Goal: Information Seeking & Learning: Learn about a topic

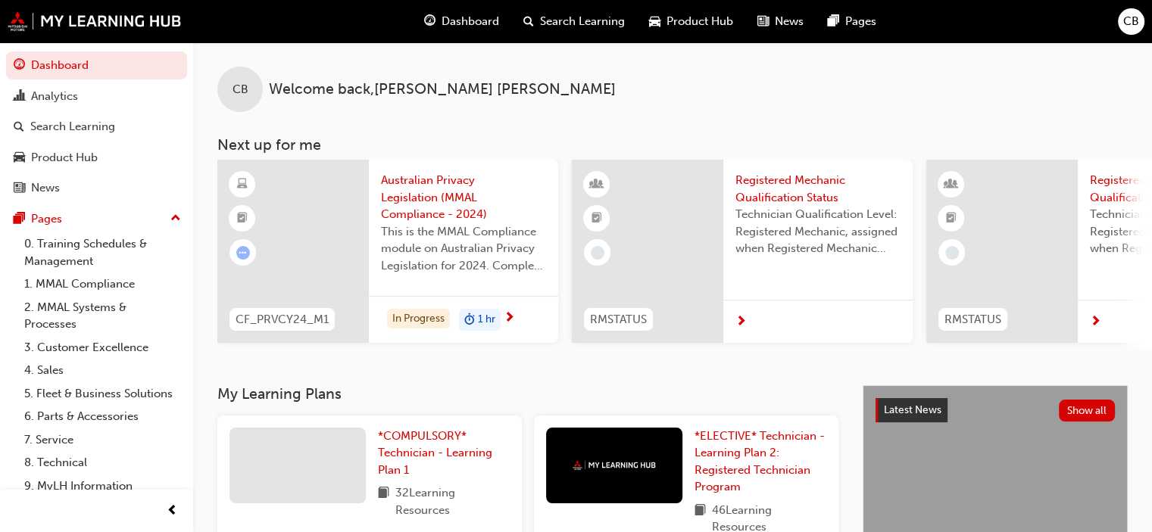
click at [471, 14] on span "Dashboard" at bounding box center [470, 21] width 58 height 17
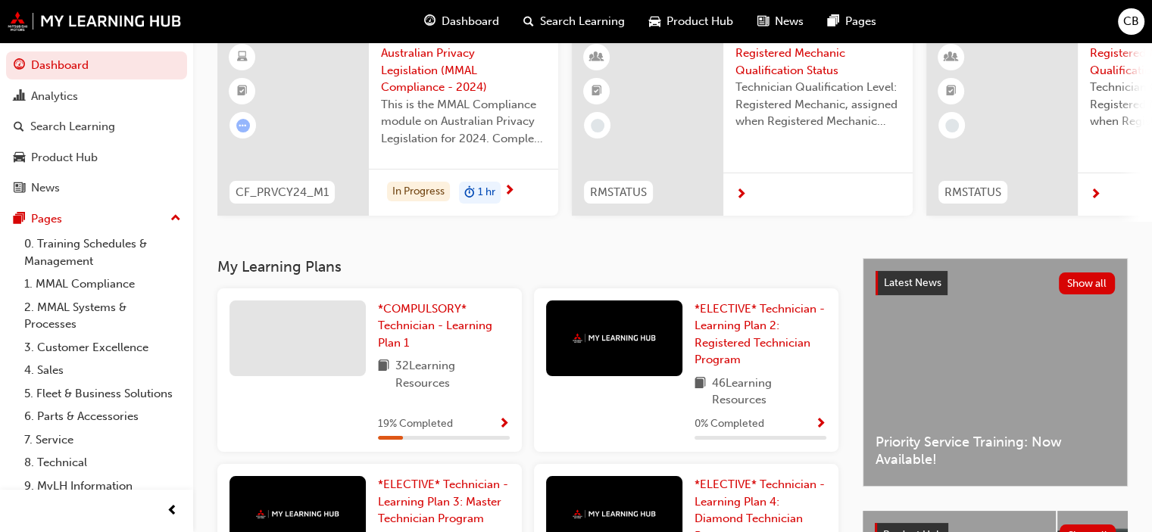
scroll to position [127, 0]
click at [501, 429] on span "Show Progress" at bounding box center [503, 425] width 11 height 14
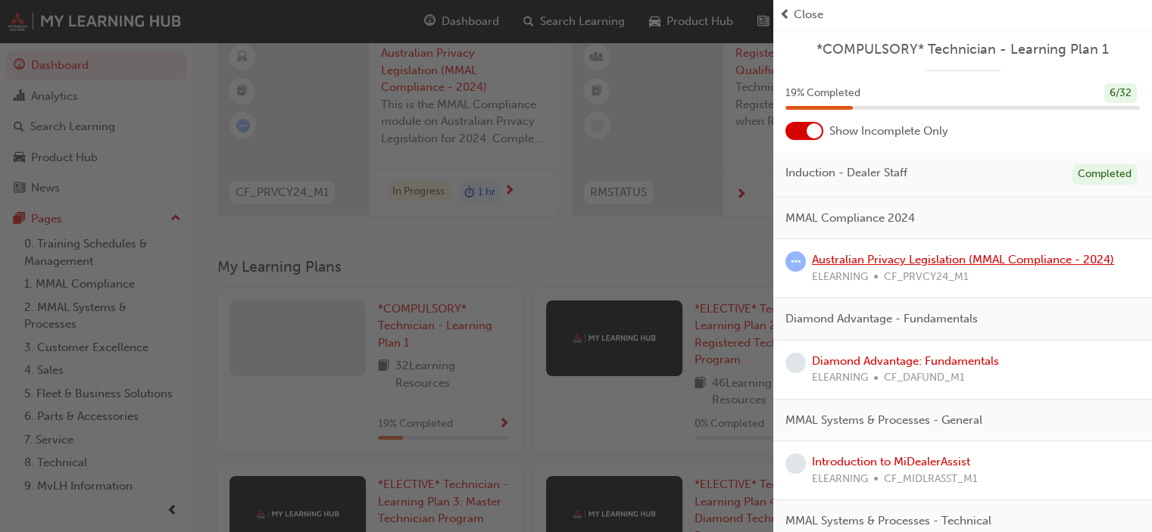
click at [1042, 260] on link "Australian Privacy Legislation (MMAL Compliance - 2024)" at bounding box center [963, 260] width 302 height 14
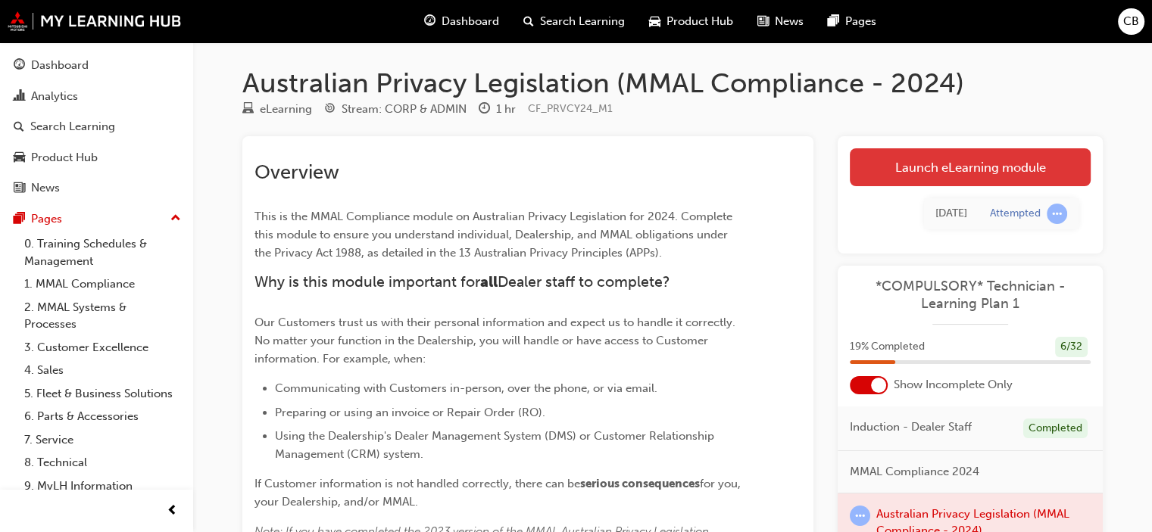
click at [1050, 165] on link "Launch eLearning module" at bounding box center [970, 167] width 241 height 38
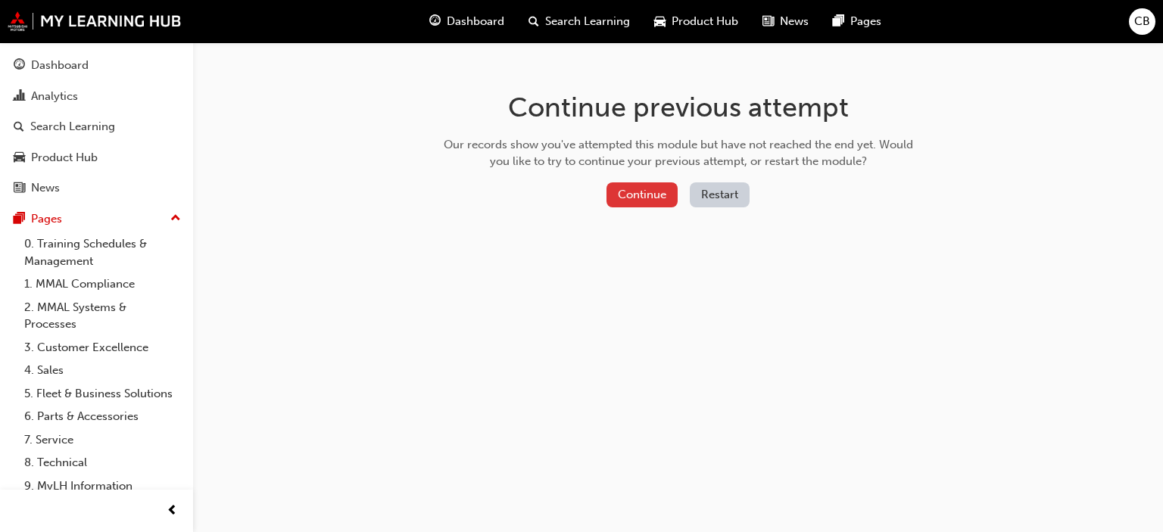
click at [613, 193] on button "Continue" at bounding box center [641, 194] width 71 height 25
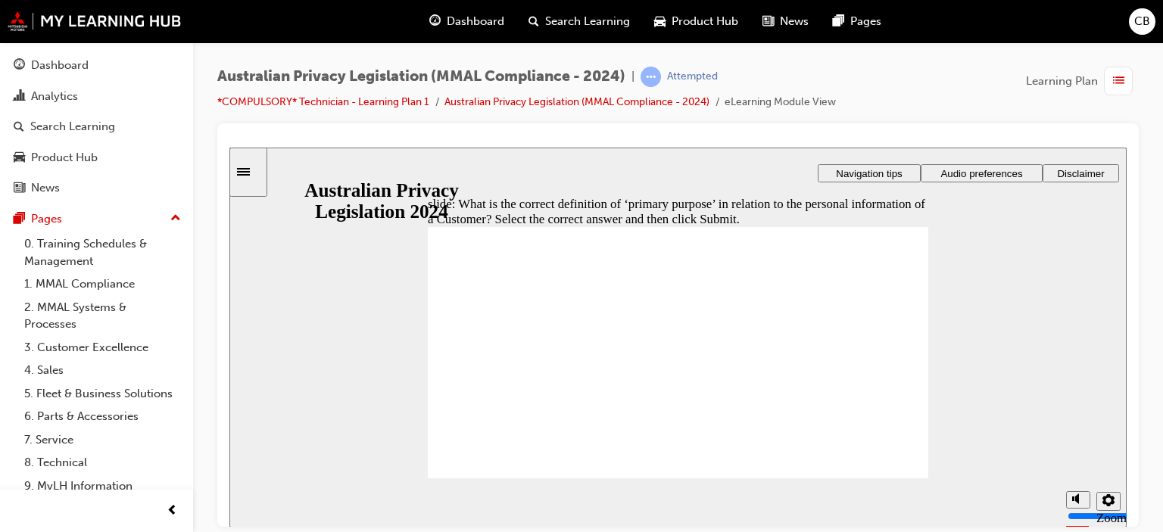
click at [1107, 256] on div "slide: What is the correct definition of ‘primary purpose’ in relation to the p…" at bounding box center [677, 337] width 897 height 380
click at [260, 172] on icon "Sidebar Toggle" at bounding box center [248, 170] width 23 height 9
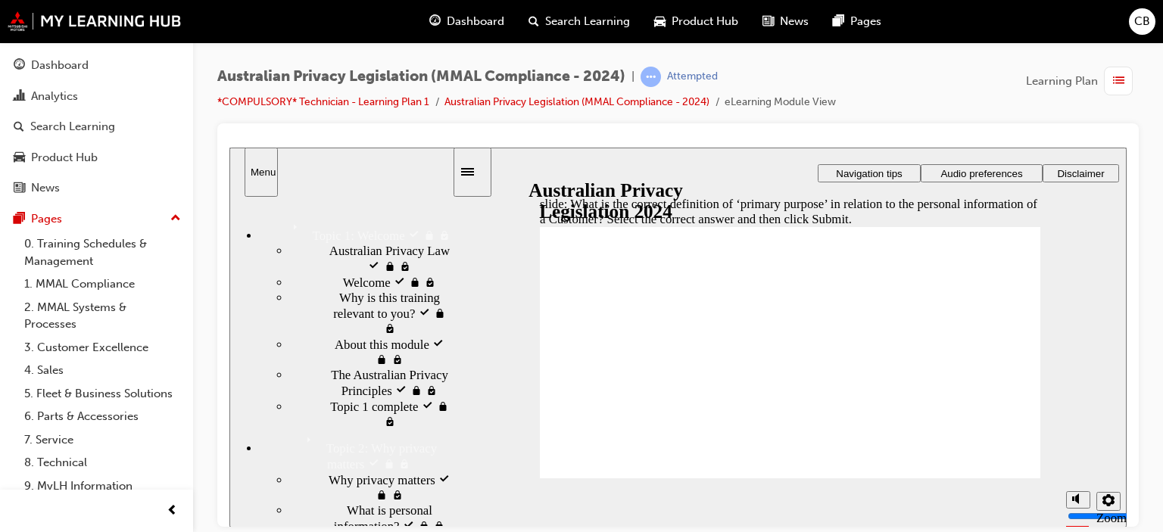
click at [1153, 193] on div "Australian Privacy Legislation (MMAL Compliance - 2024) | Attempted *COMPULSORY…" at bounding box center [678, 268] width 970 height 452
click at [1140, 20] on span "CB" at bounding box center [1142, 21] width 16 height 17
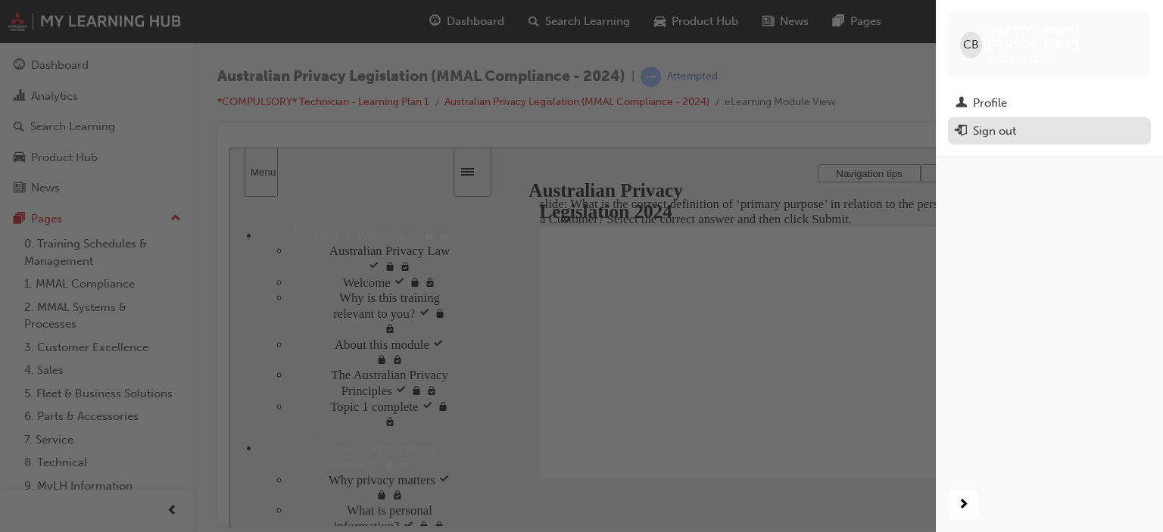
click at [1011, 128] on button "Sign out" at bounding box center [1049, 131] width 203 height 28
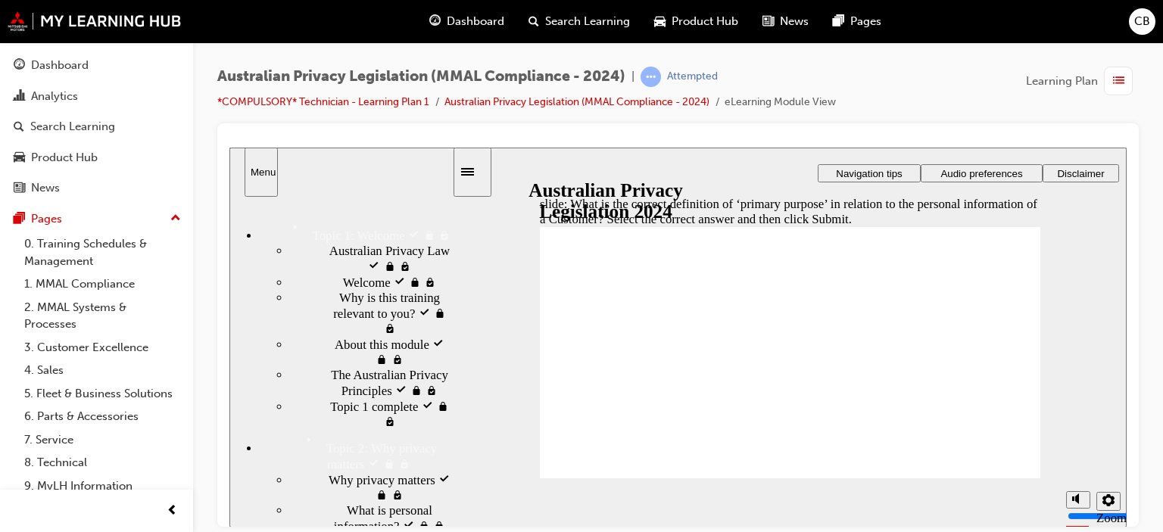
click at [1140, 28] on span "CB" at bounding box center [1142, 21] width 16 height 17
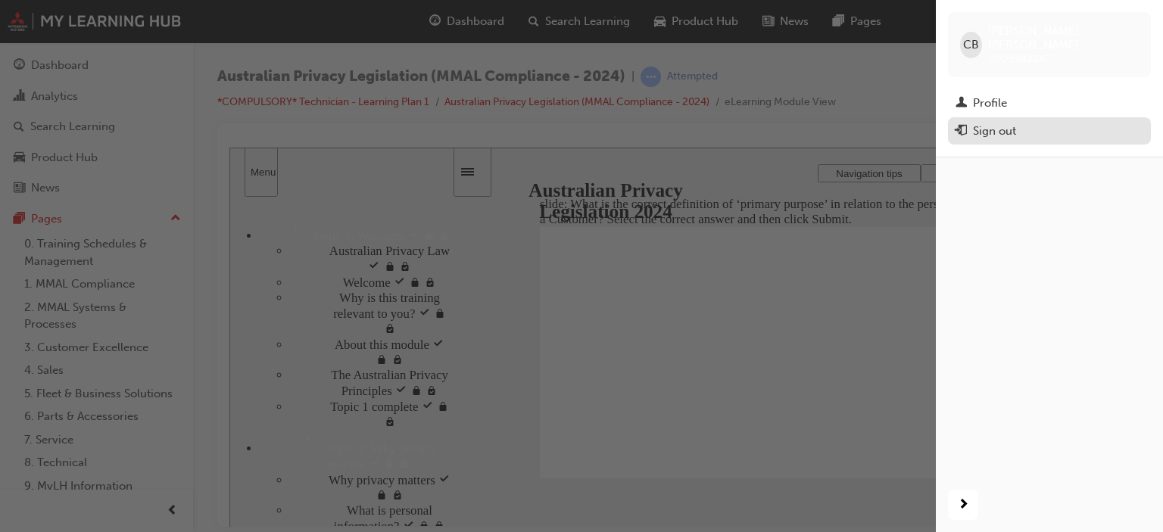
click at [1058, 122] on div "Sign out" at bounding box center [1050, 131] width 188 height 19
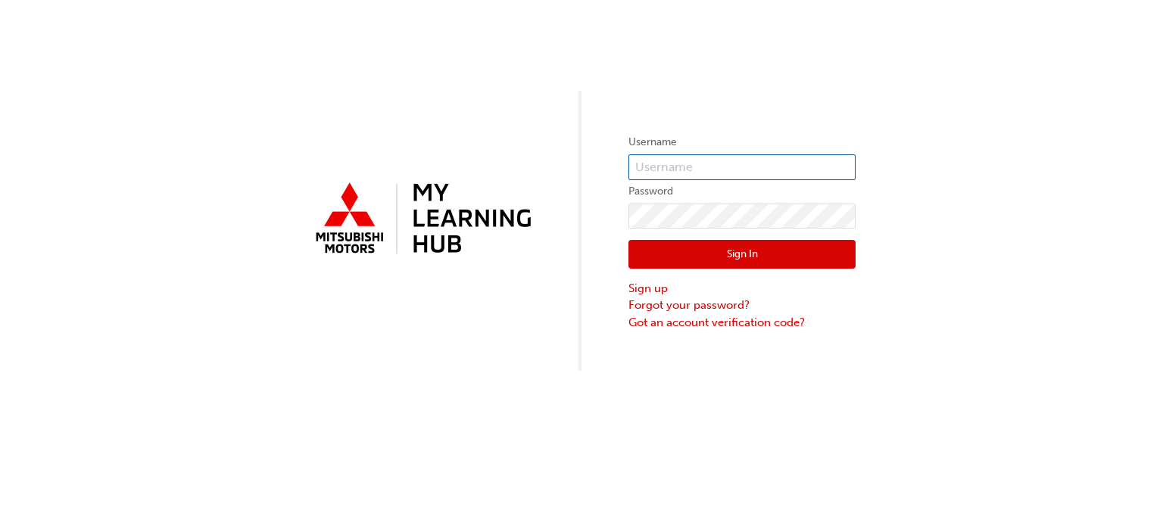
type input "0005942287"
click at [788, 266] on button "Sign In" at bounding box center [741, 254] width 227 height 29
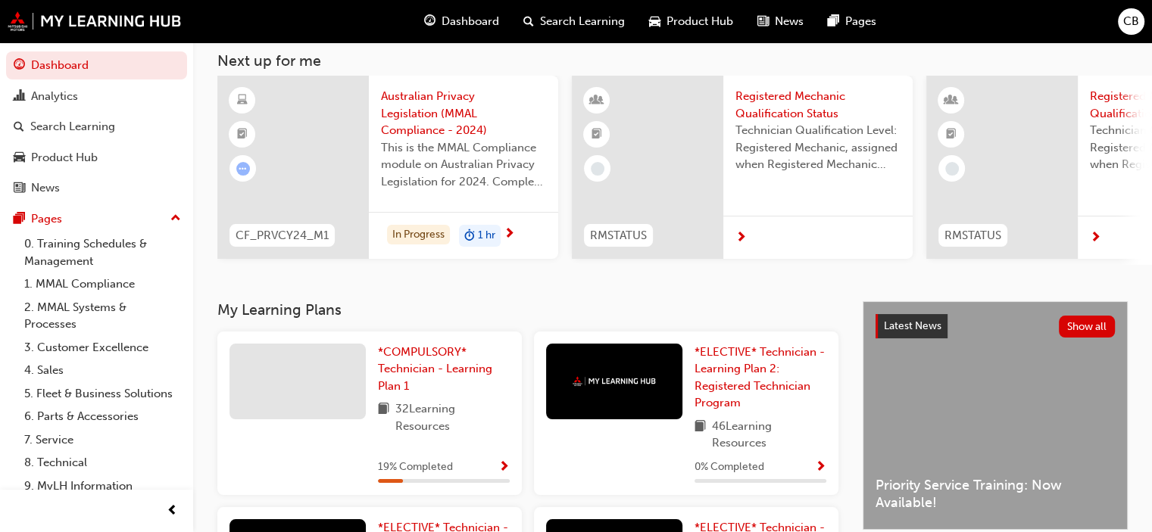
scroll to position [85, 0]
click at [398, 368] on span "*COMPULSORY* Technician - Learning Plan 1" at bounding box center [435, 369] width 114 height 48
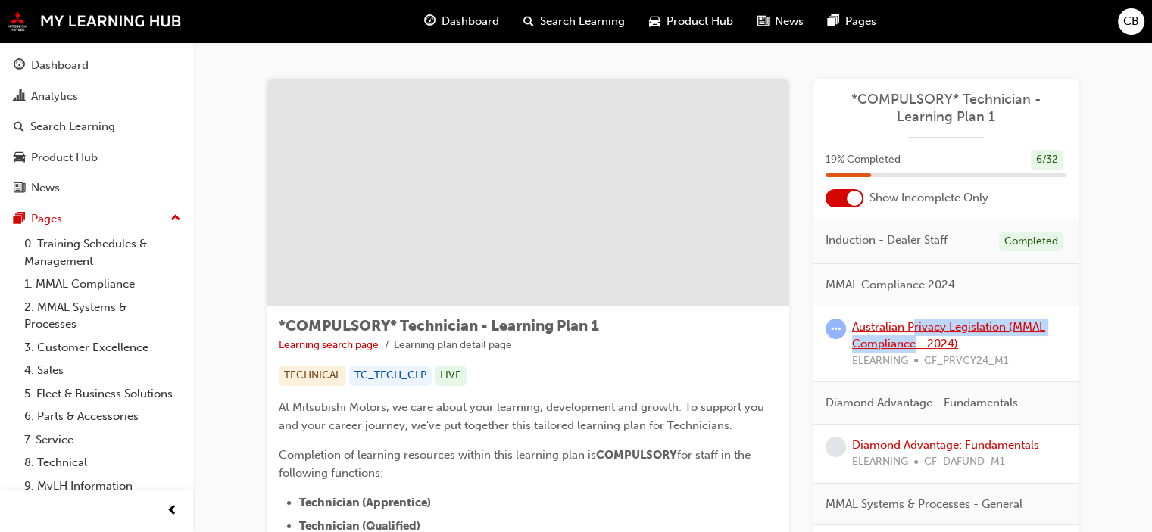
click at [913, 335] on div "Australian Privacy Legislation (MMAL Compliance - 2024) ELEARNING CF_PRVCY24_M1" at bounding box center [959, 344] width 214 height 51
click at [882, 340] on link "Australian Privacy Legislation (MMAL Compliance - 2024)" at bounding box center [948, 335] width 193 height 31
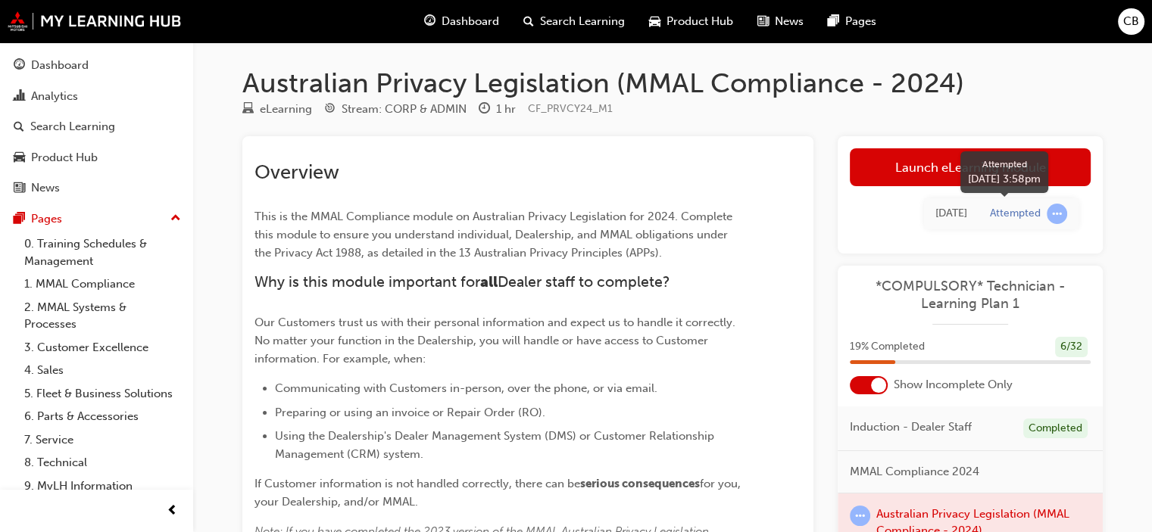
click at [1056, 215] on span "learningRecordVerb_ATTEMPT-icon" at bounding box center [1056, 214] width 20 height 20
click at [1006, 151] on link "Launch eLearning module" at bounding box center [970, 167] width 241 height 38
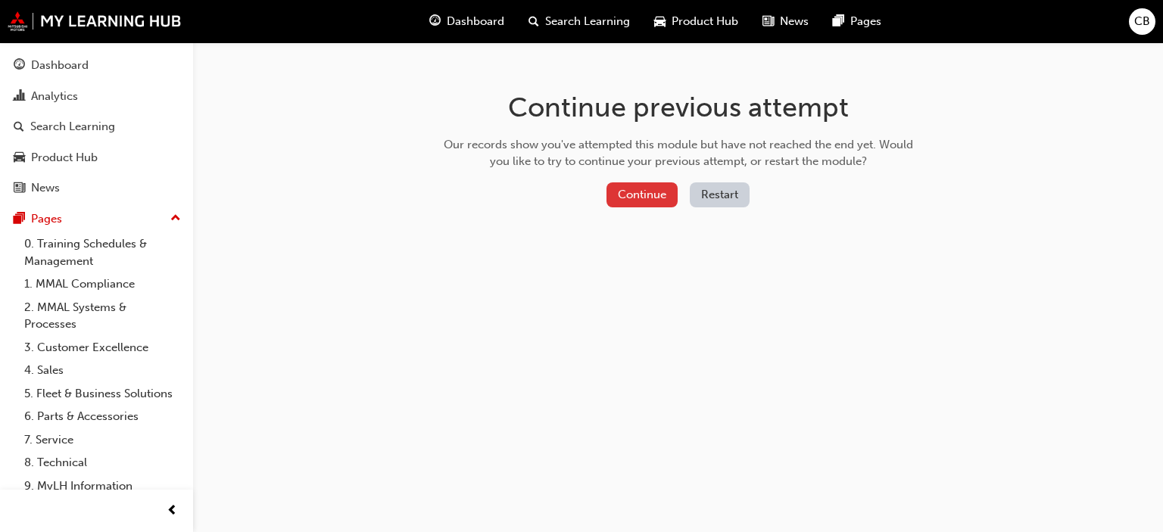
click at [666, 197] on button "Continue" at bounding box center [641, 194] width 71 height 25
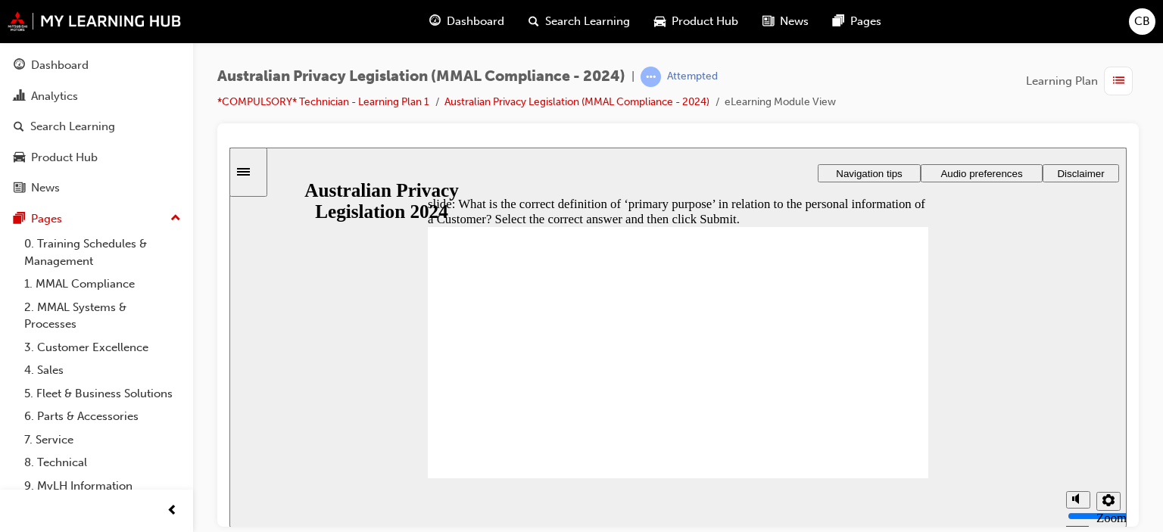
radio input "true"
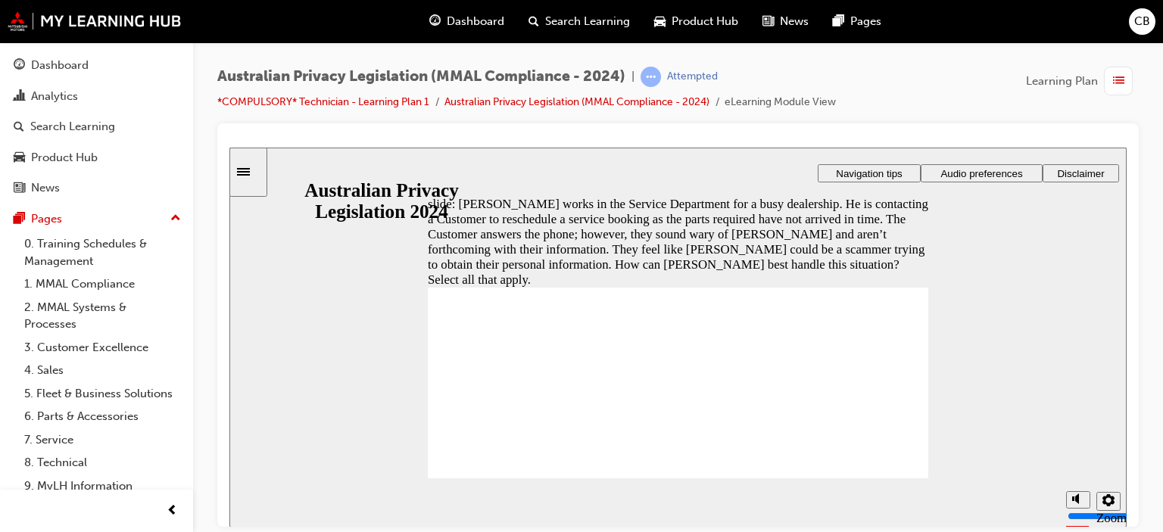
checkbox input "true"
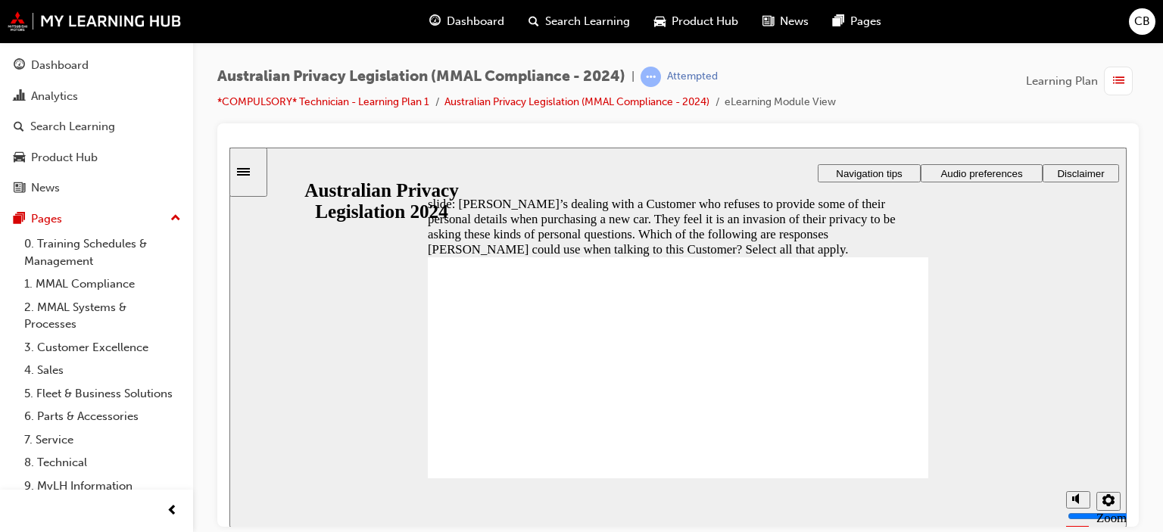
checkbox input "true"
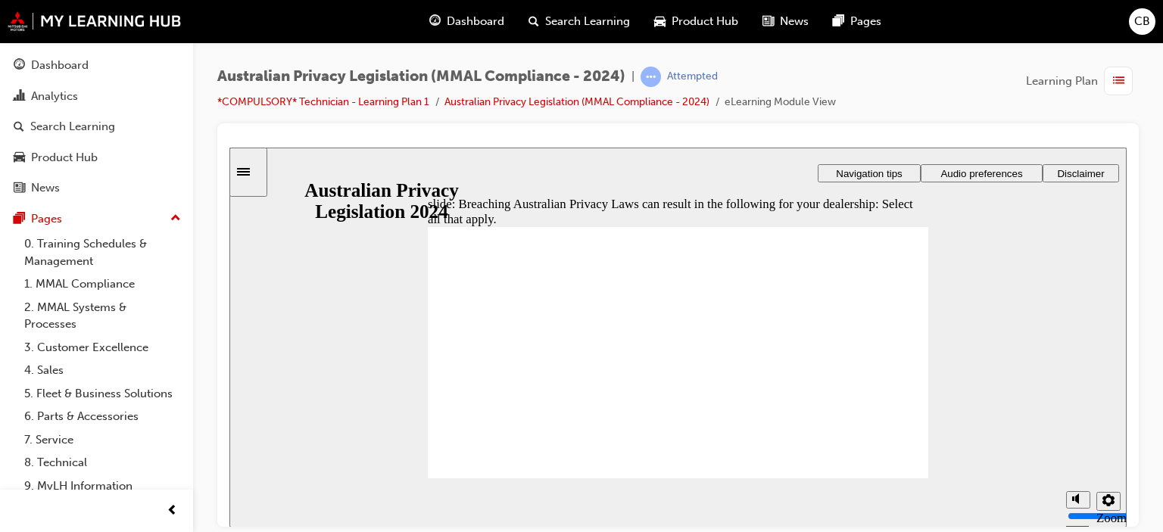
drag, startPoint x: 530, startPoint y: 287, endPoint x: 523, endPoint y: 303, distance: 17.3
checkbox input "true"
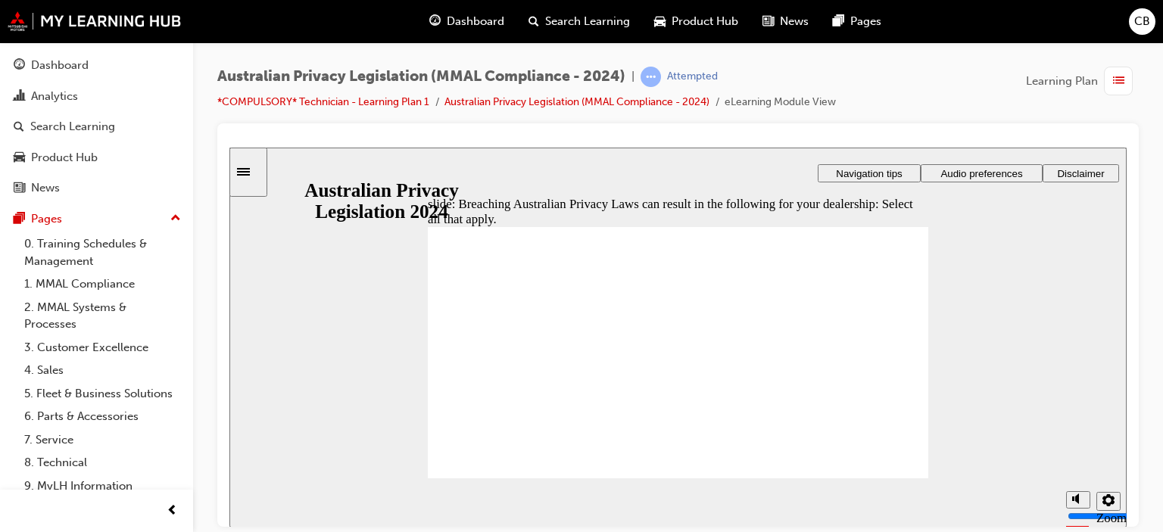
checkbox input "true"
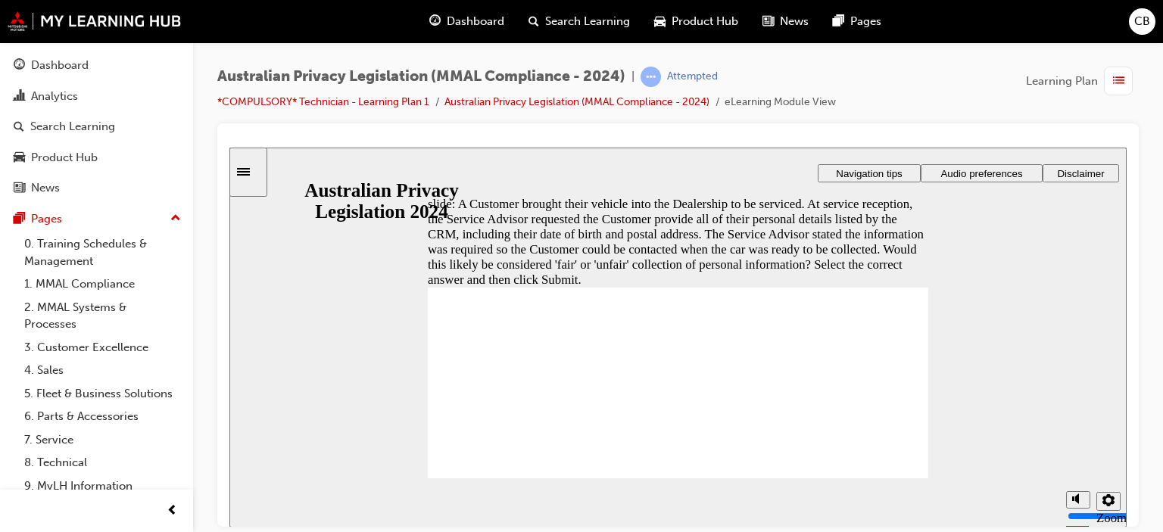
radio input "true"
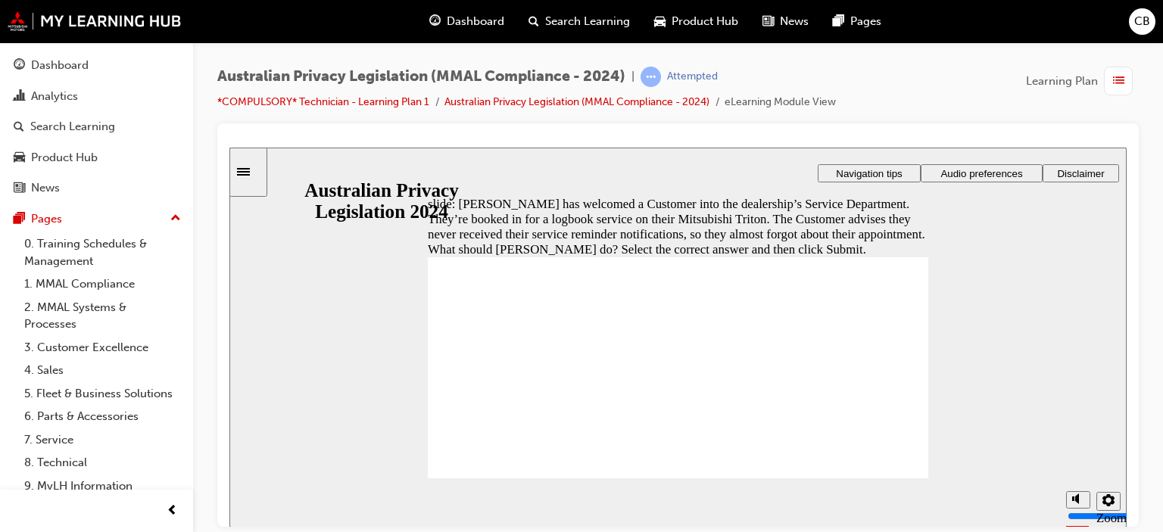
radio input "true"
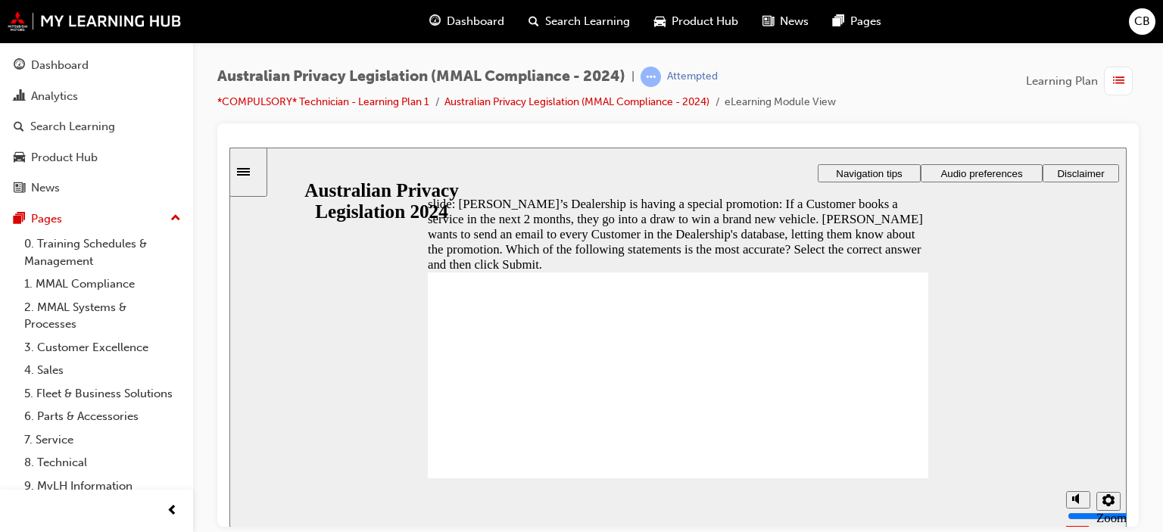
radio input "true"
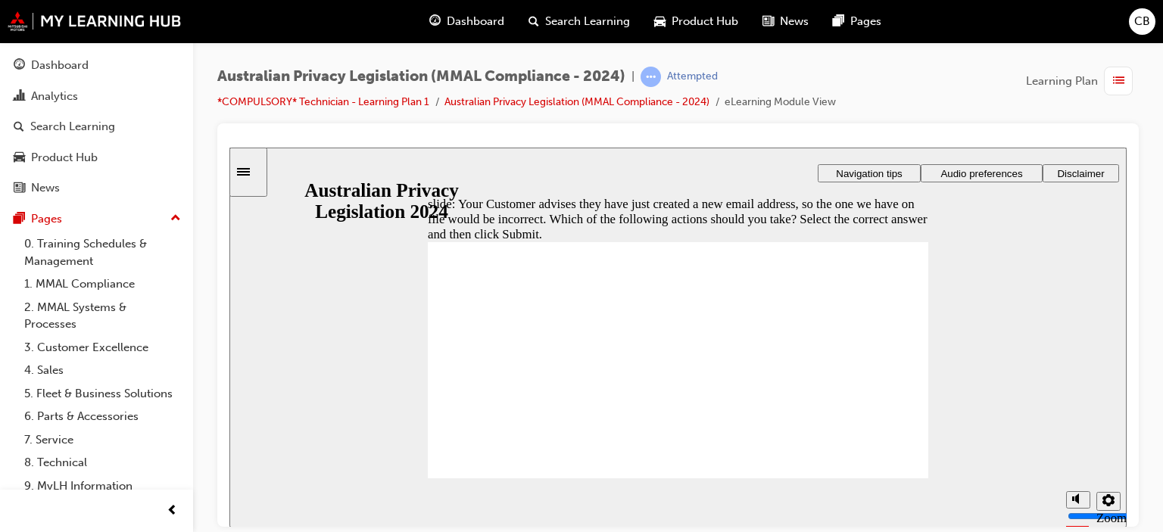
drag, startPoint x: 887, startPoint y: 469, endPoint x: 542, endPoint y: 239, distance: 414.9
radio input "true"
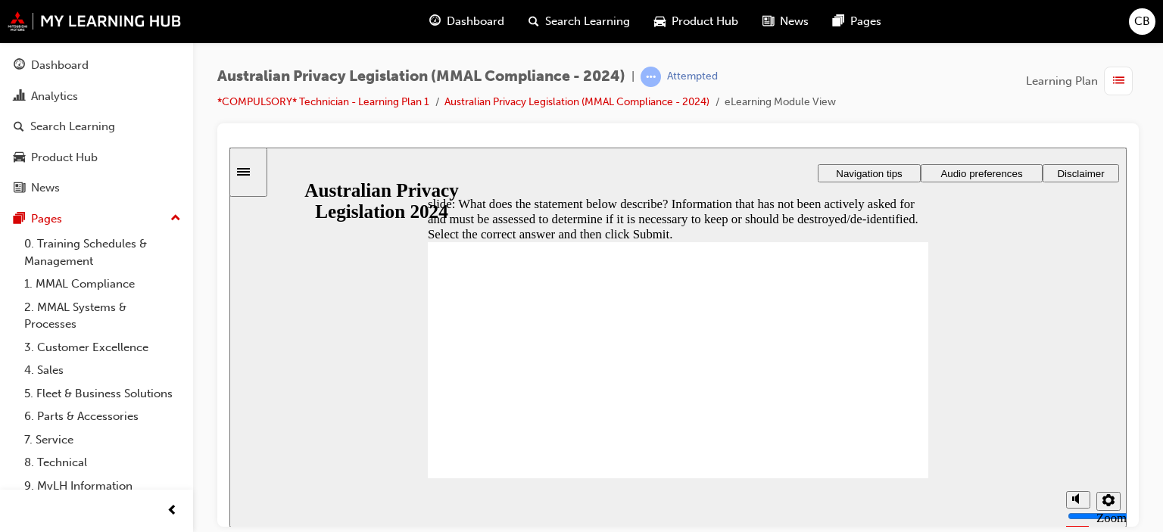
radio input "true"
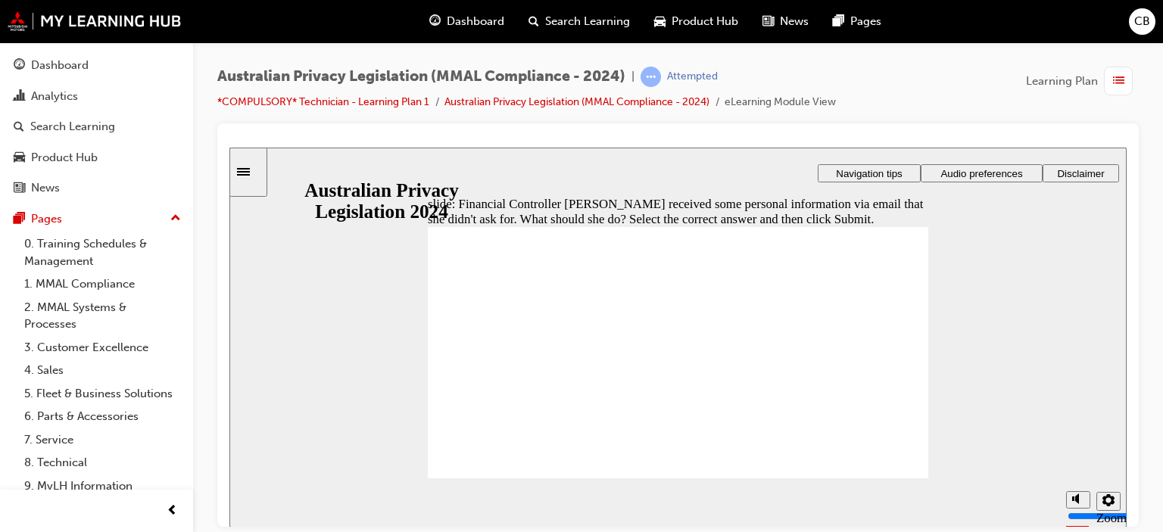
radio input "true"
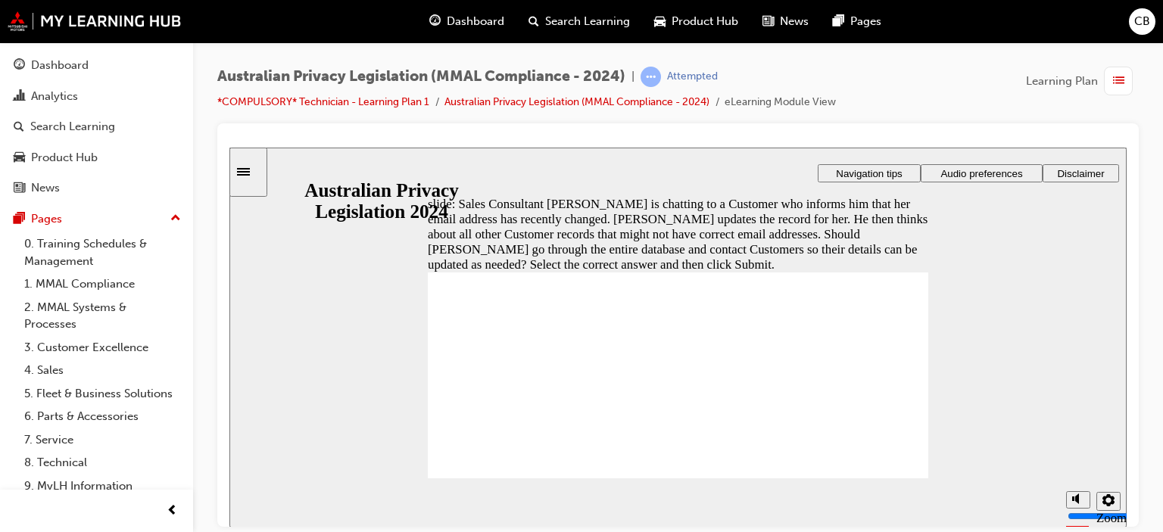
radio input "true"
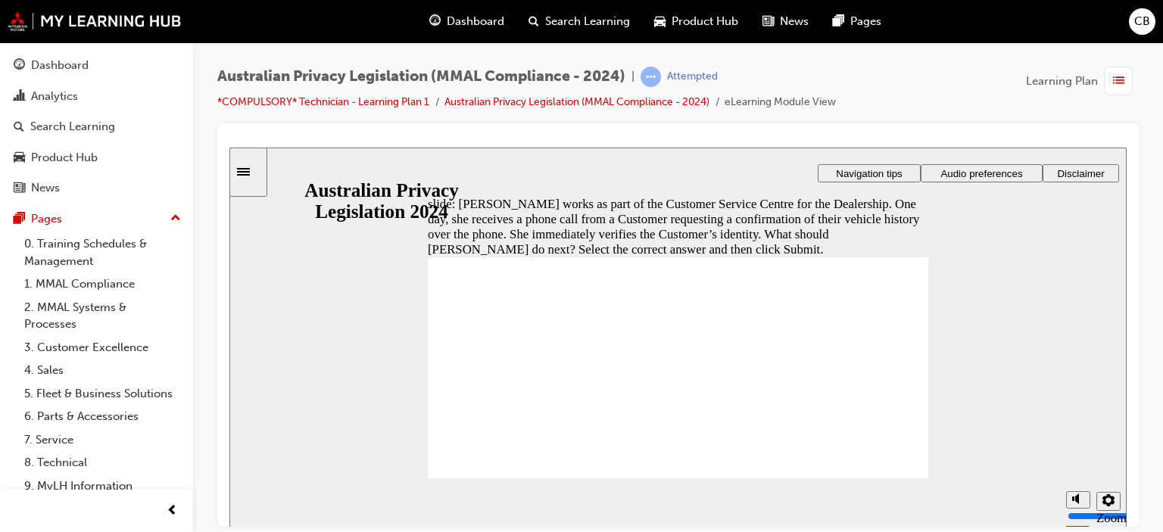
radio input "true"
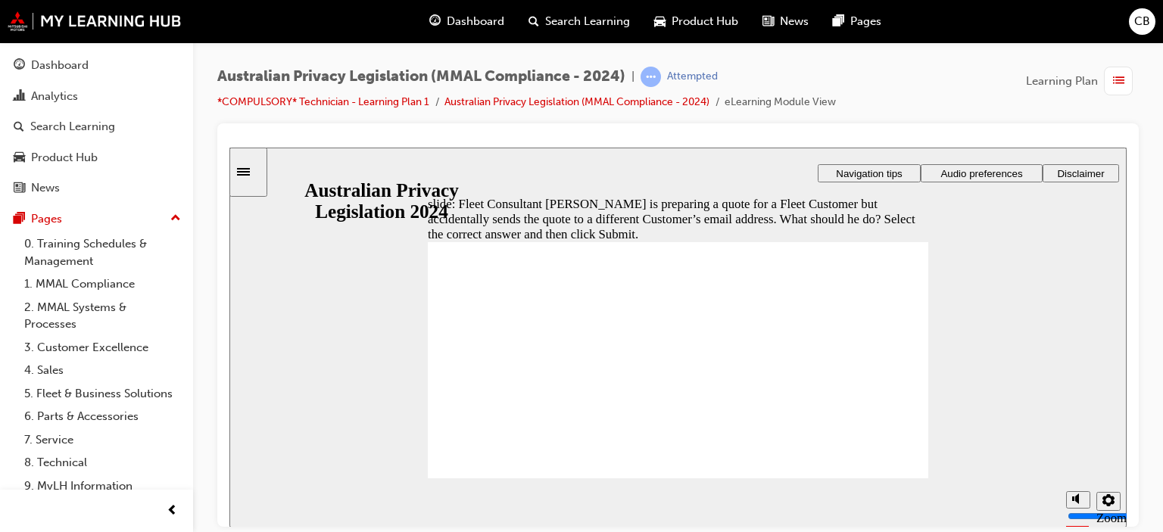
radio input "false"
radio input "true"
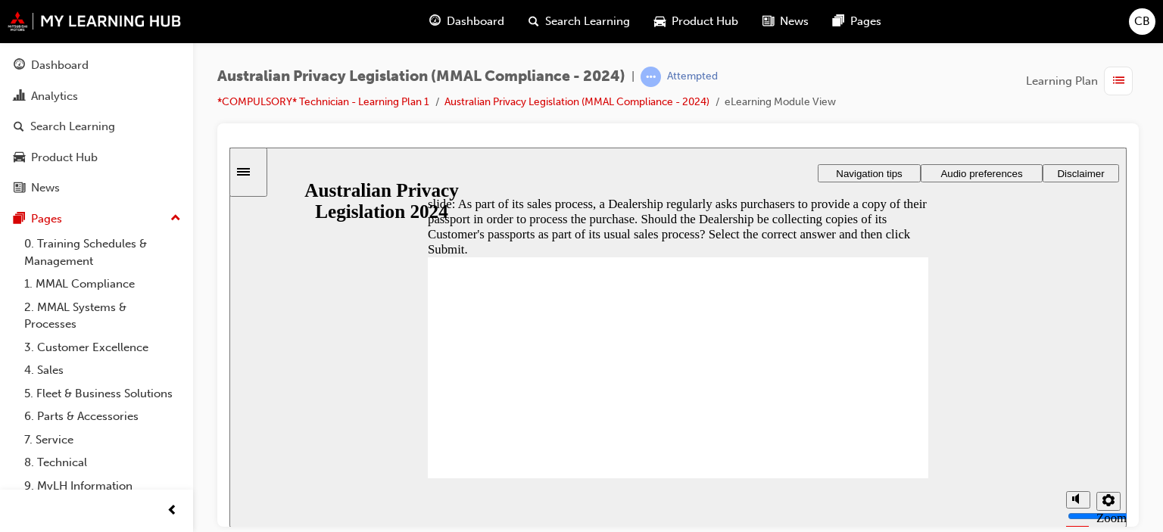
radio input "true"
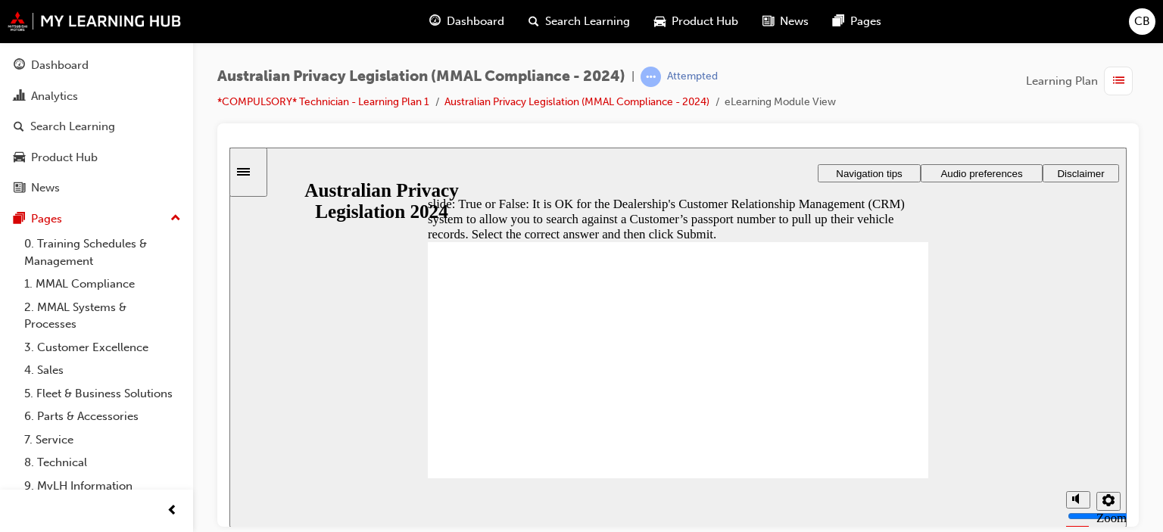
radio input "true"
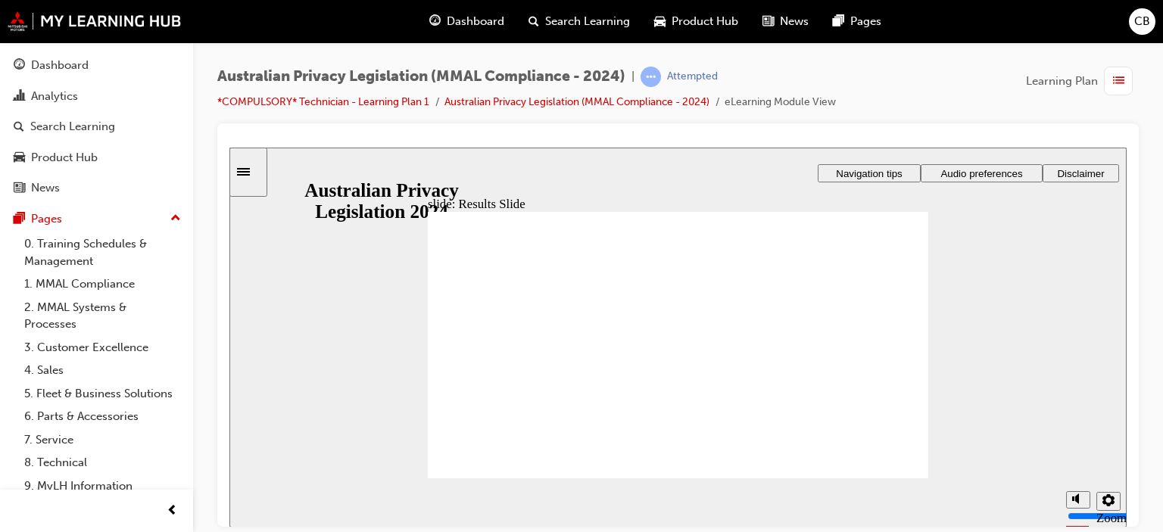
checkbox input "true"
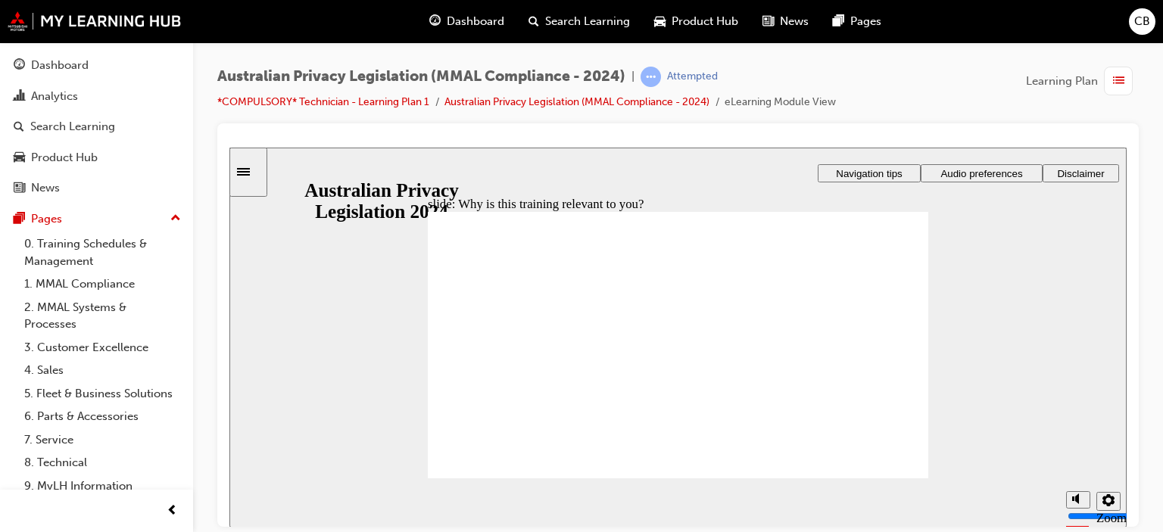
checkbox input "true"
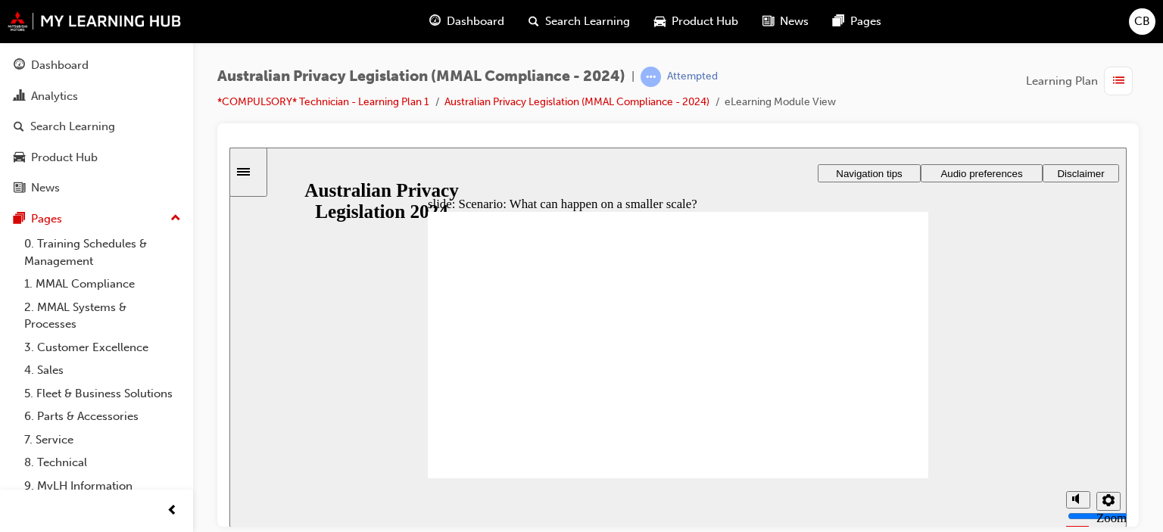
radio input "true"
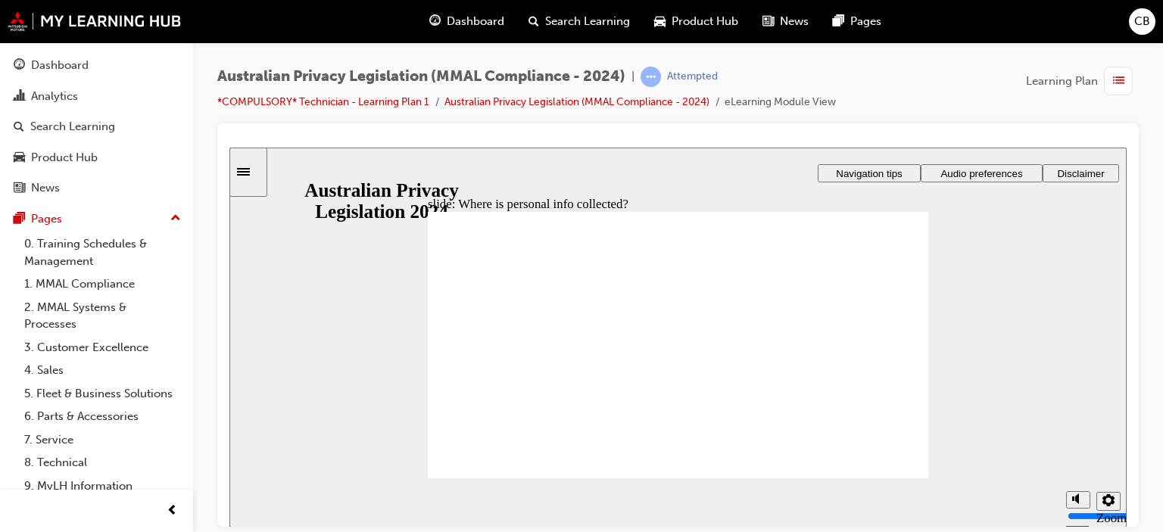
drag, startPoint x: 645, startPoint y: 304, endPoint x: 821, endPoint y: 373, distance: 189.0
drag, startPoint x: 722, startPoint y: 330, endPoint x: 550, endPoint y: 400, distance: 184.7
drag, startPoint x: 733, startPoint y: 341, endPoint x: 878, endPoint y: 440, distance: 175.6
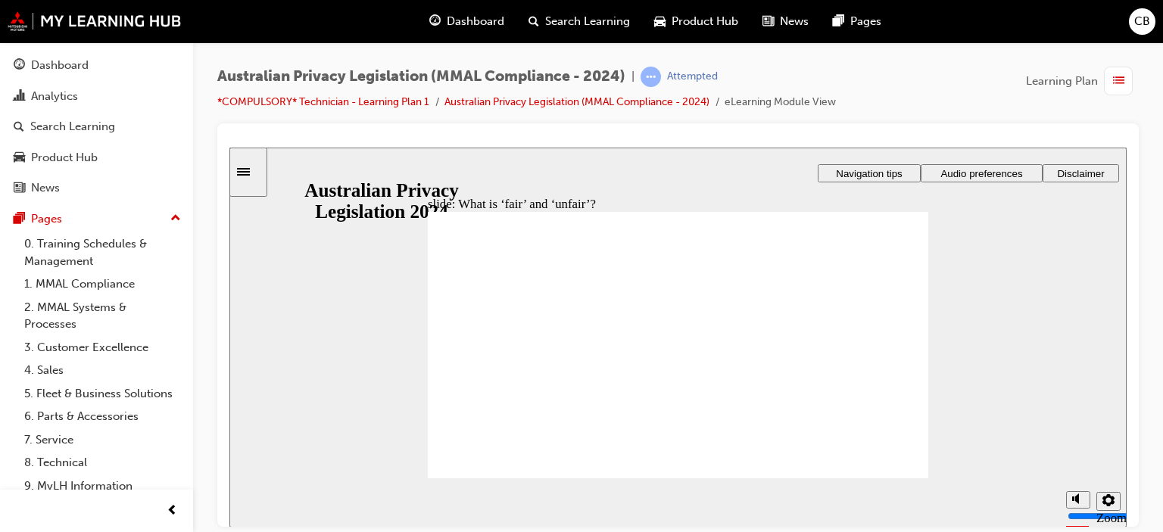
drag, startPoint x: 682, startPoint y: 331, endPoint x: 820, endPoint y: 410, distance: 158.7
drag, startPoint x: 712, startPoint y: 328, endPoint x: 554, endPoint y: 372, distance: 163.5
drag, startPoint x: 686, startPoint y: 325, endPoint x: 851, endPoint y: 418, distance: 189.5
drag, startPoint x: 810, startPoint y: 391, endPoint x: 585, endPoint y: 389, distance: 225.6
drag, startPoint x: 723, startPoint y: 341, endPoint x: 875, endPoint y: 408, distance: 165.4
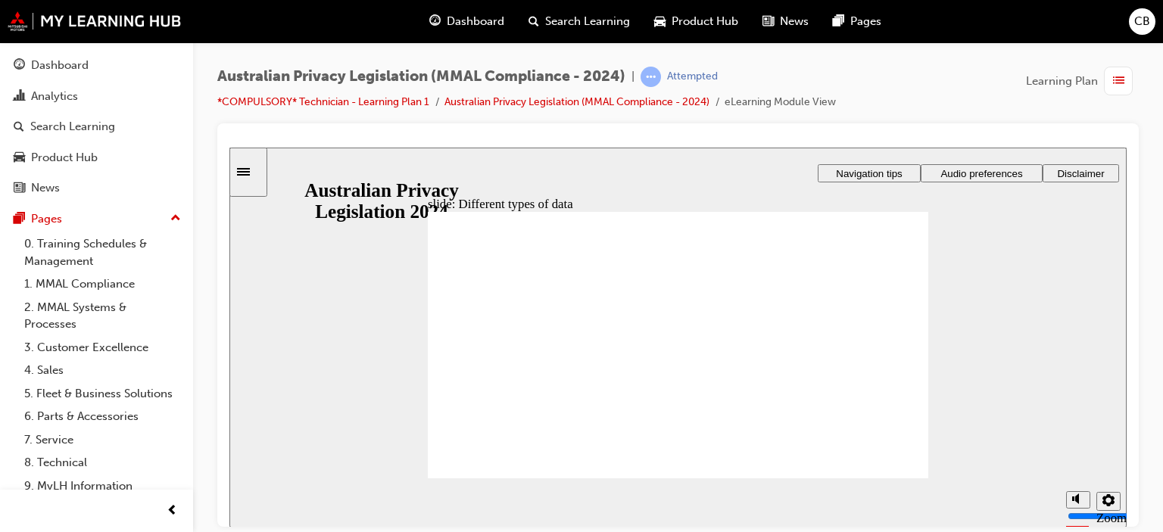
drag, startPoint x: 853, startPoint y: 267, endPoint x: 862, endPoint y: 297, distance: 31.1
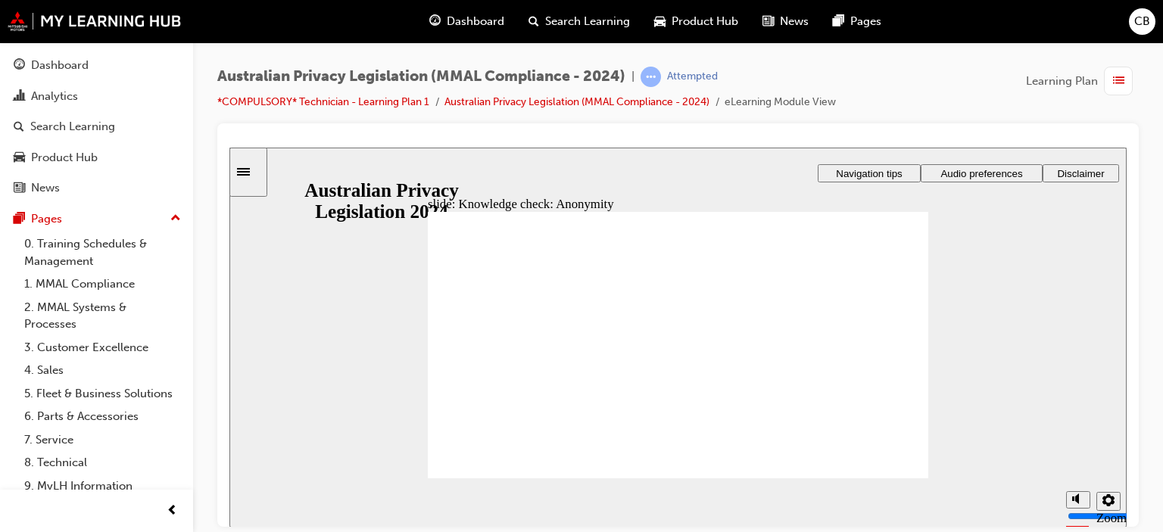
checkbox input "true"
drag, startPoint x: 450, startPoint y: 427, endPoint x: 461, endPoint y: 452, distance: 27.4
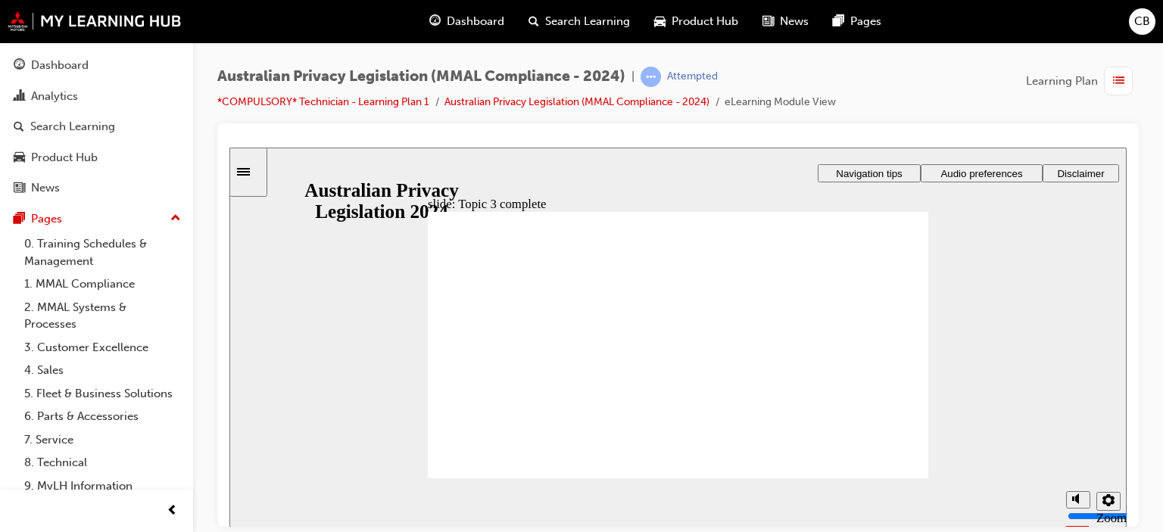
checkbox input "true"
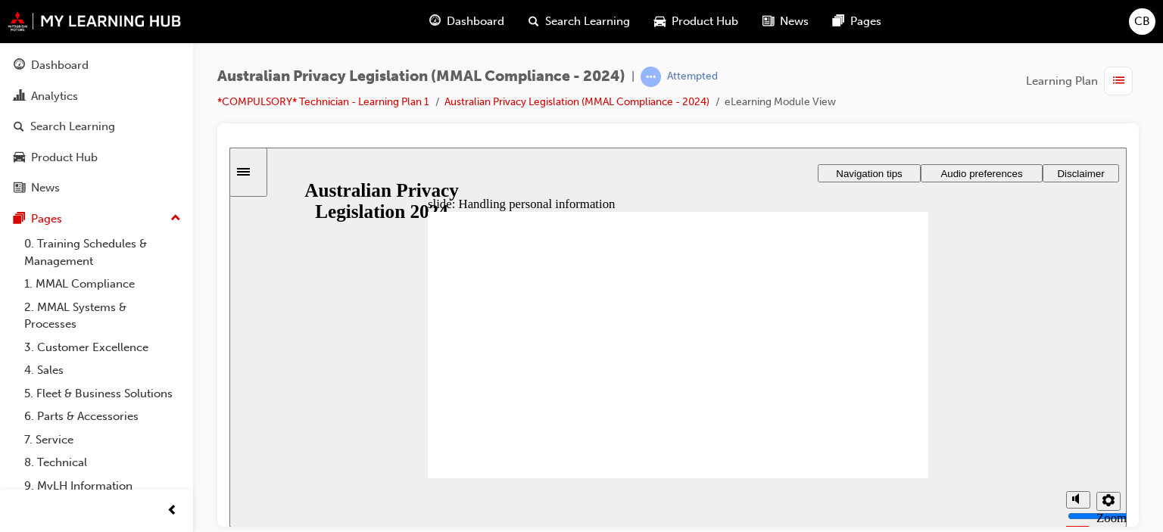
checkbox input "true"
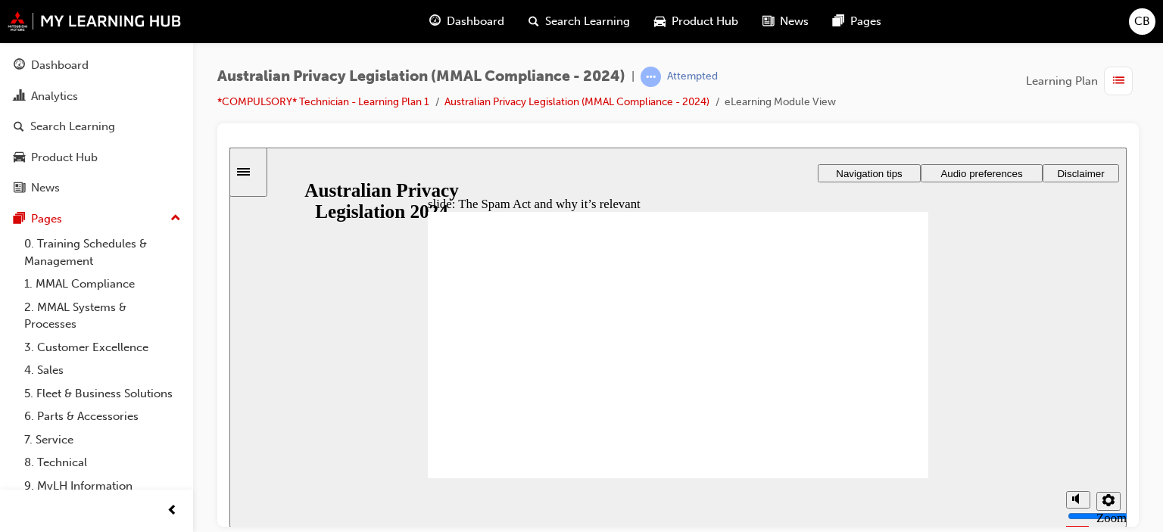
radio input "true"
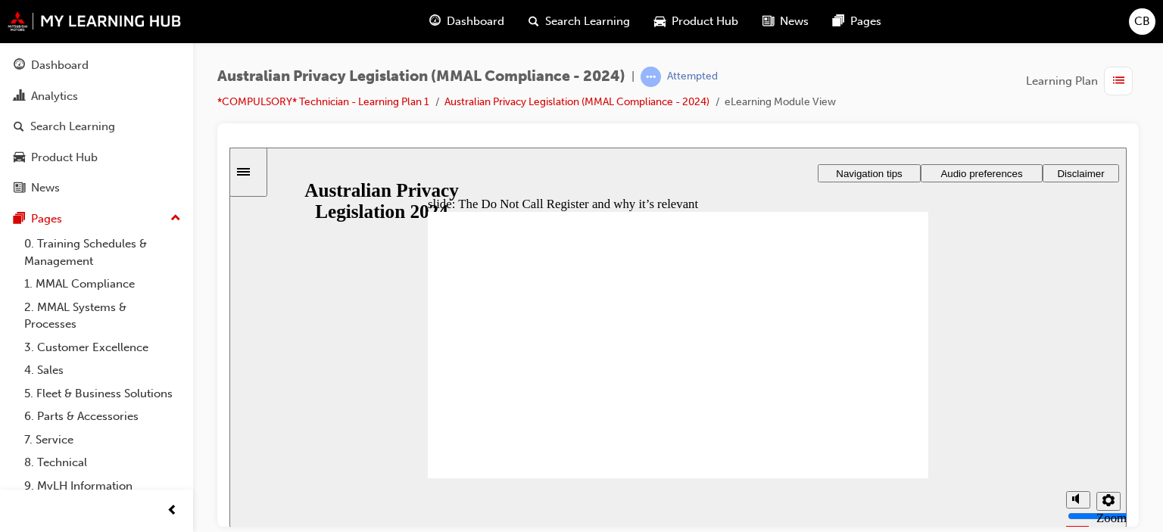
radio input "true"
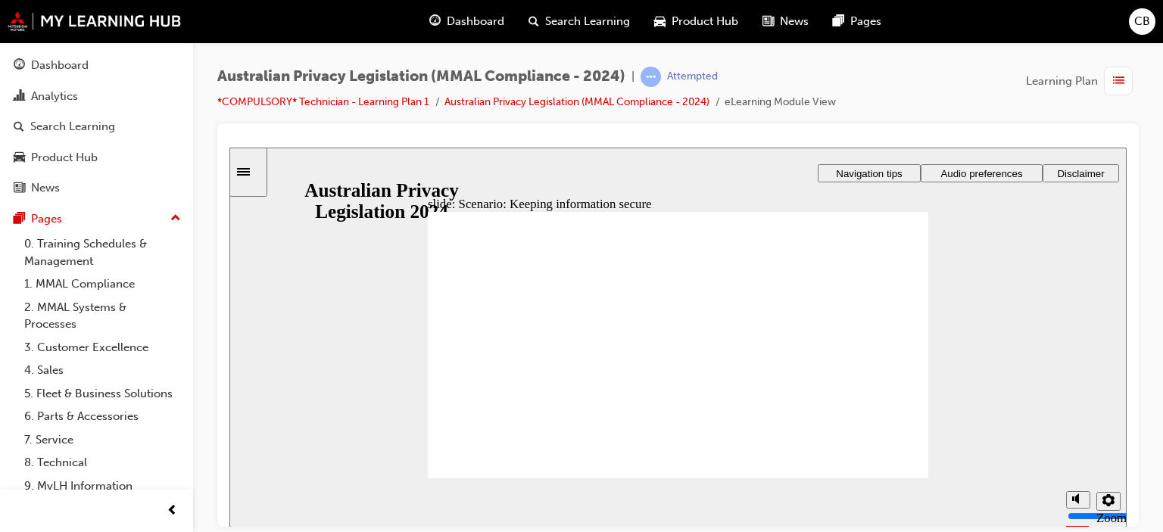
radio input "true"
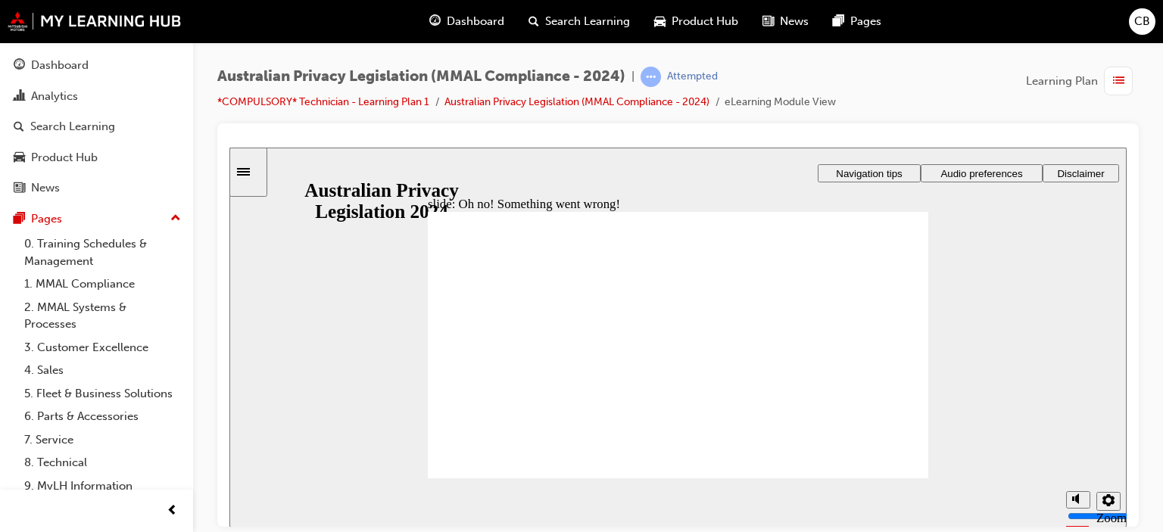
radio input "true"
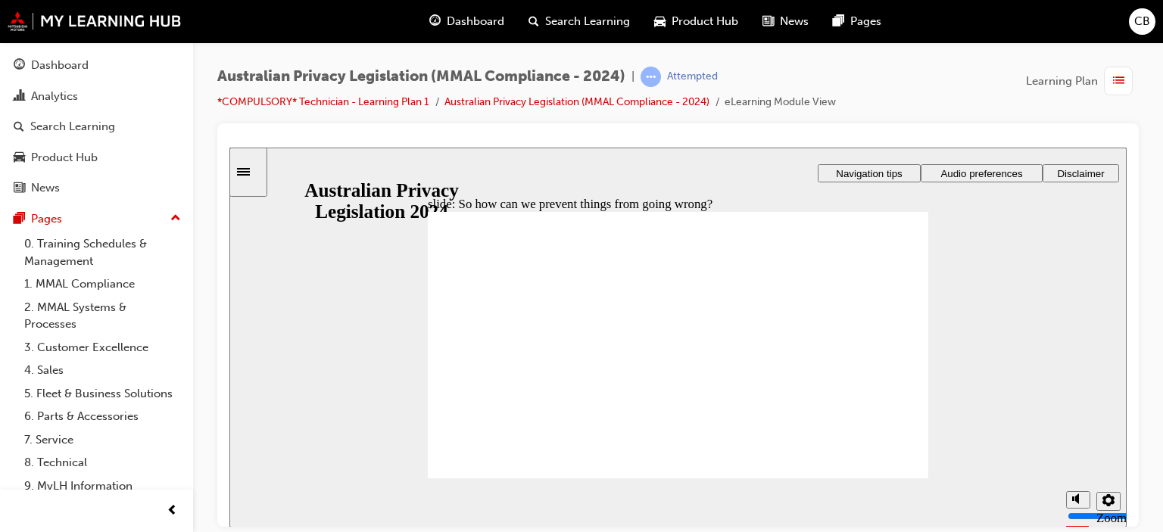
radio input "true"
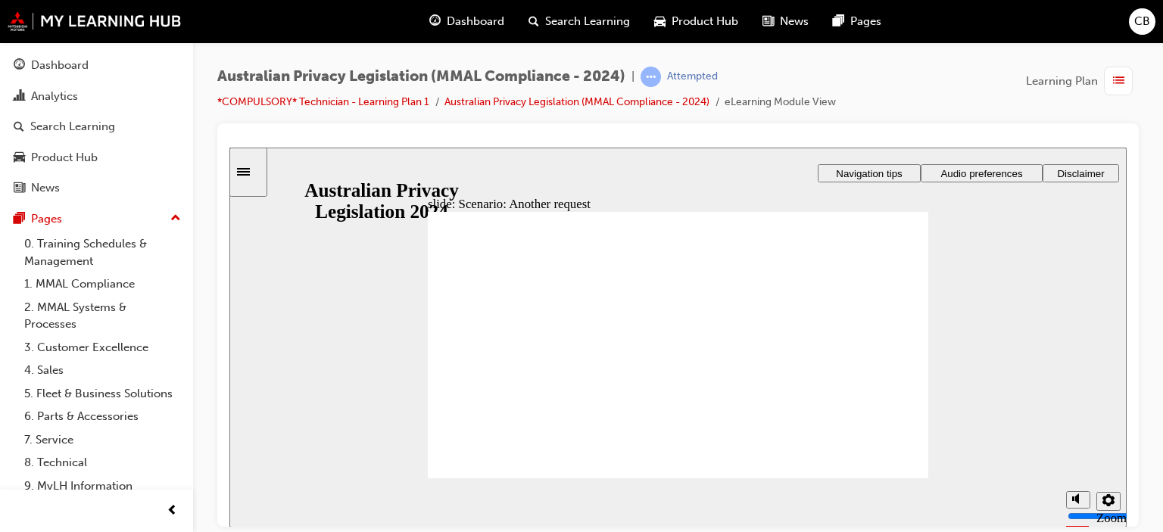
radio input "true"
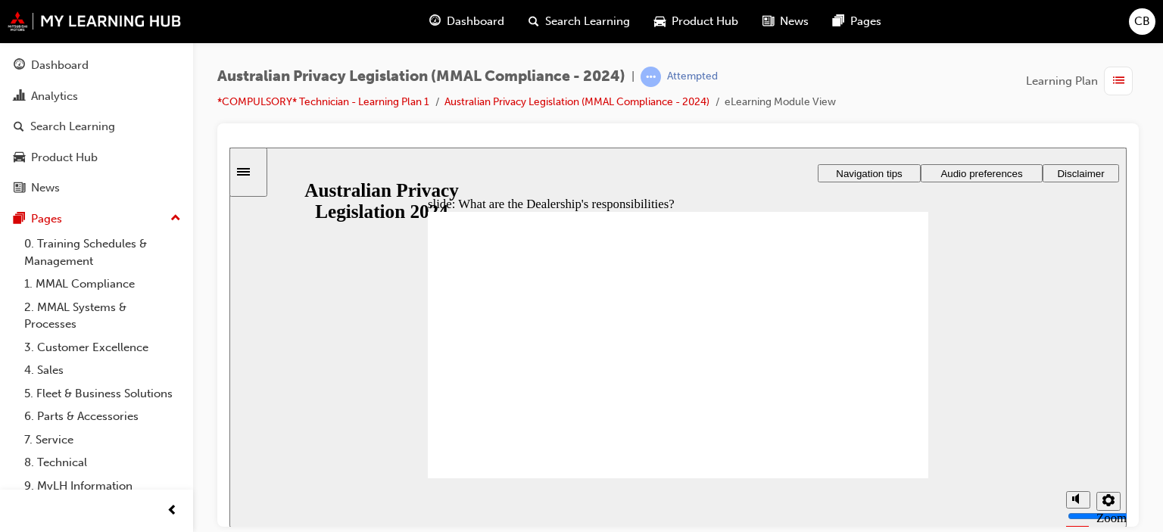
click at [857, 482] on section "Playback Speed 2 1.75 1.5 1.25 0.75" at bounding box center [677, 502] width 897 height 49
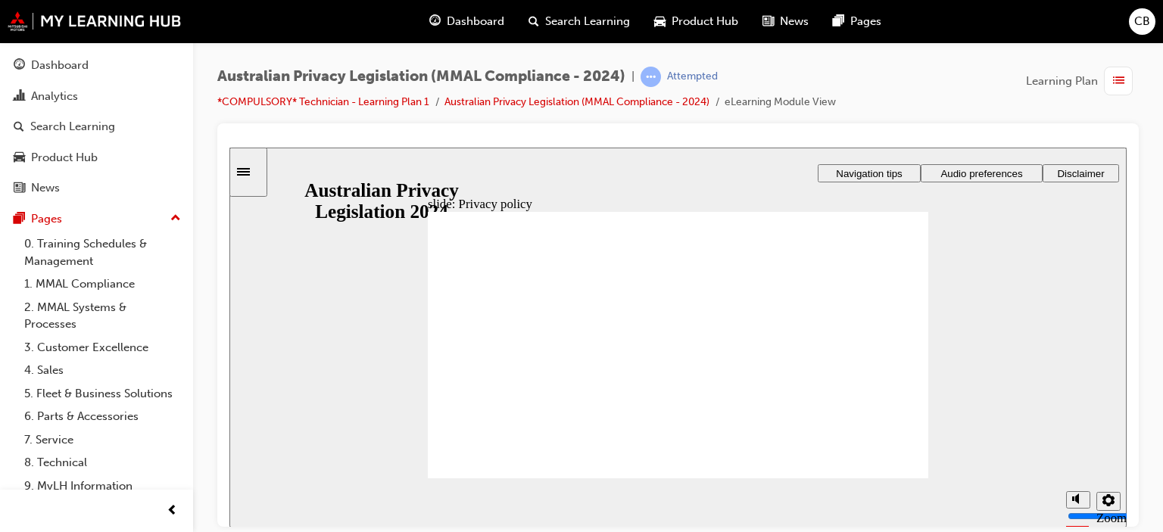
checkbox input "false"
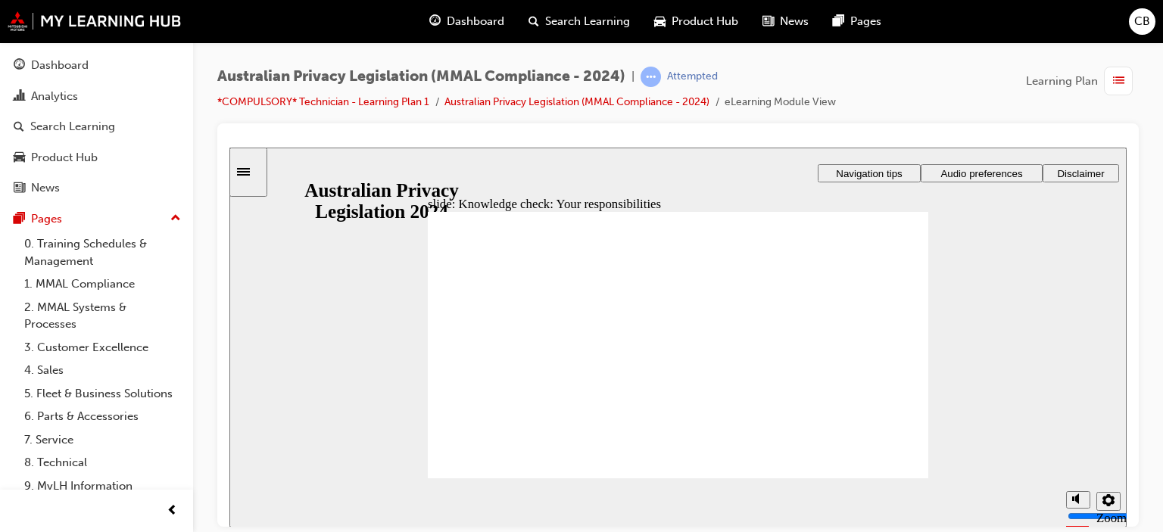
checkbox input "true"
checkbox input "false"
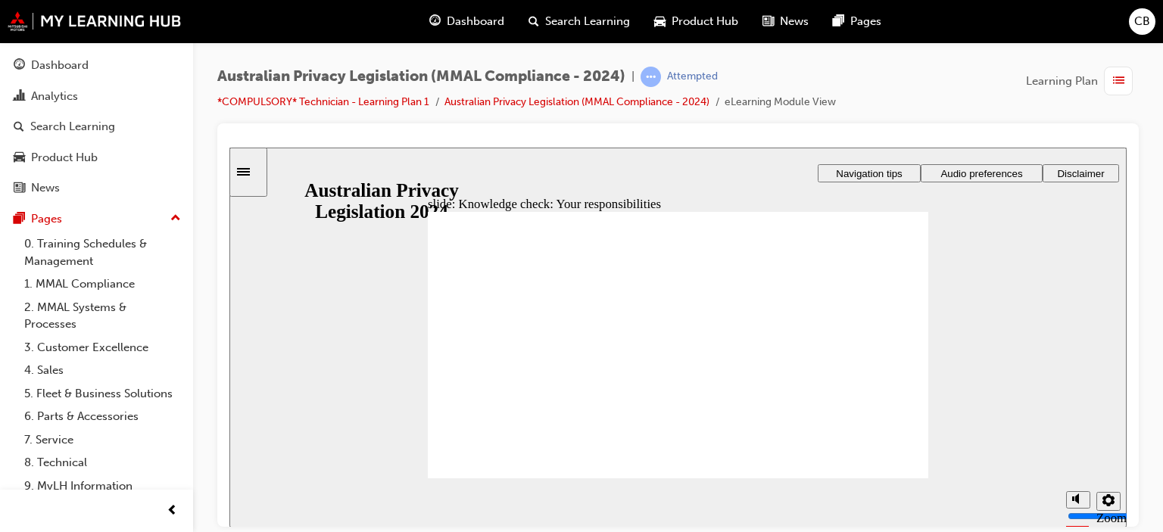
checkbox input "false"
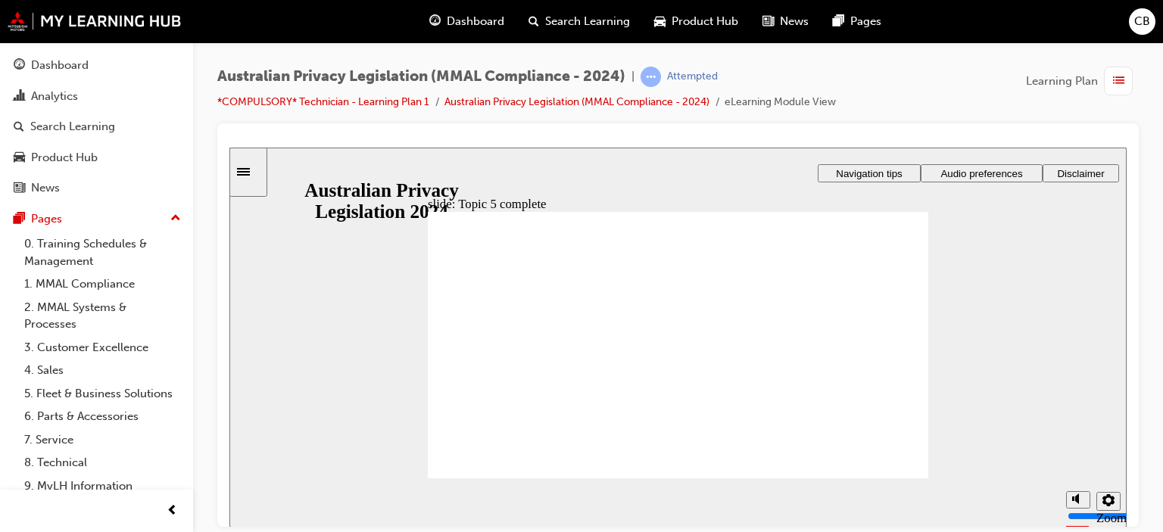
radio input "true"
drag, startPoint x: 532, startPoint y: 302, endPoint x: 518, endPoint y: 460, distance: 158.9
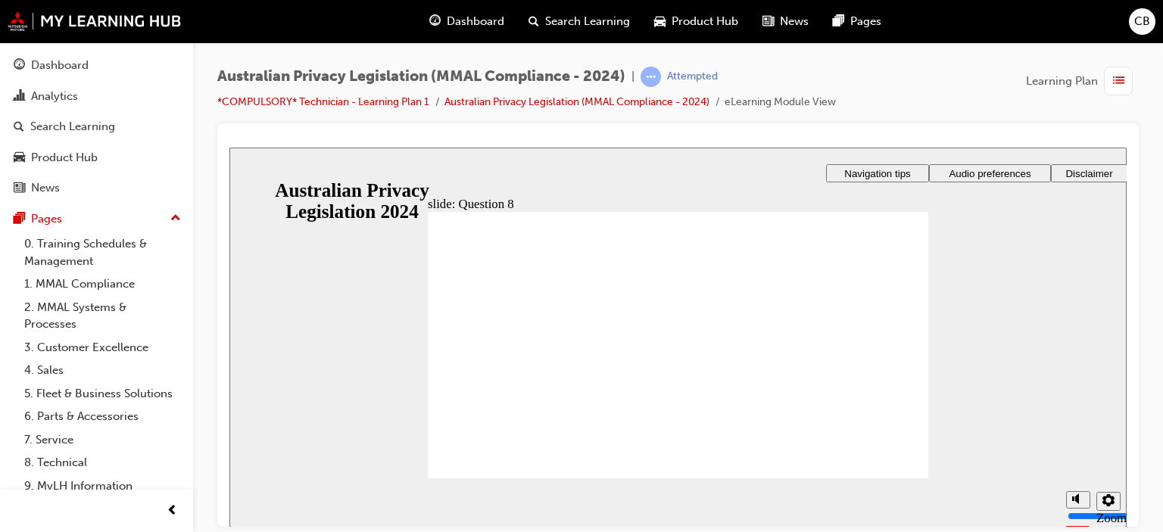
radio input "true"
drag, startPoint x: 521, startPoint y: 457, endPoint x: 513, endPoint y: 454, distance: 9.1
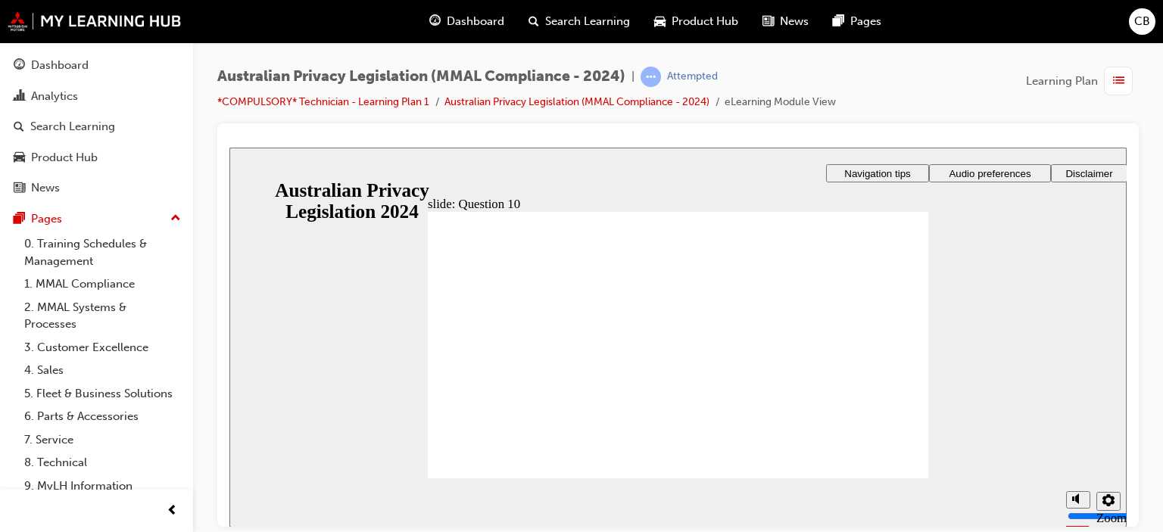
radio input "true"
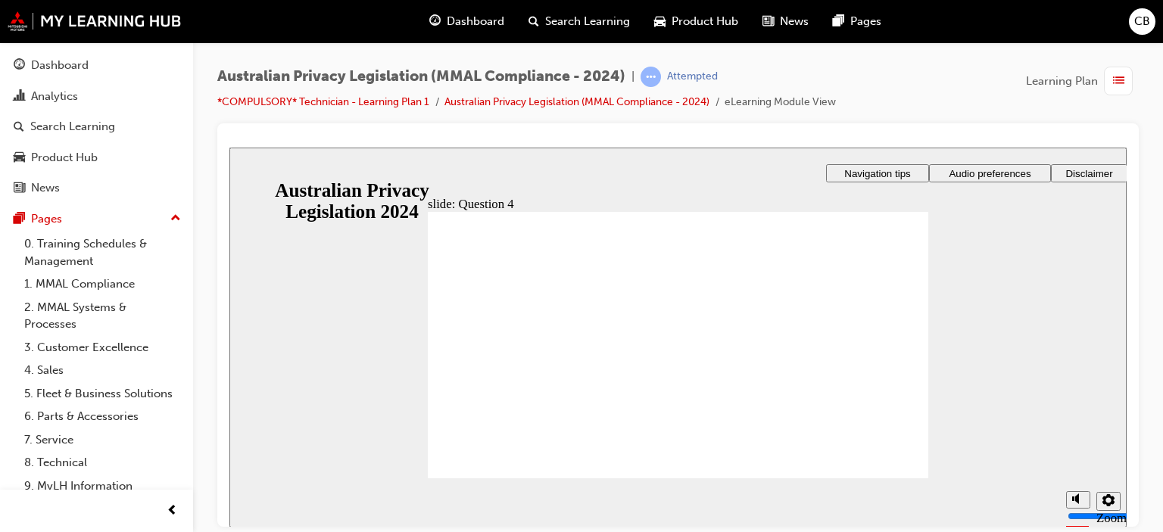
radio input "true"
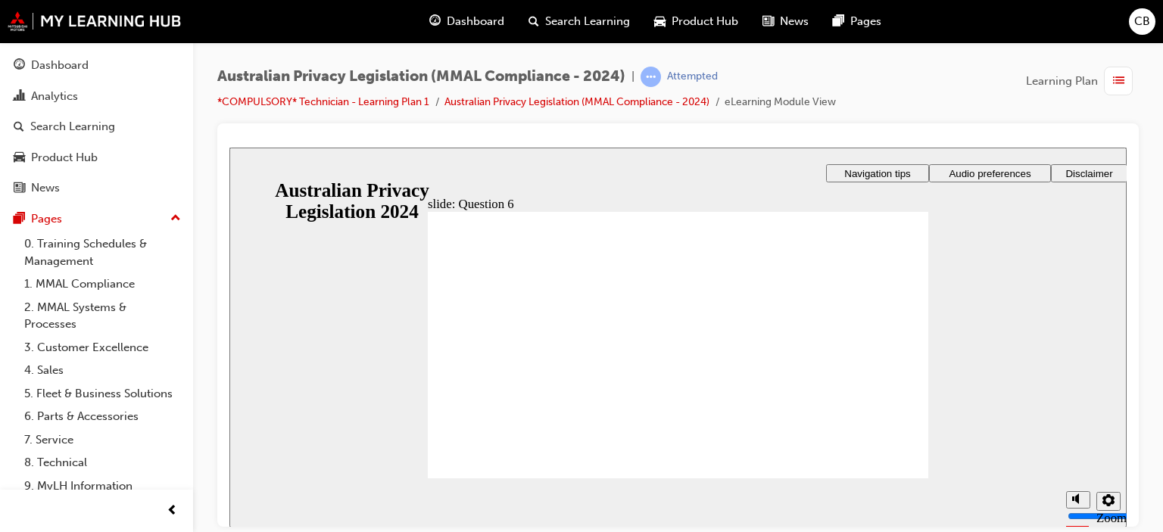
radio input "true"
drag, startPoint x: 457, startPoint y: 343, endPoint x: 469, endPoint y: 449, distance: 106.7
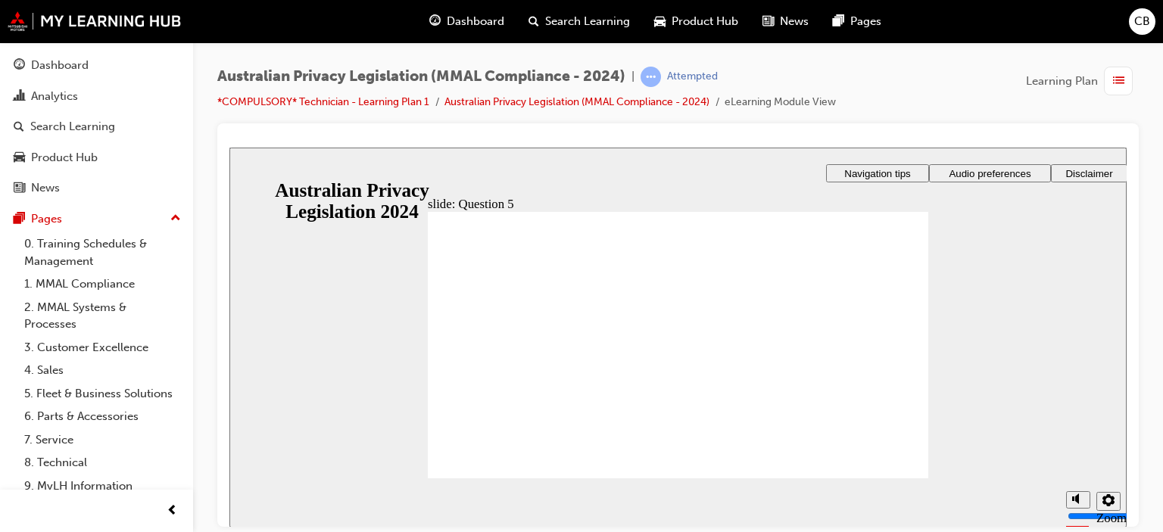
radio input "true"
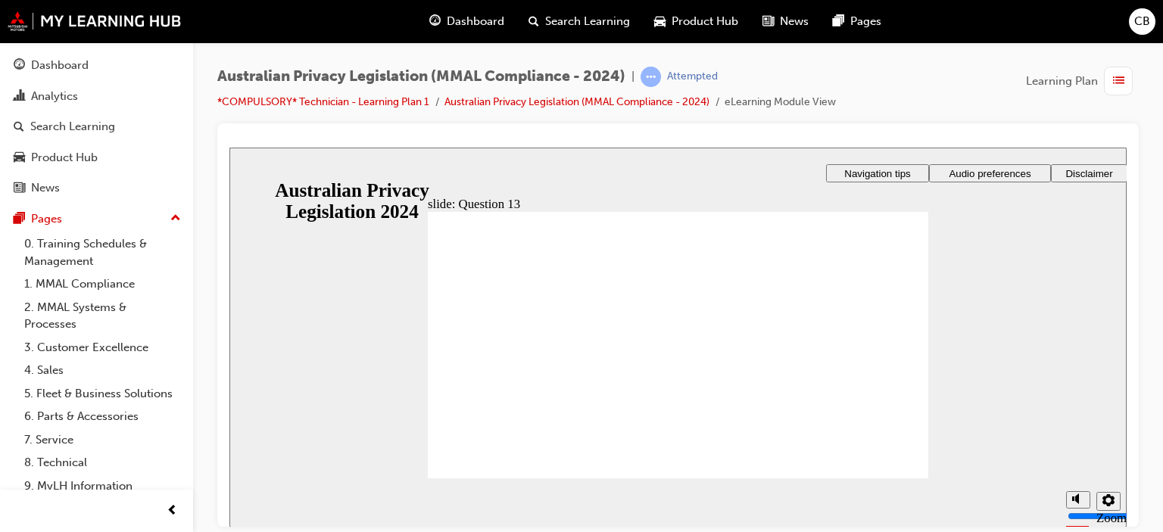
radio input "true"
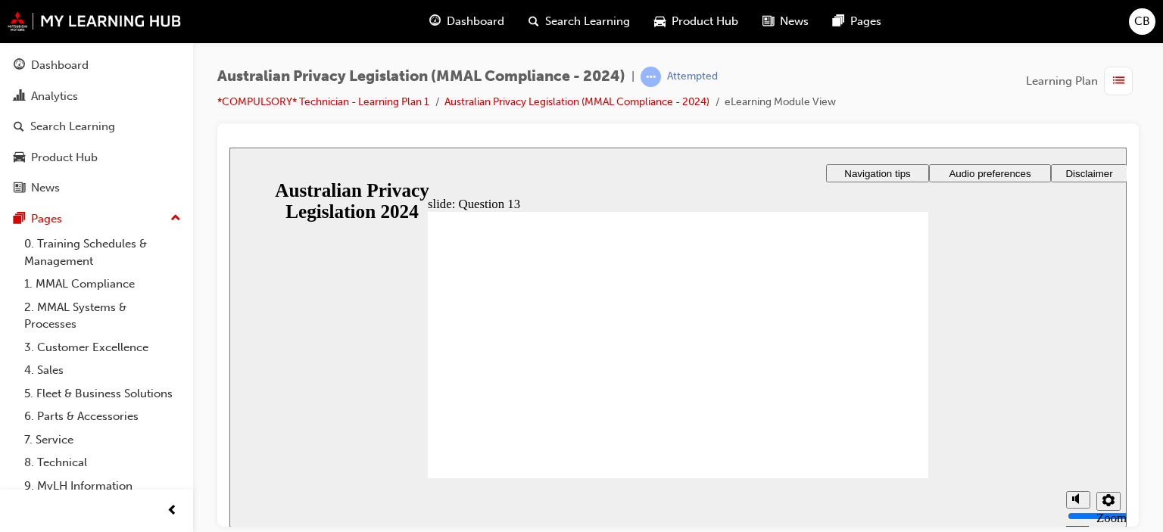
checkbox input "true"
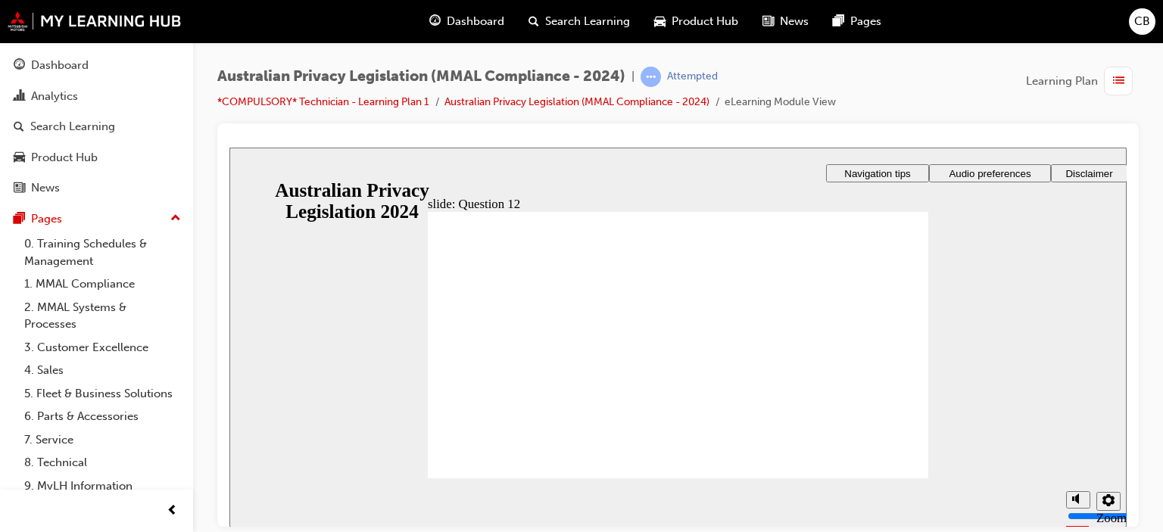
checkbox input "true"
radio input "false"
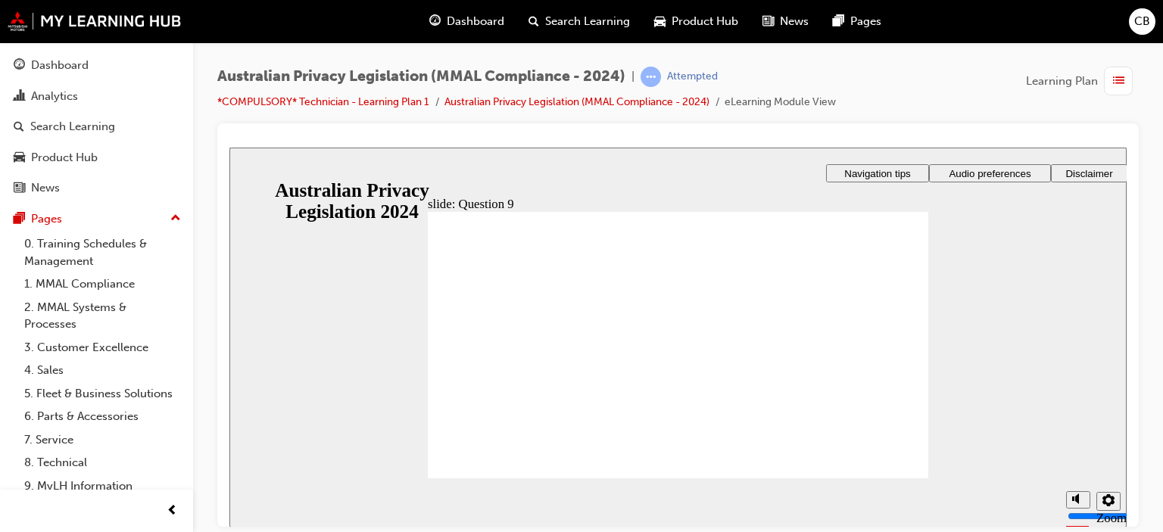
radio input "true"
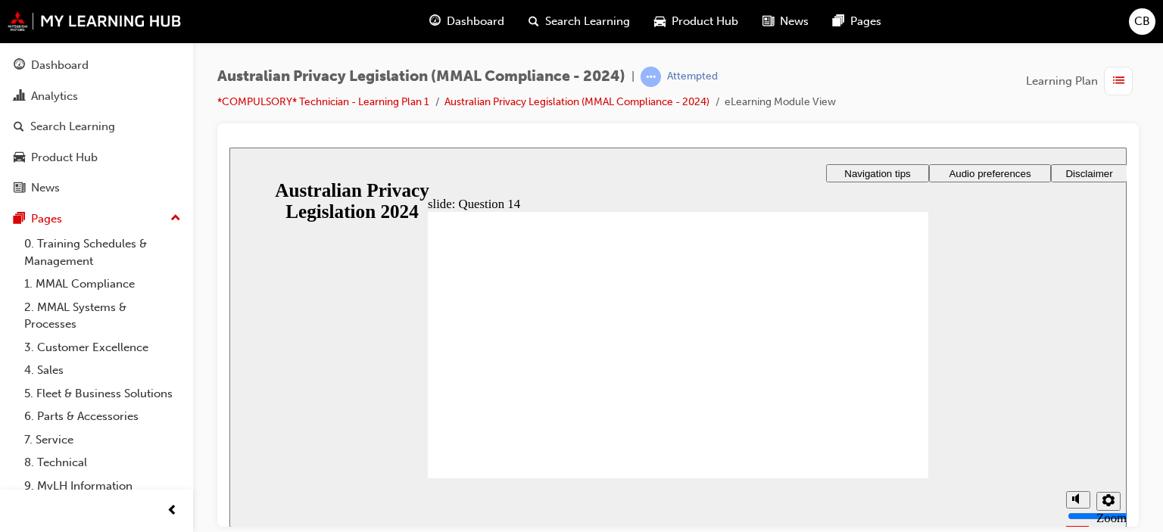
radio input "true"
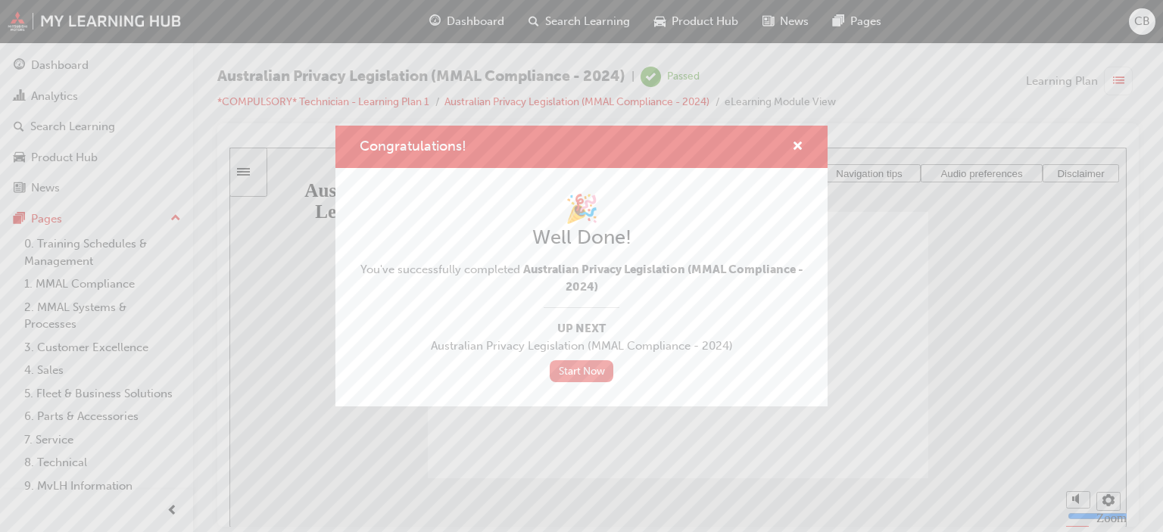
click at [597, 378] on link "Start Now" at bounding box center [582, 371] width 64 height 22
click at [588, 370] on link "Start Now" at bounding box center [582, 371] width 64 height 22
click at [790, 142] on div "Congratulations!" at bounding box center [791, 147] width 23 height 19
click at [795, 145] on span "cross-icon" at bounding box center [797, 148] width 11 height 14
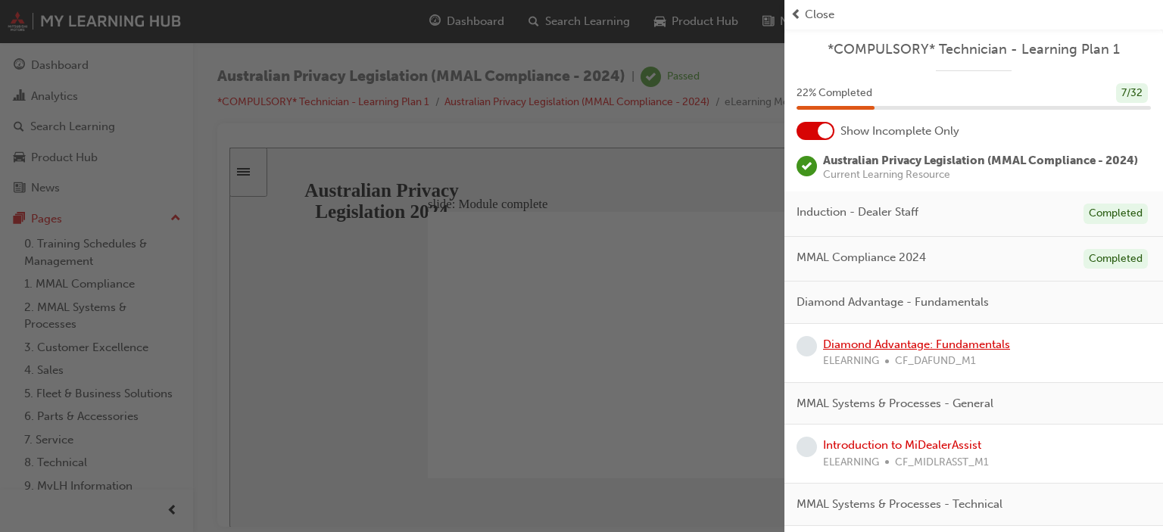
click at [909, 338] on link "Diamond Advantage: Fundamentals" at bounding box center [916, 345] width 187 height 14
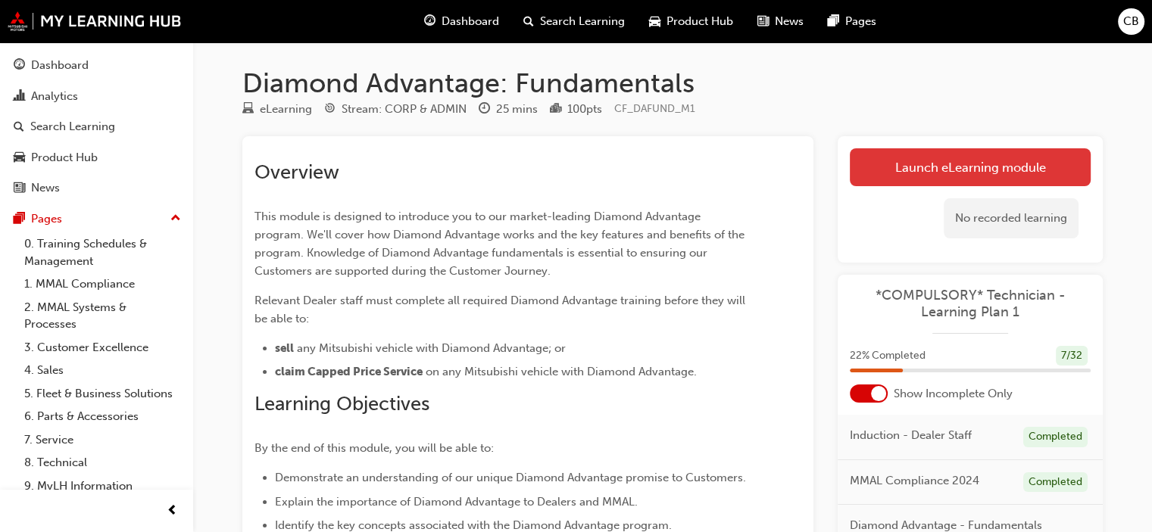
click at [978, 167] on link "Launch eLearning module" at bounding box center [970, 167] width 241 height 38
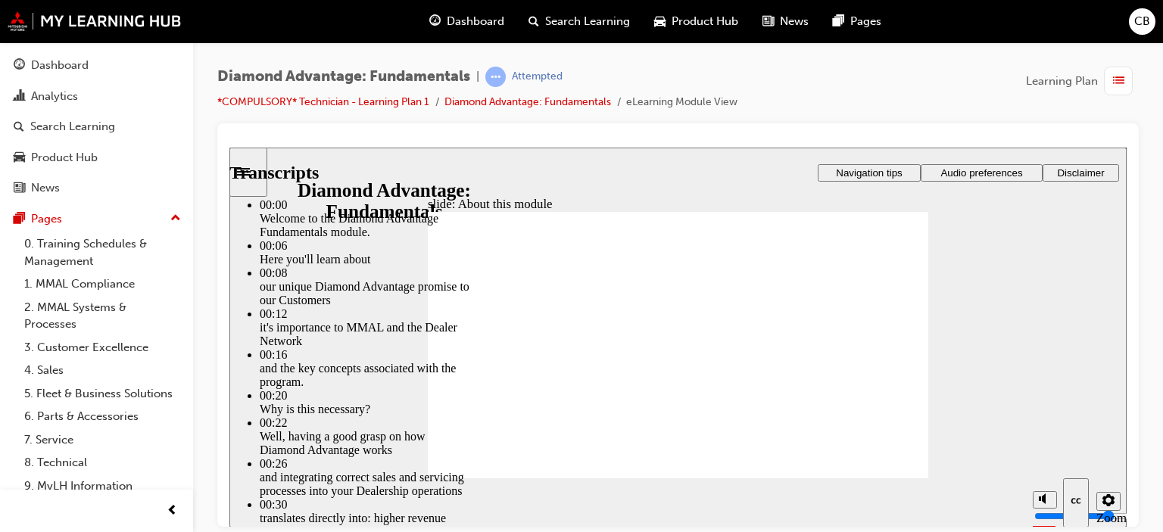
type input "45"
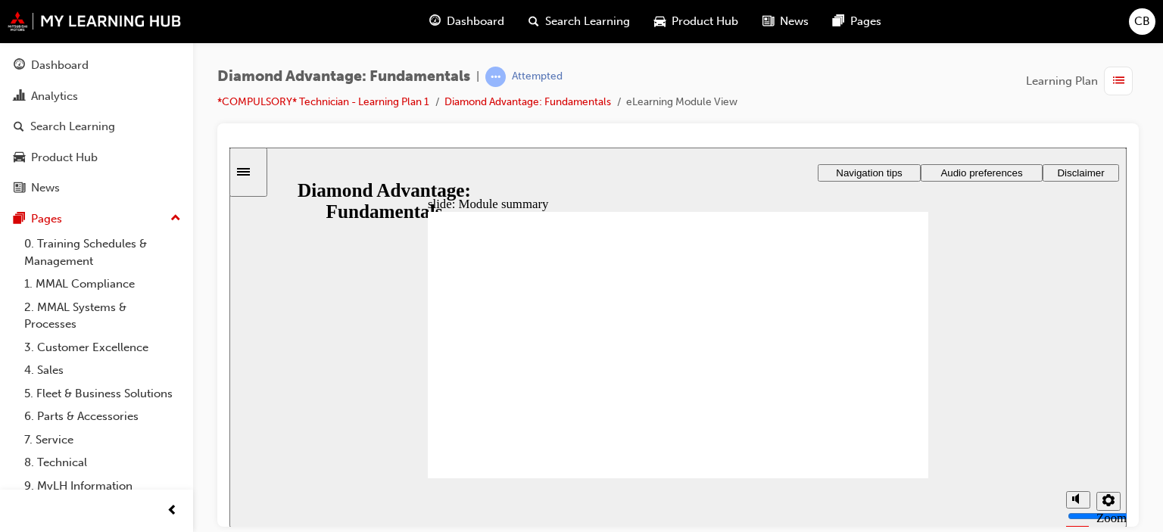
drag, startPoint x: 578, startPoint y: 338, endPoint x: 590, endPoint y: 429, distance: 91.7
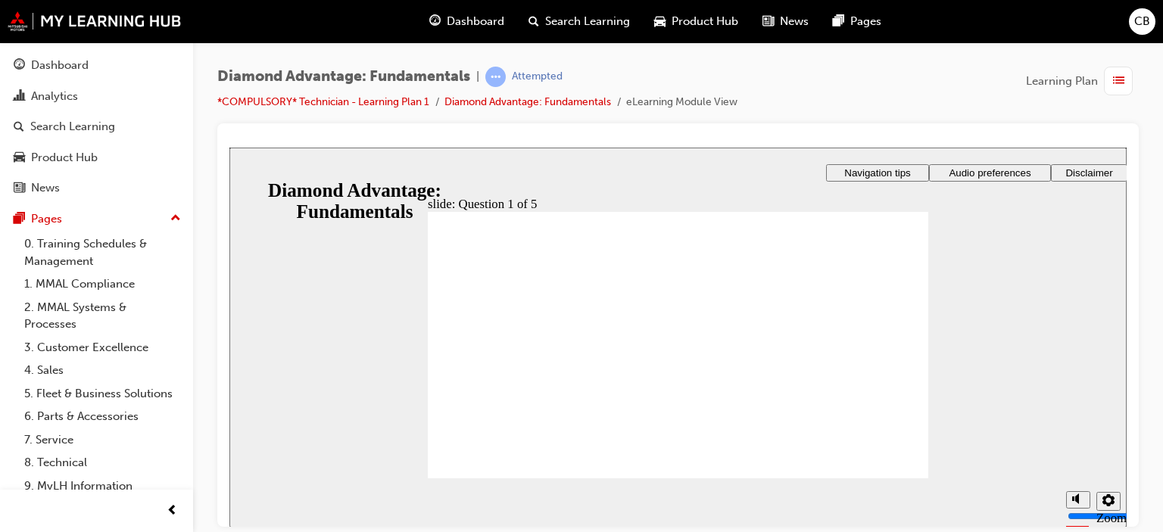
drag, startPoint x: 658, startPoint y: 422, endPoint x: 554, endPoint y: 379, distance: 112.3
drag, startPoint x: 564, startPoint y: 416, endPoint x: 661, endPoint y: 372, distance: 106.7
drag, startPoint x: 672, startPoint y: 376, endPoint x: 803, endPoint y: 365, distance: 131.5
drag, startPoint x: 803, startPoint y: 413, endPoint x: 687, endPoint y: 380, distance: 121.1
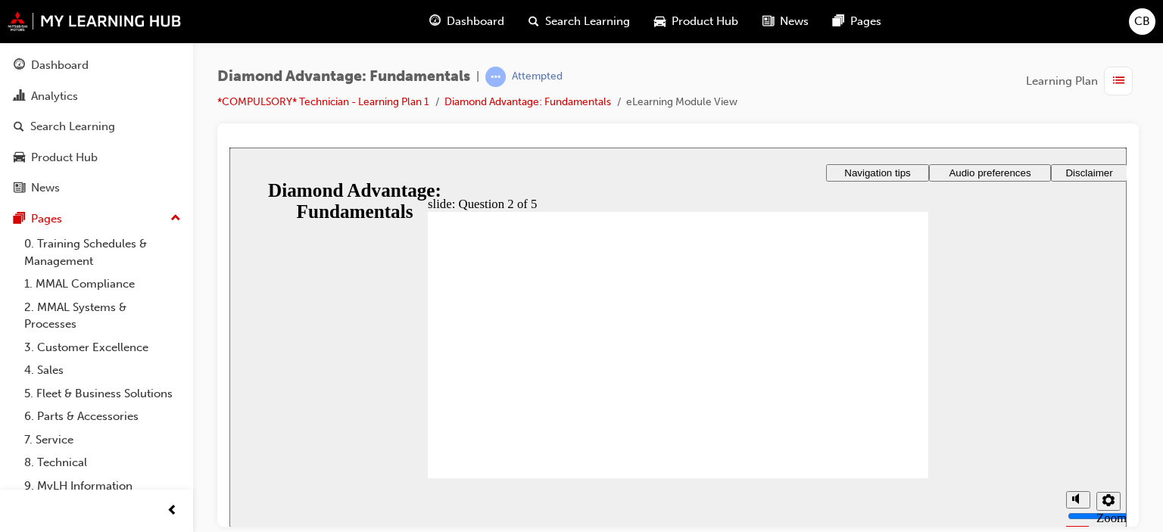
radio input "false"
radio input "true"
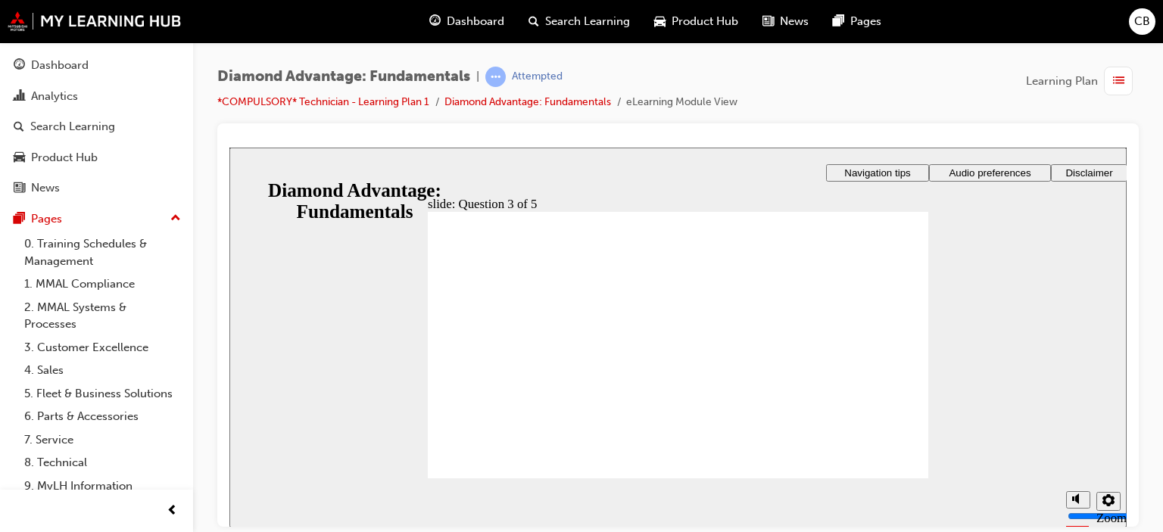
radio input "false"
radio input "true"
drag, startPoint x: 705, startPoint y: 418, endPoint x: 702, endPoint y: 407, distance: 11.8
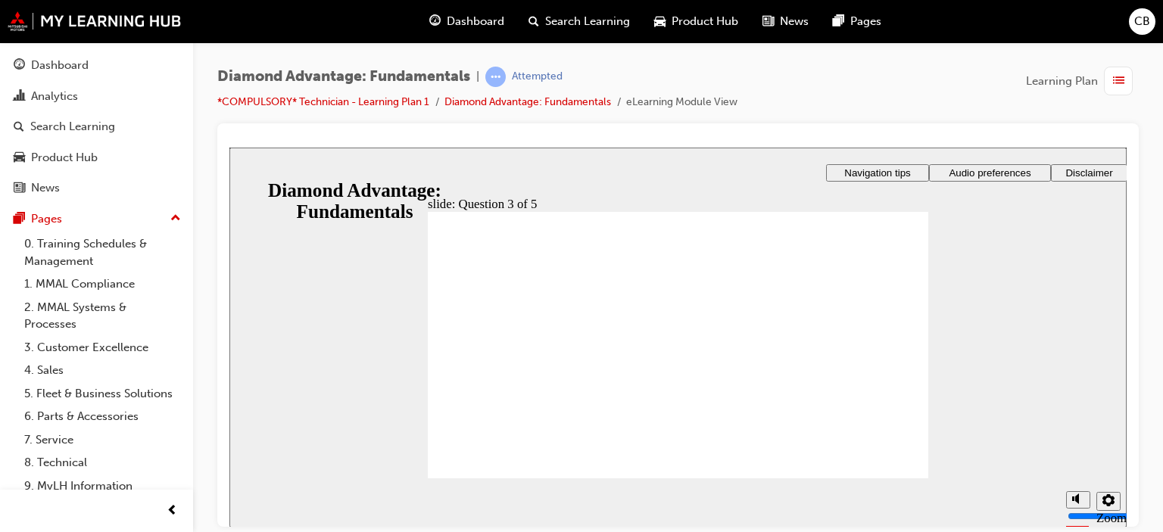
checkbox input "true"
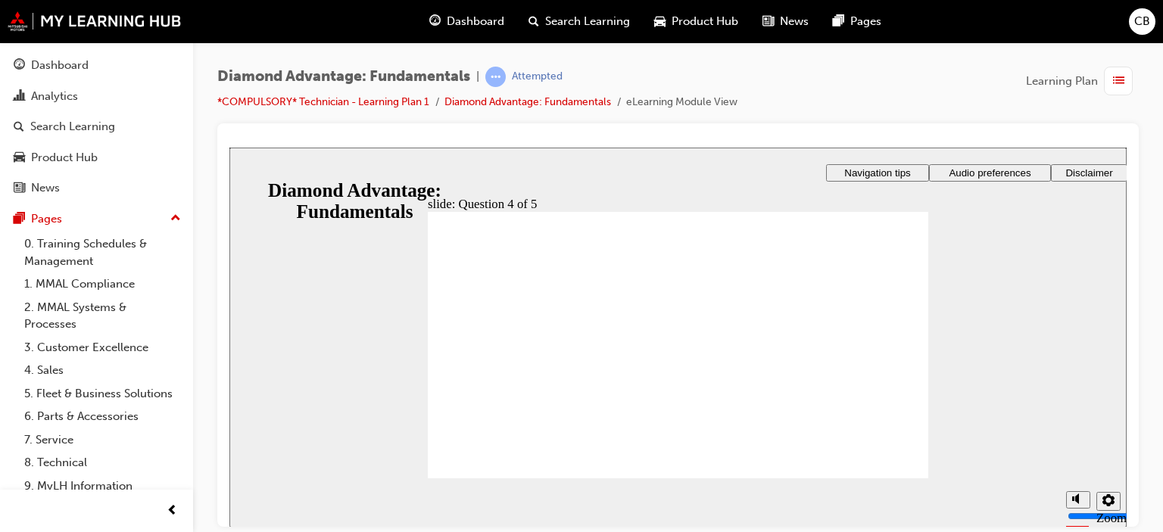
checkbox input "true"
checkbox input "false"
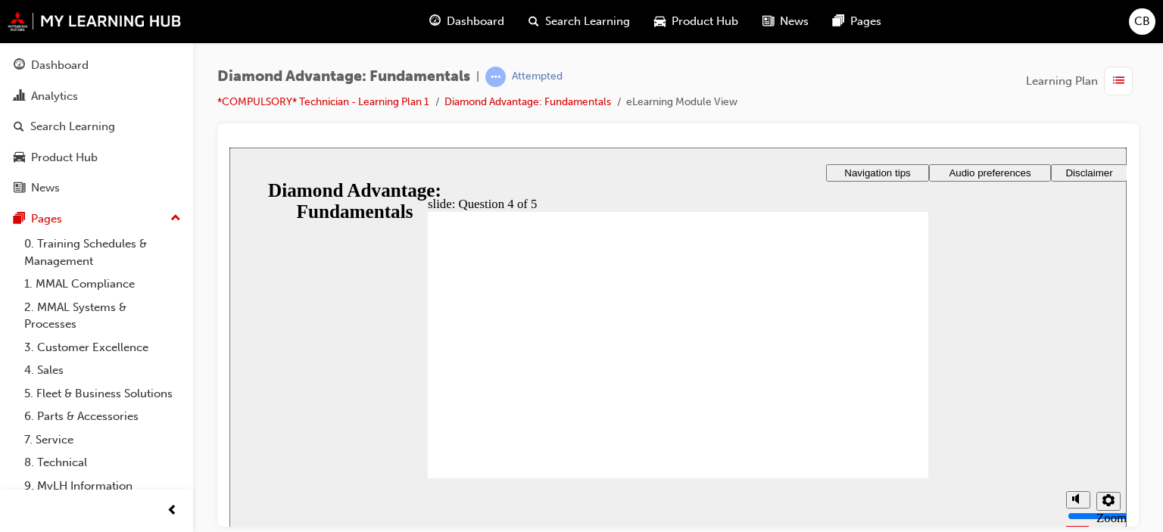
radio input "true"
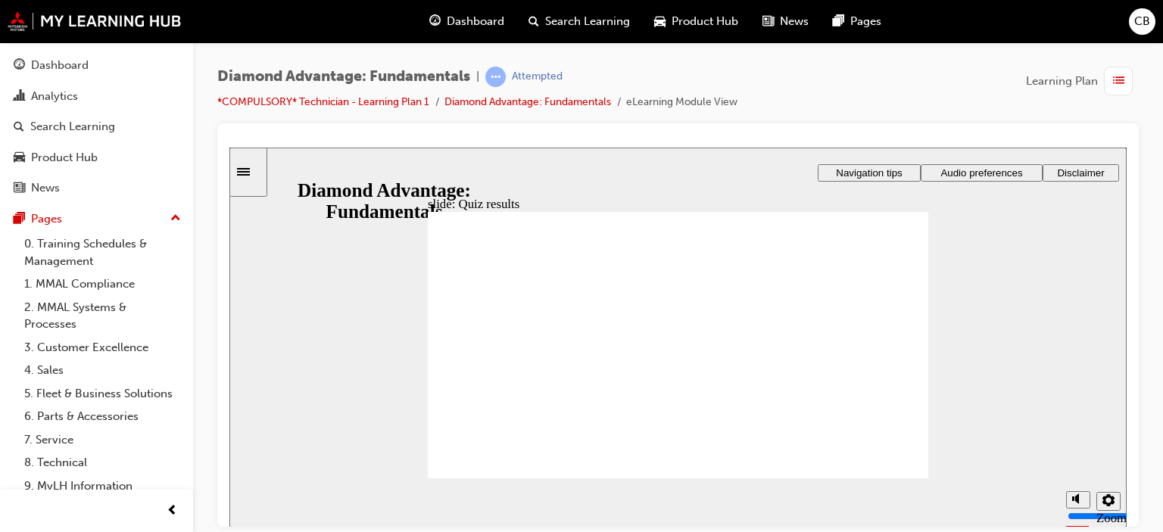
drag, startPoint x: 598, startPoint y: 419, endPoint x: 839, endPoint y: 374, distance: 244.9
drag, startPoint x: 784, startPoint y: 412, endPoint x: 674, endPoint y: 379, distance: 115.2
drag, startPoint x: 682, startPoint y: 421, endPoint x: 565, endPoint y: 370, distance: 127.9
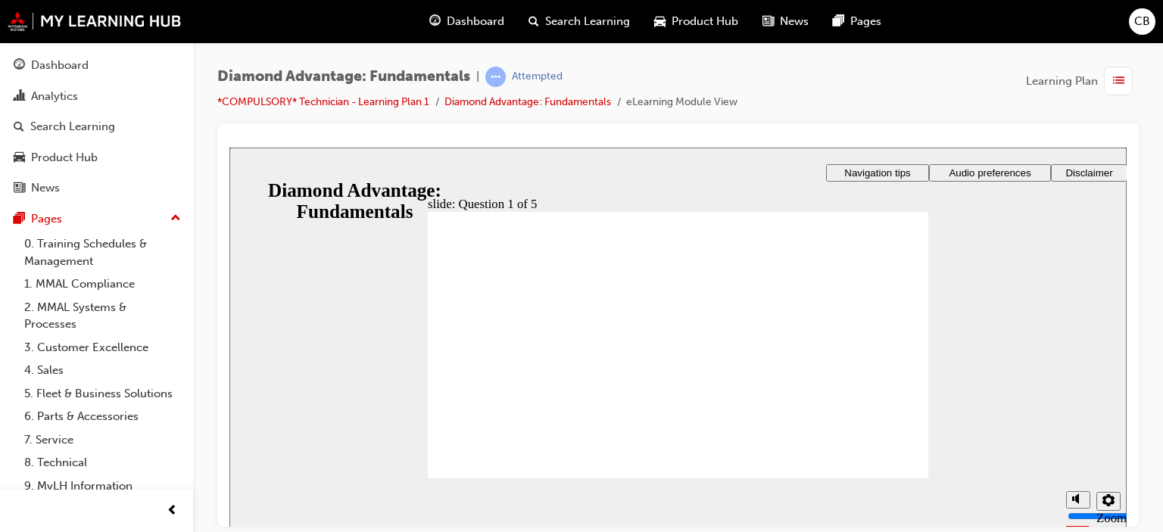
radio input "true"
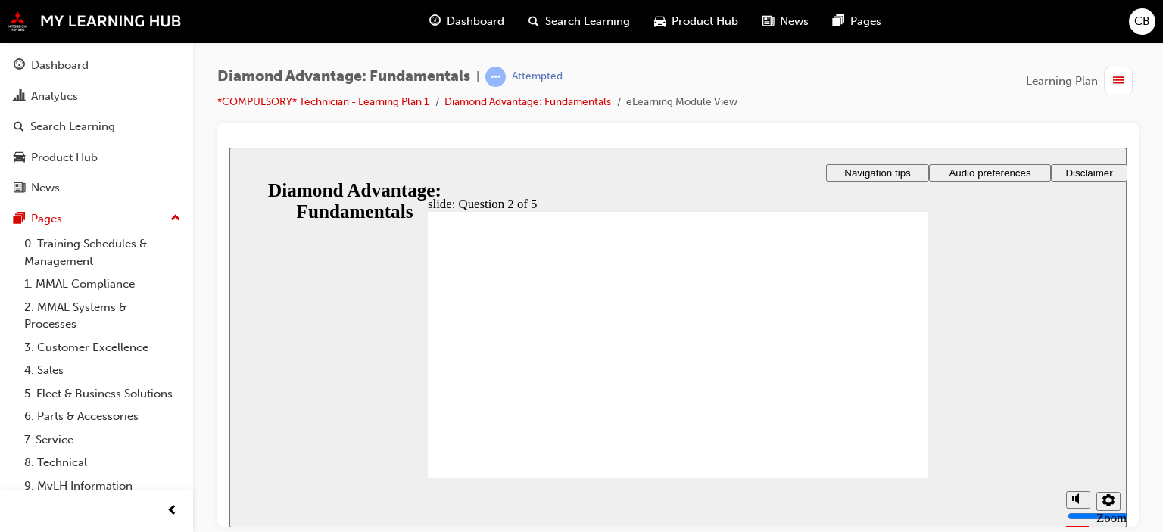
radio input "true"
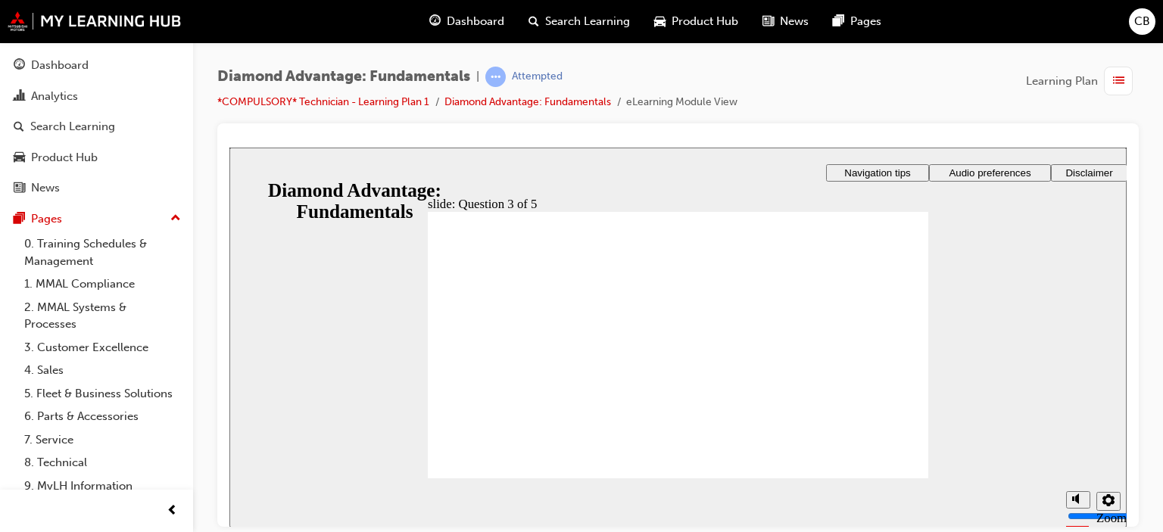
checkbox input "true"
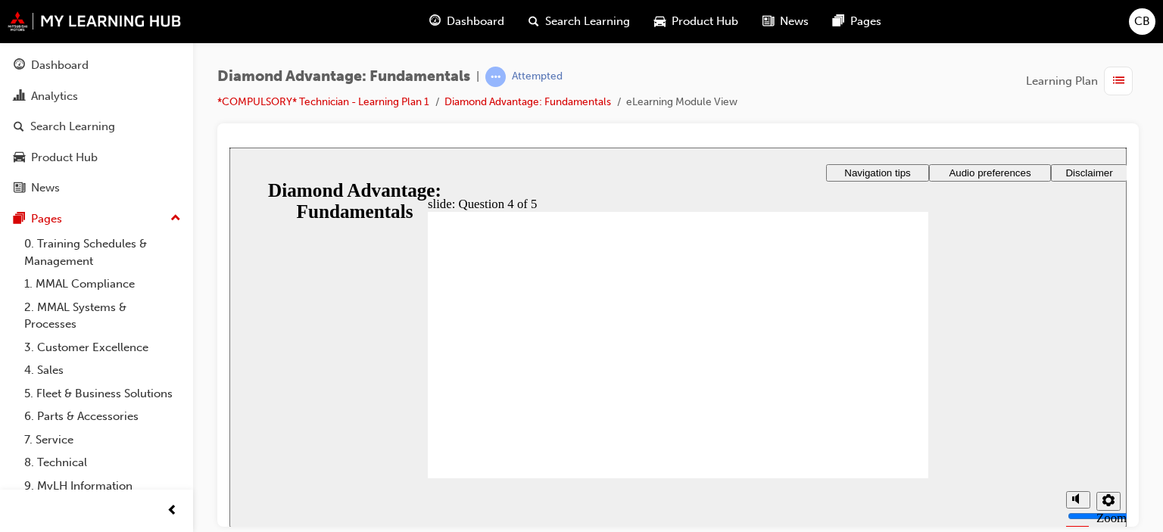
checkbox input "true"
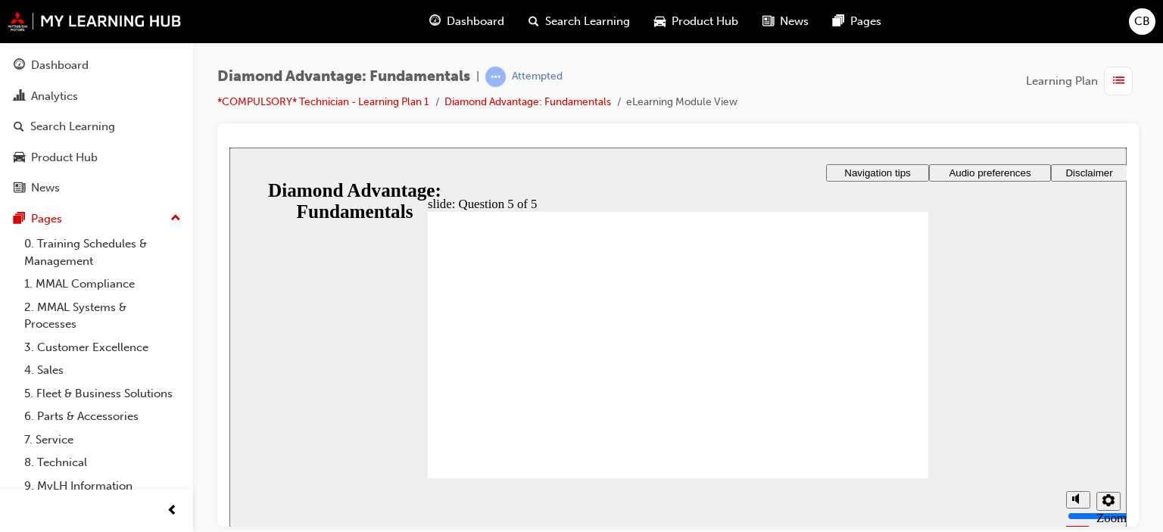
radio input "true"
drag, startPoint x: 700, startPoint y: 410, endPoint x: 802, endPoint y: 453, distance: 110.3
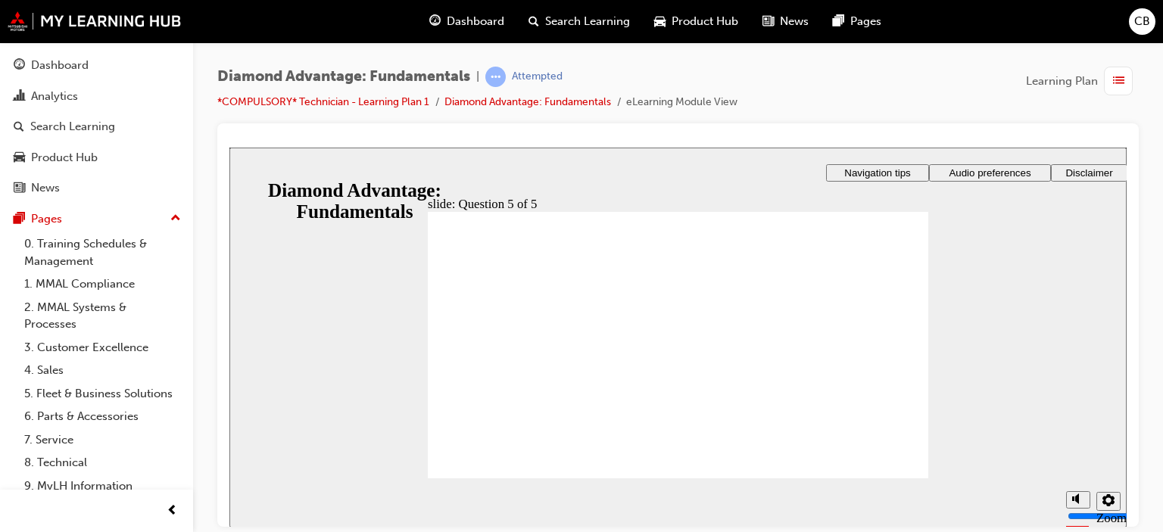
drag, startPoint x: 798, startPoint y: 421, endPoint x: 674, endPoint y: 379, distance: 131.0
drag, startPoint x: 669, startPoint y: 426, endPoint x: 813, endPoint y: 377, distance: 151.8
drag, startPoint x: 818, startPoint y: 378, endPoint x: 535, endPoint y: 374, distance: 283.2
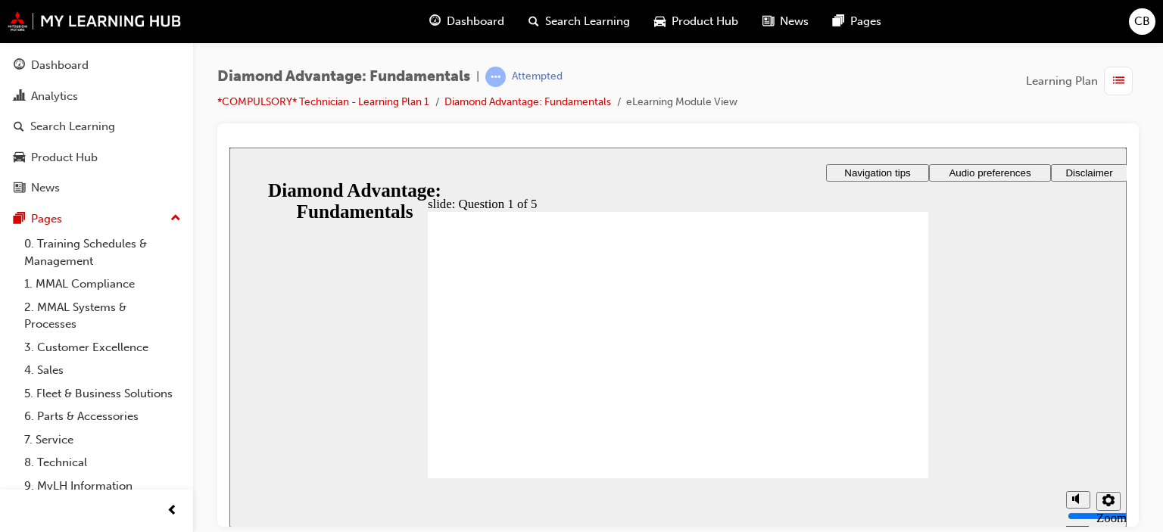
drag, startPoint x: 554, startPoint y: 423, endPoint x: 810, endPoint y: 401, distance: 256.9
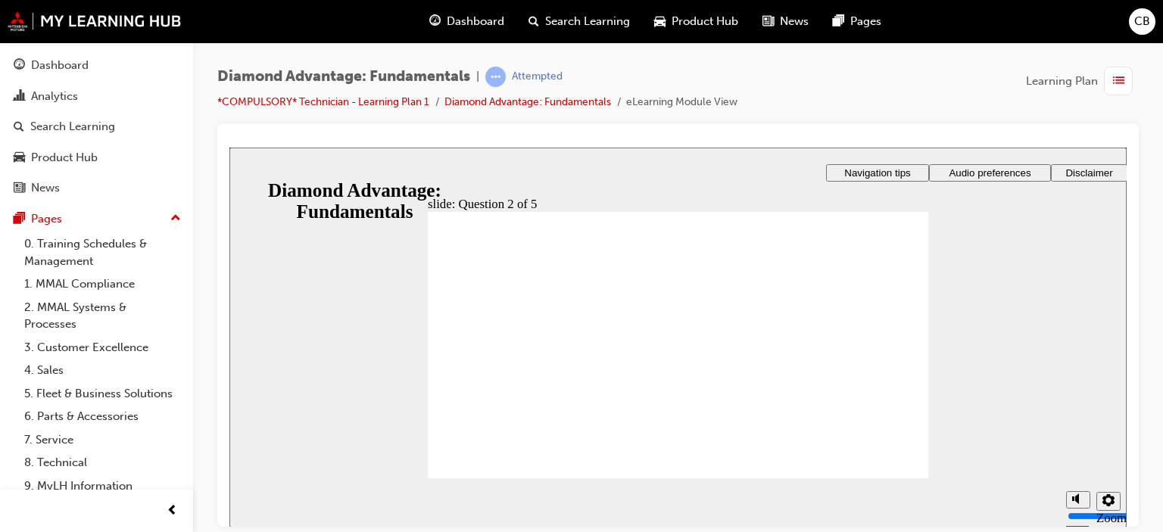
radio input "true"
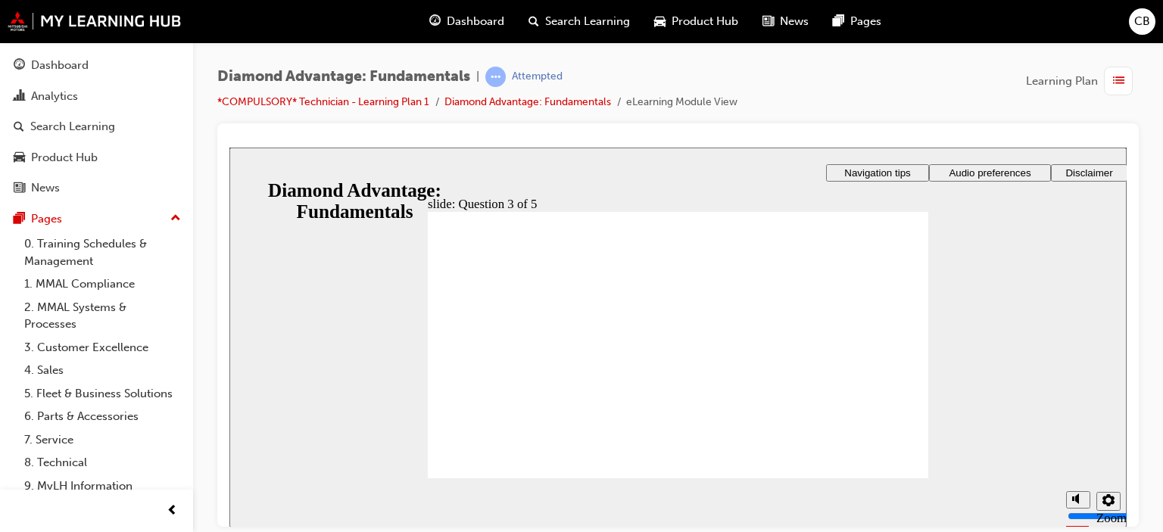
radio input "false"
radio input "true"
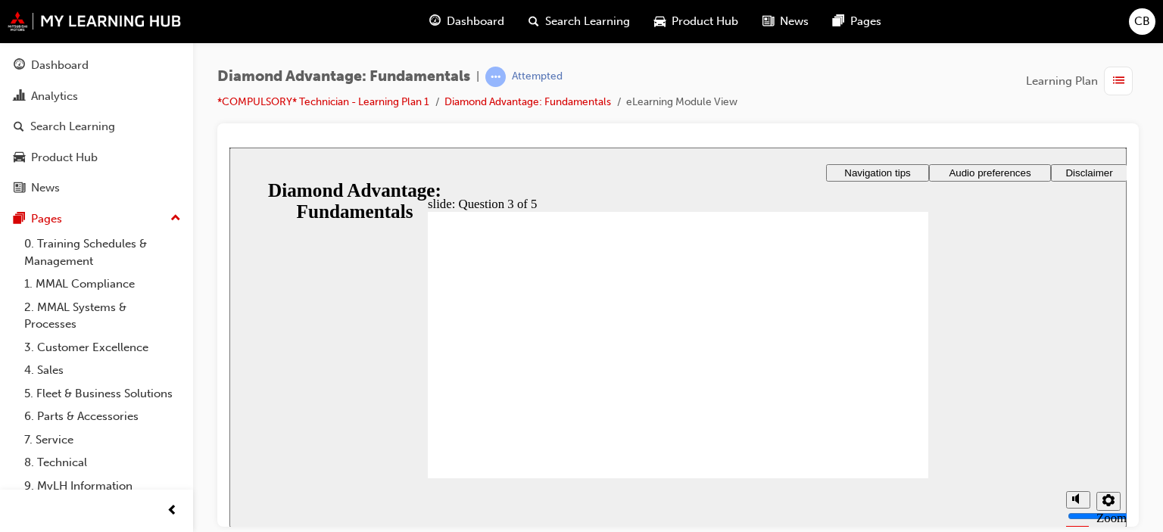
checkbox input "true"
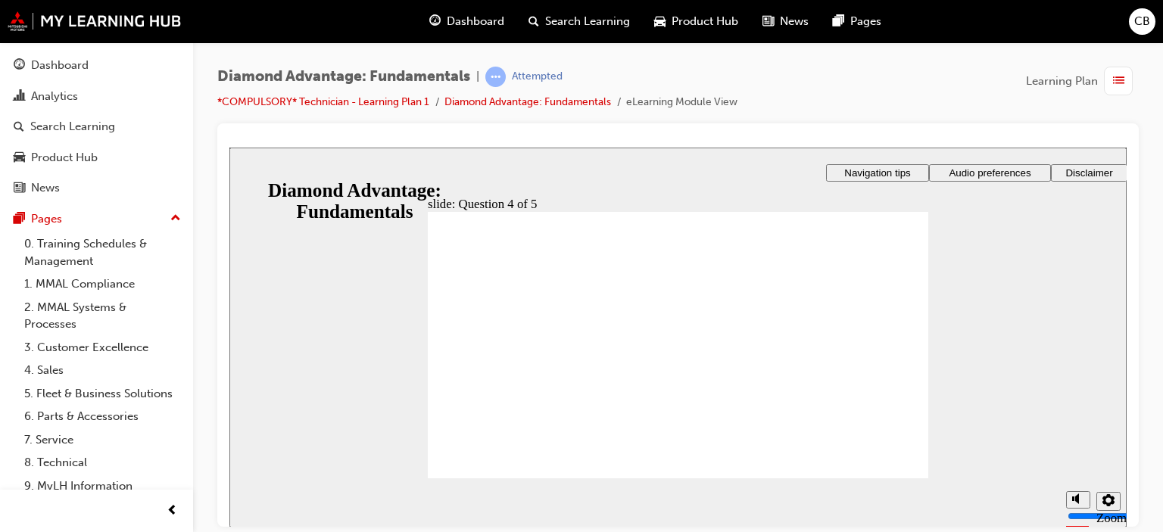
checkbox input "true"
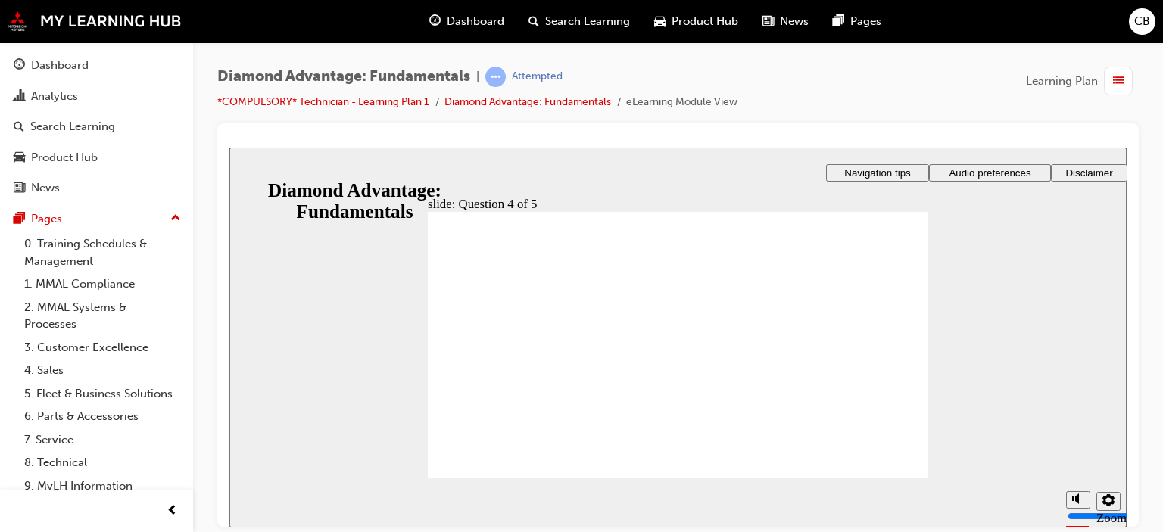
checkbox input "true"
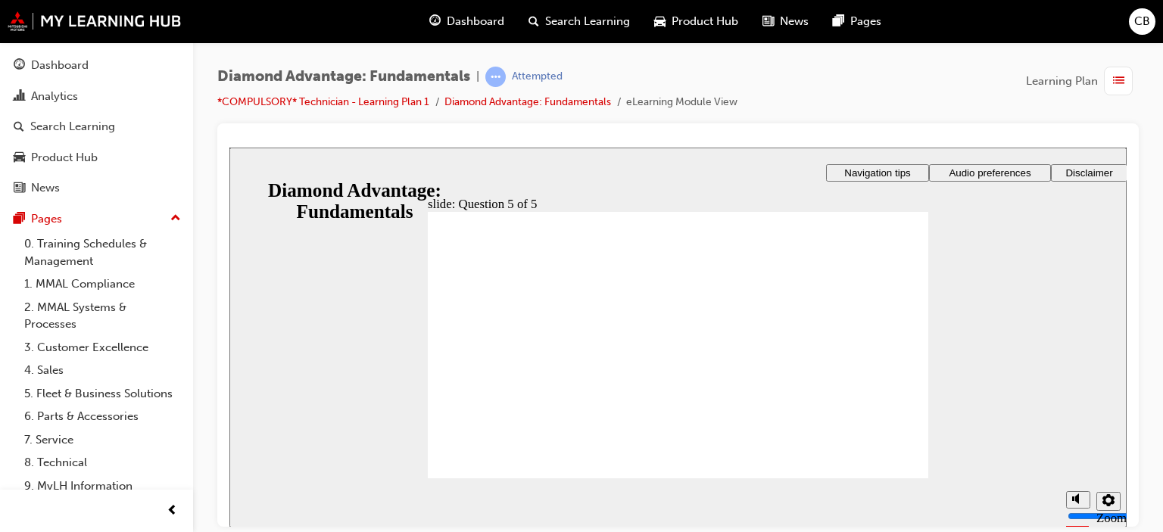
radio input "true"
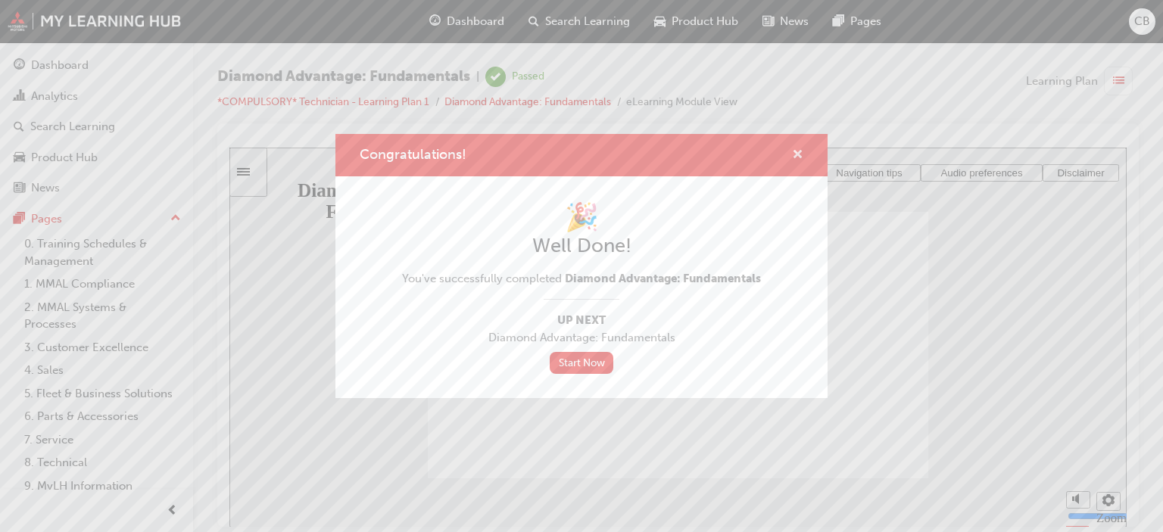
click at [797, 154] on span "cross-icon" at bounding box center [797, 156] width 11 height 14
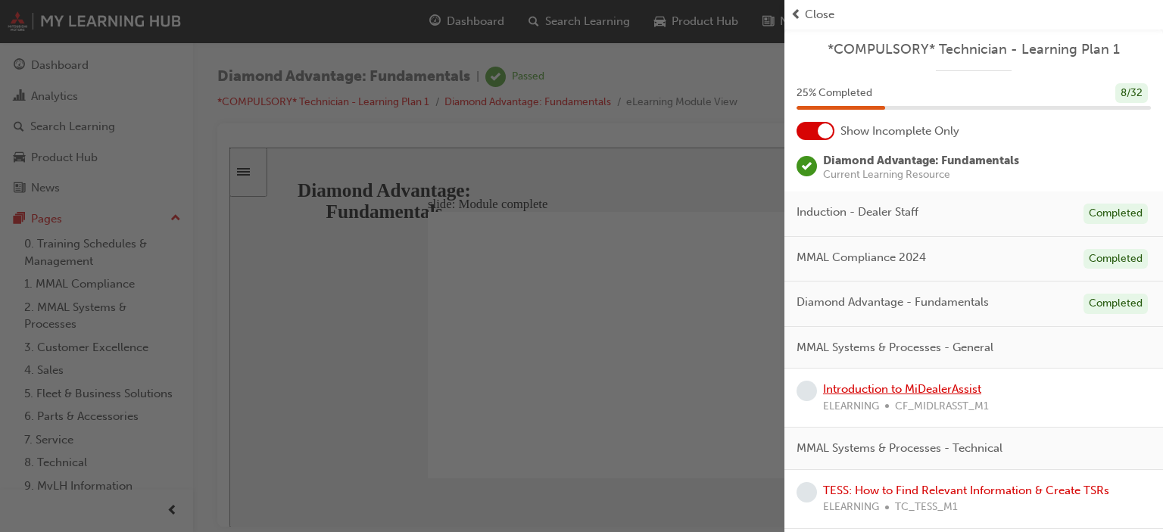
click at [899, 390] on link "Introduction to MiDealerAssist" at bounding box center [902, 389] width 158 height 14
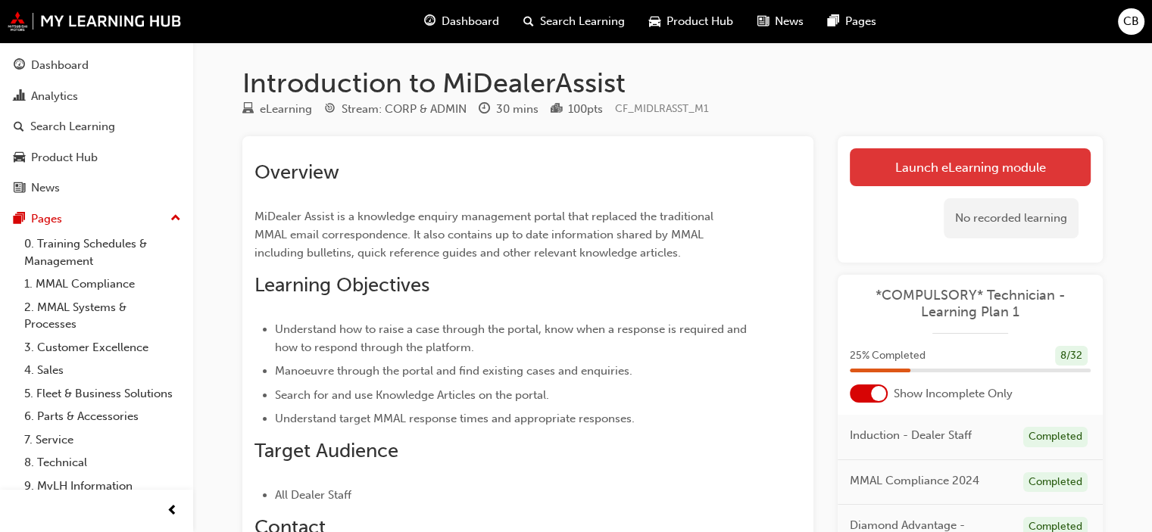
click at [932, 170] on link "Launch eLearning module" at bounding box center [970, 167] width 241 height 38
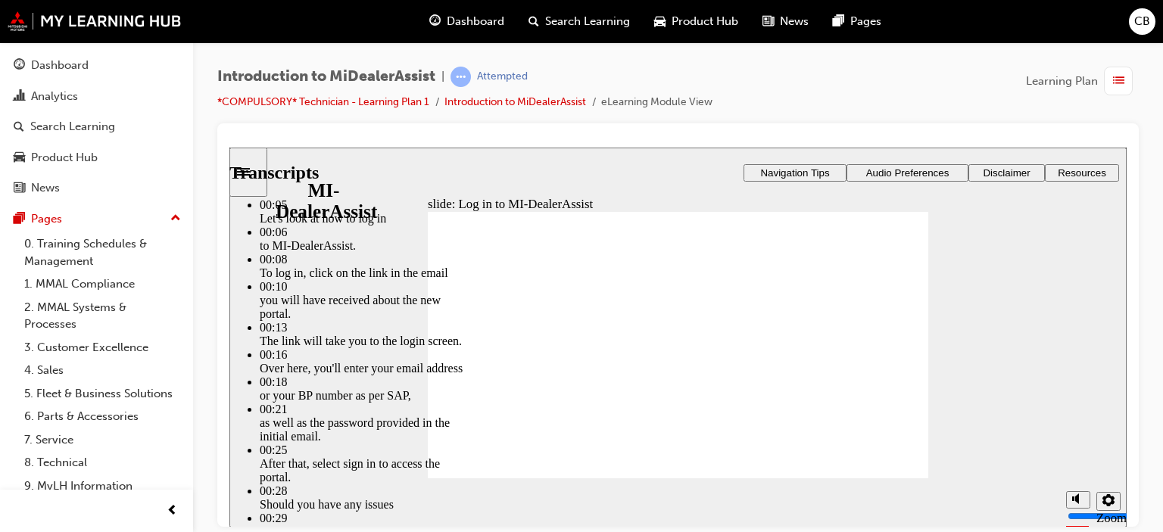
type input "42"
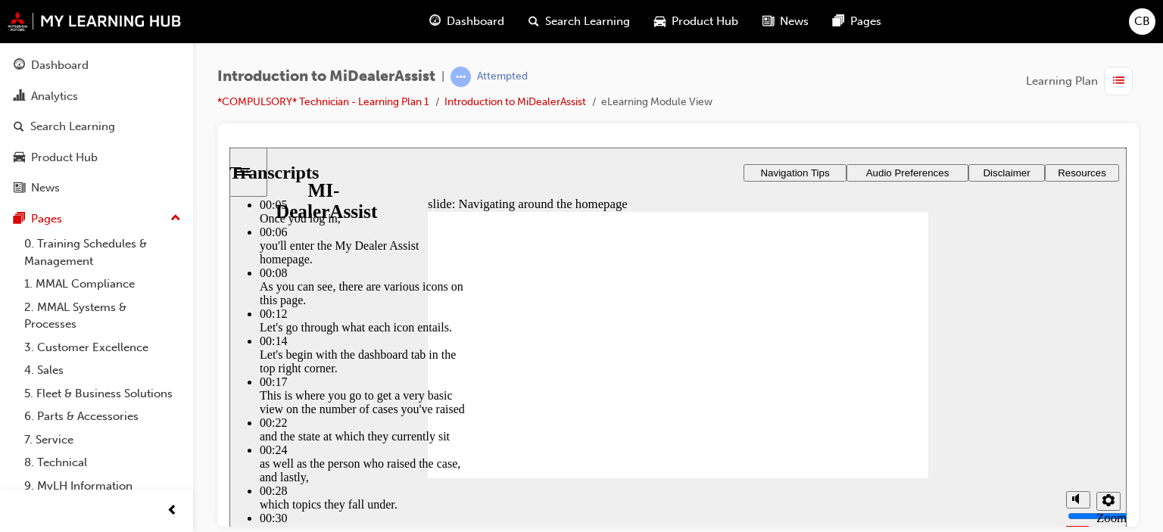
type input "144"
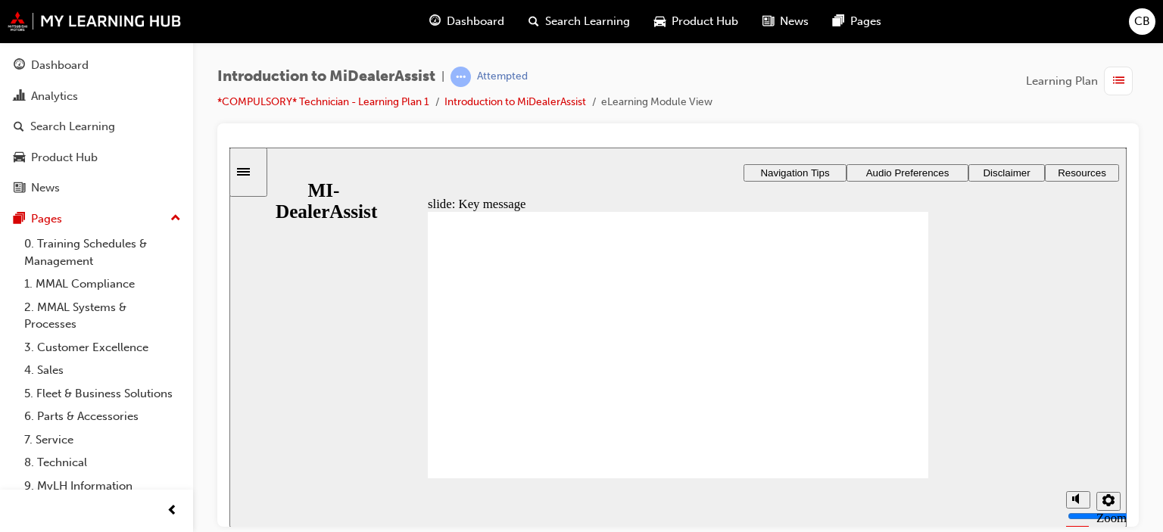
radio input "true"
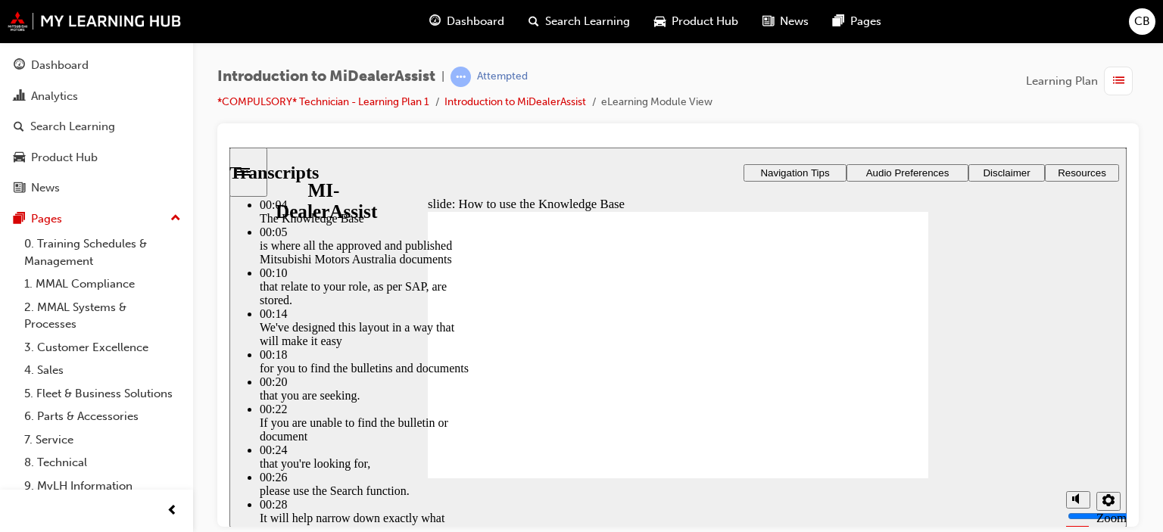
type input "51"
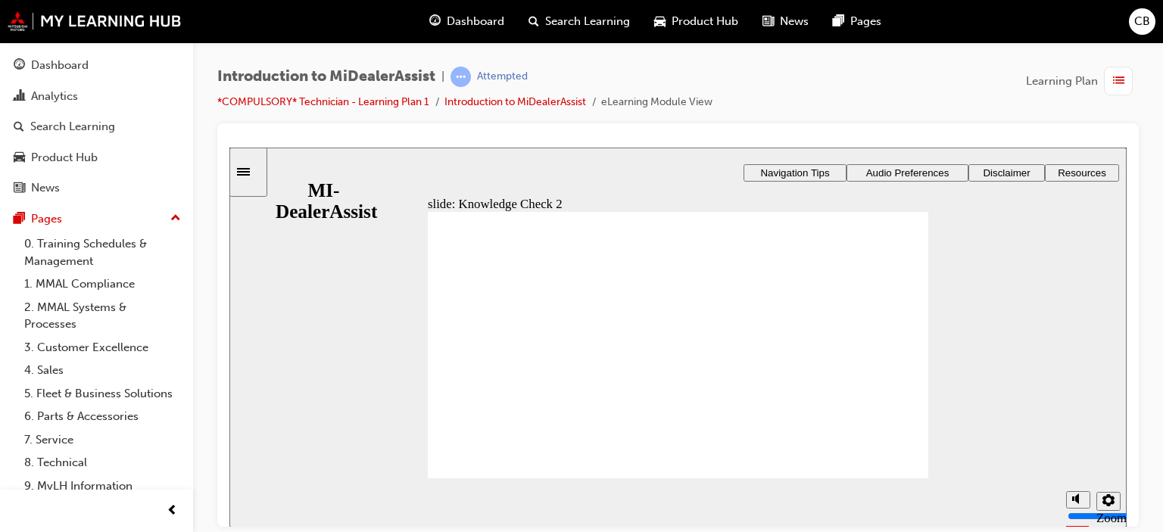
radio input "true"
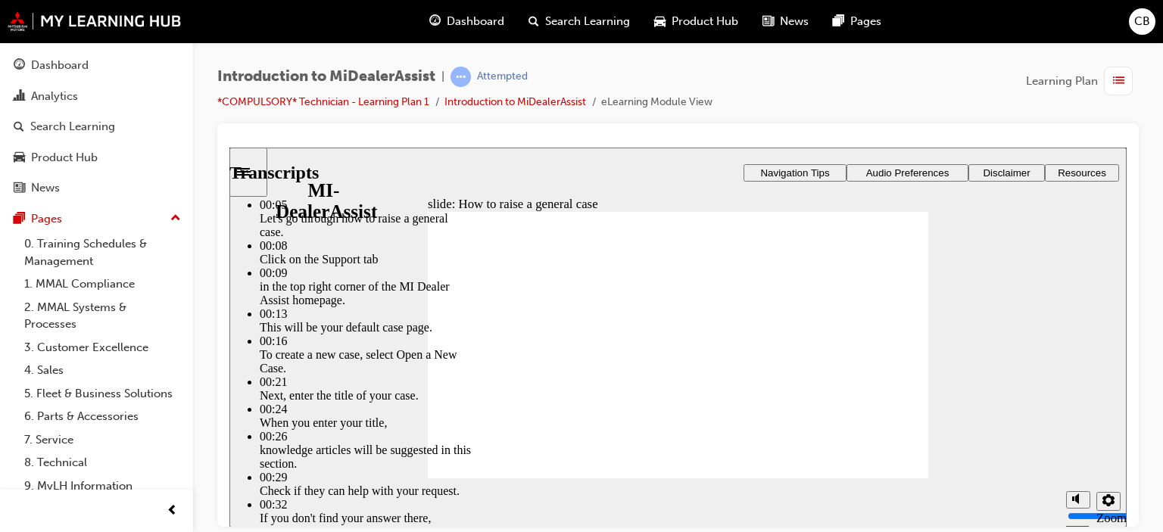
type input "85"
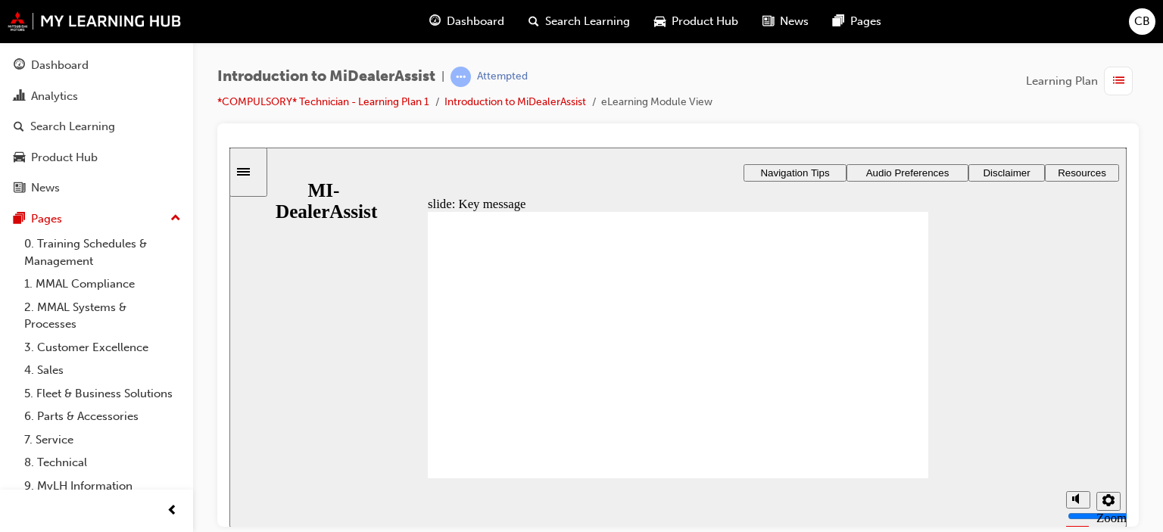
checkbox input "true"
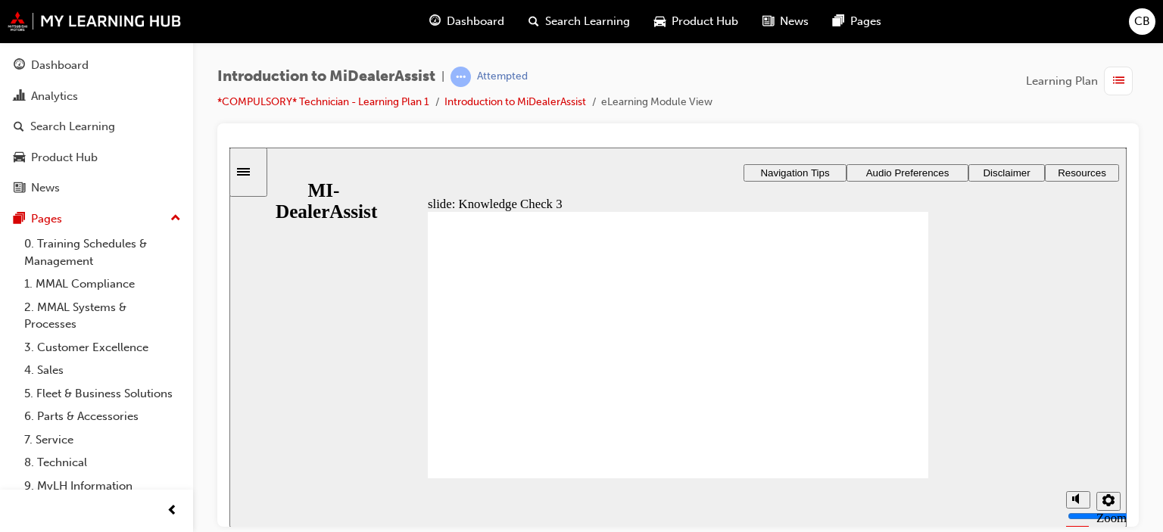
checkbox input "false"
checkbox input "true"
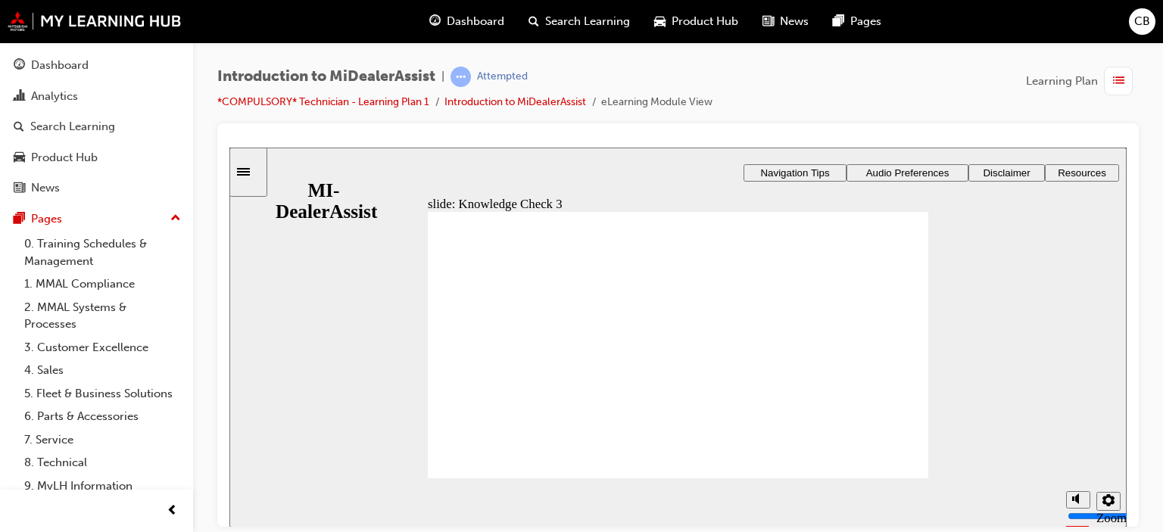
checkbox input "false"
checkbox input "true"
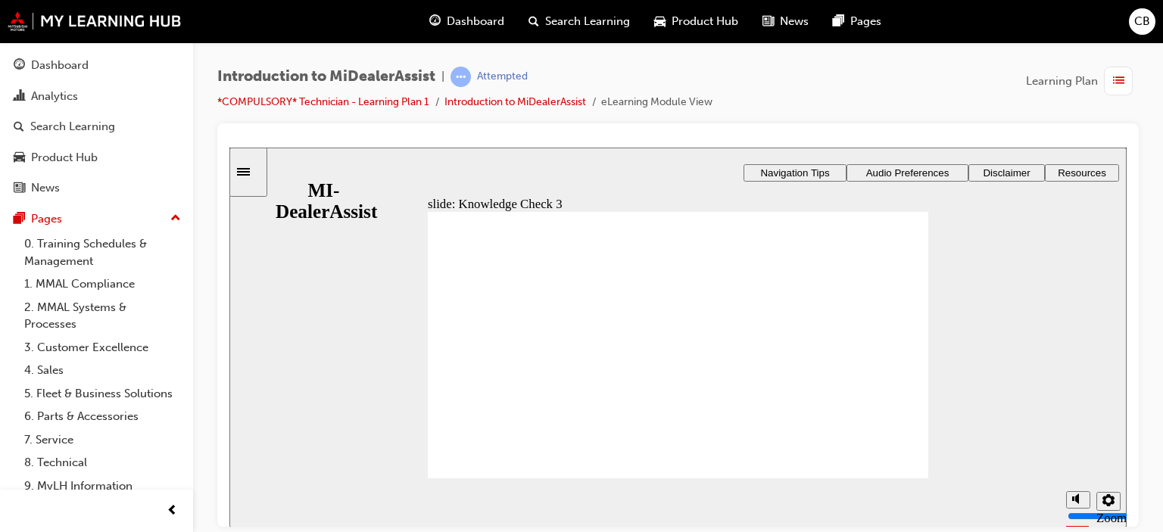
checkbox input "true"
click at [482, 449] on div "Rectangle 1 Rectangle 3 Knowledge check What mandatory information must you inc…" at bounding box center [678, 352] width 500 height 282
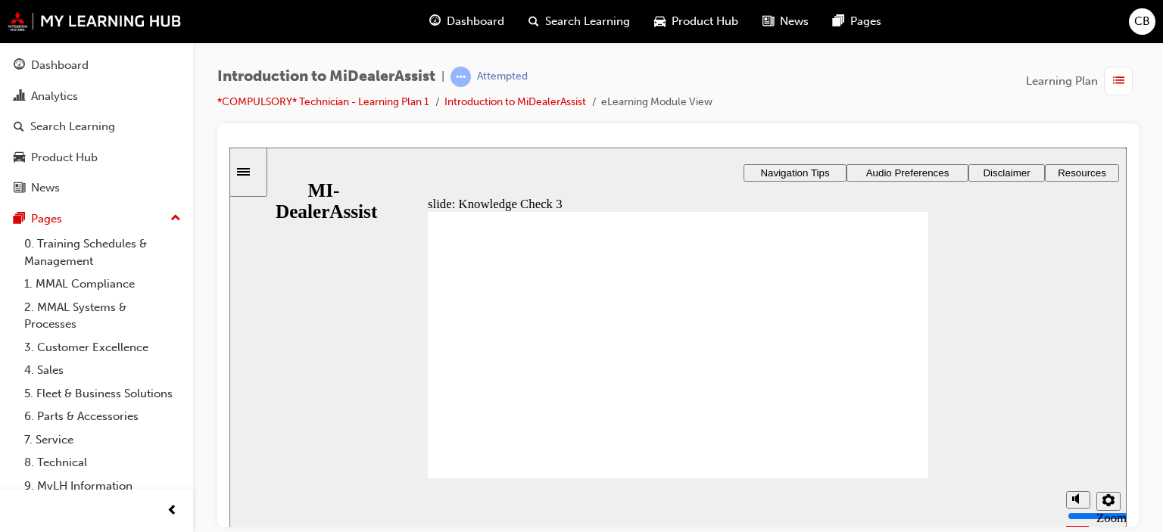
checkbox input "false"
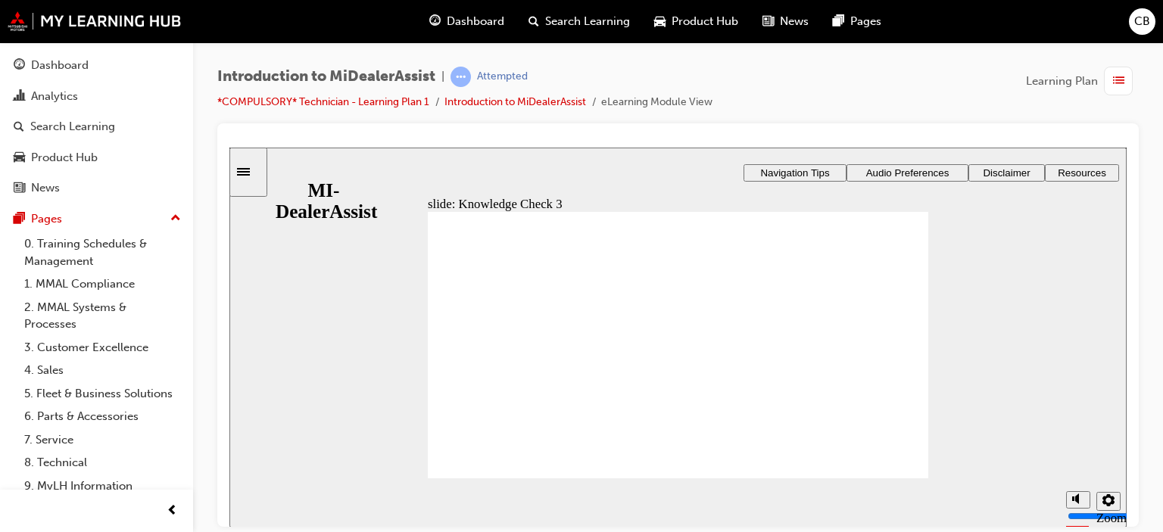
checkbox input "false"
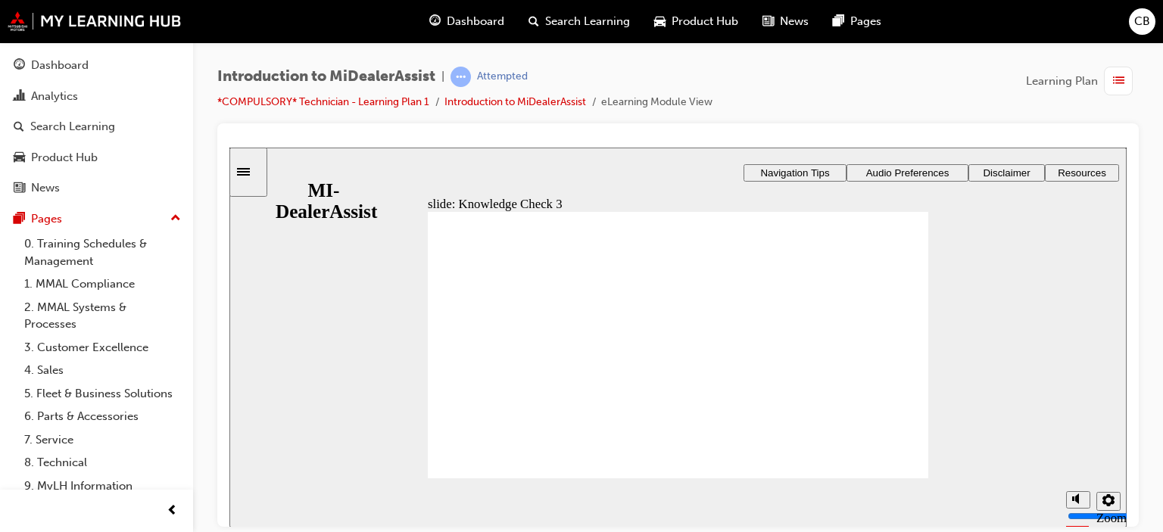
checkbox input "true"
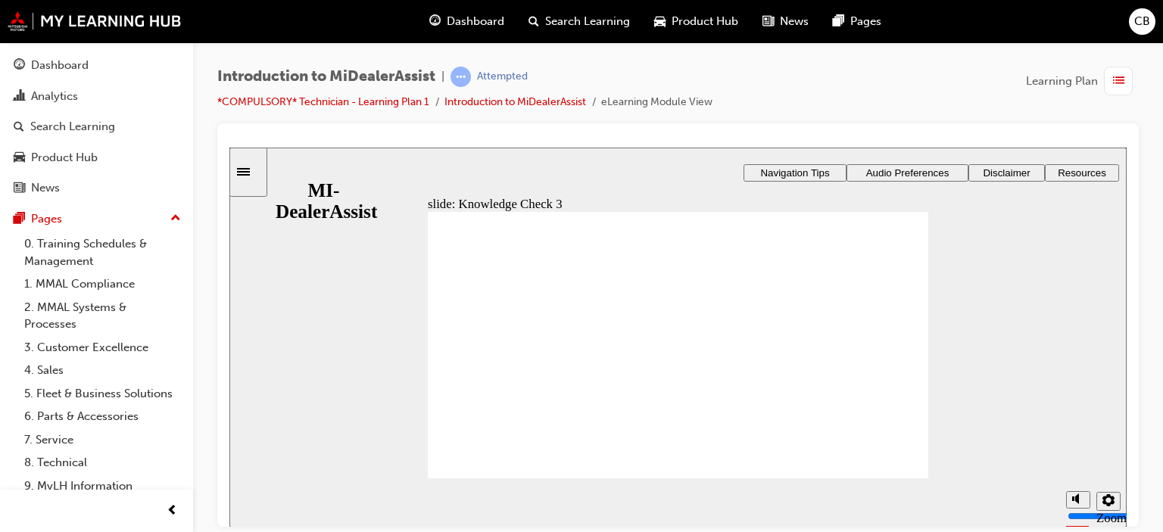
drag, startPoint x: 465, startPoint y: 374, endPoint x: 469, endPoint y: 382, distance: 8.8
checkbox input "true"
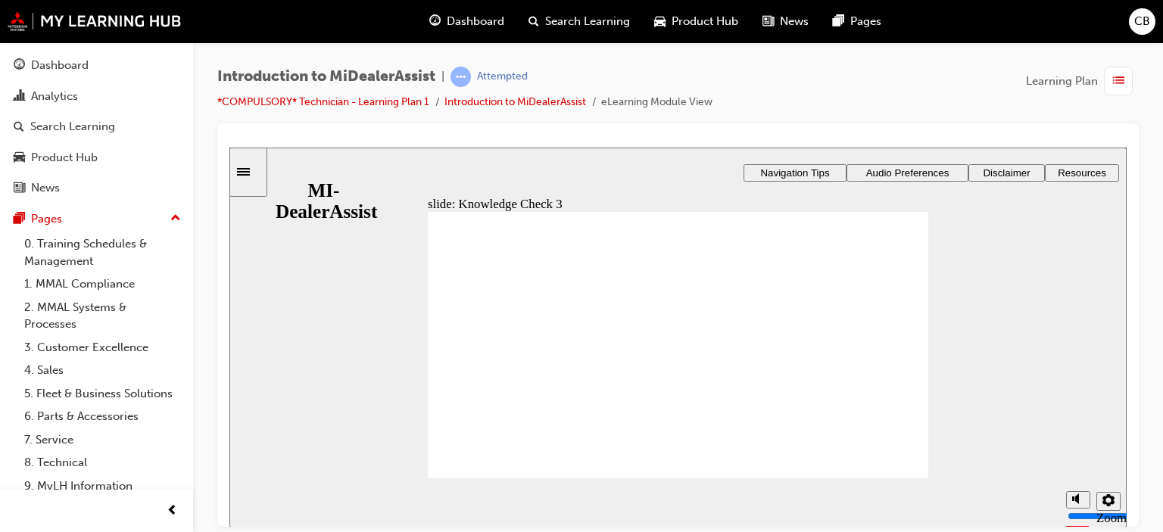
checkbox input "true"
drag, startPoint x: 489, startPoint y: 472, endPoint x: 503, endPoint y: 455, distance: 21.5
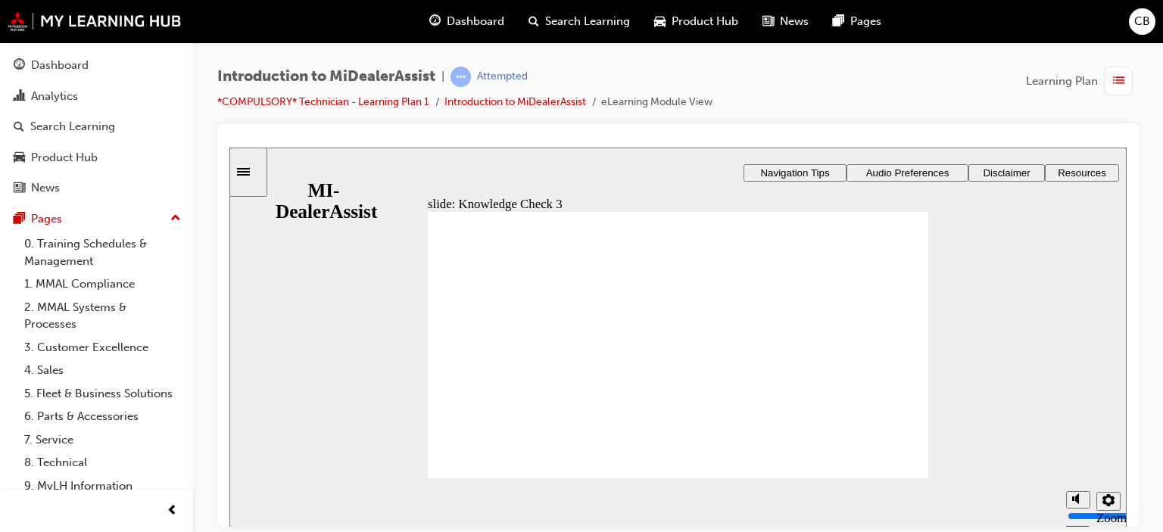
checkbox input "false"
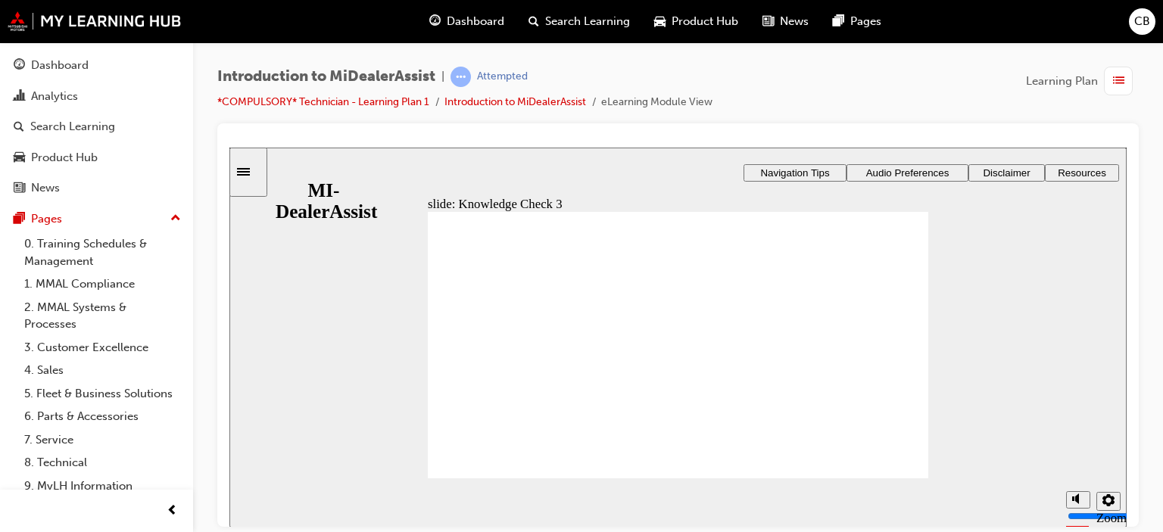
checkbox input "false"
checkbox input "true"
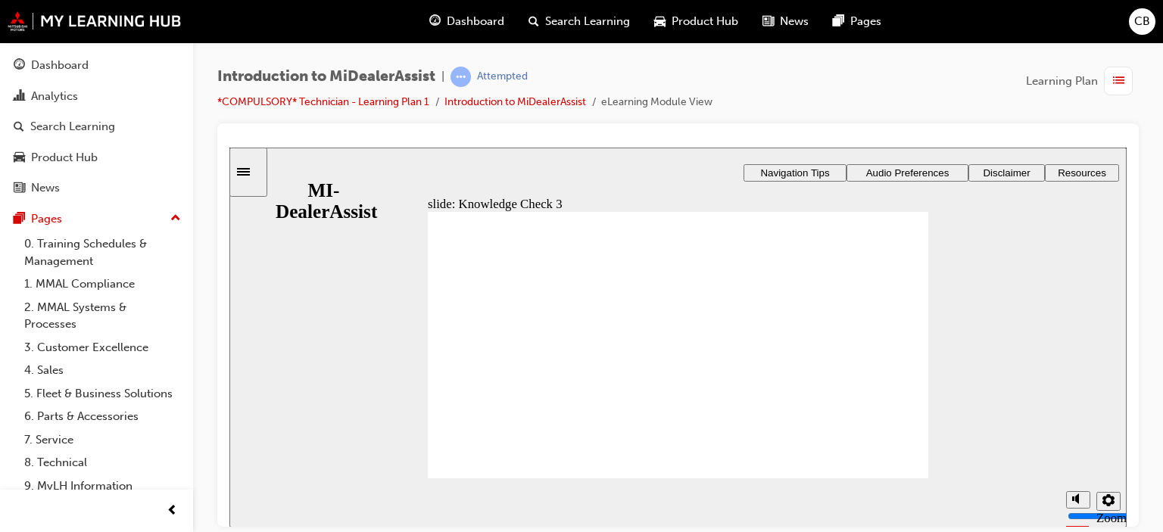
checkbox input "true"
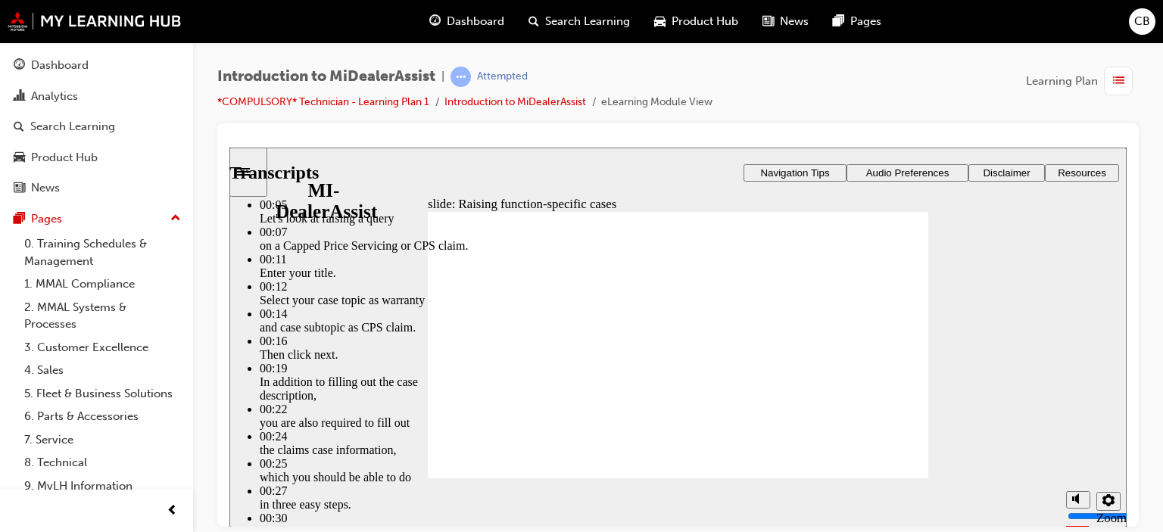
type input "80"
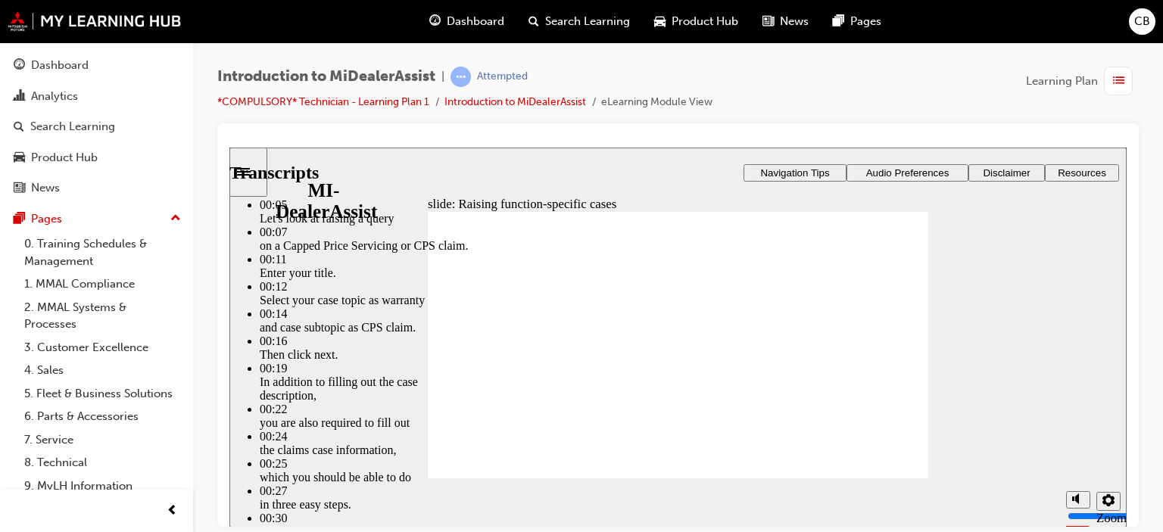
type input "52"
type input "80"
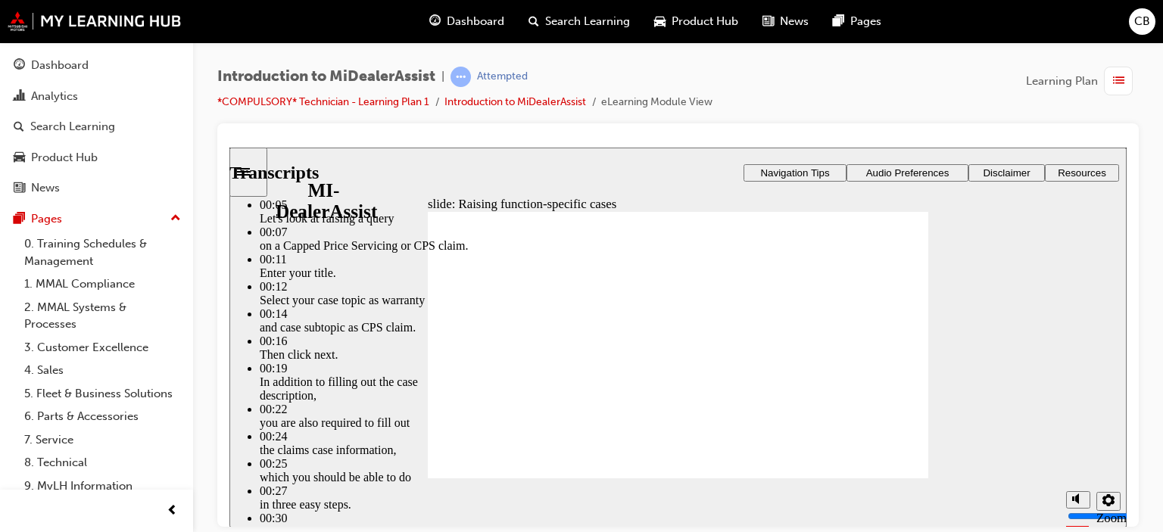
type input "46"
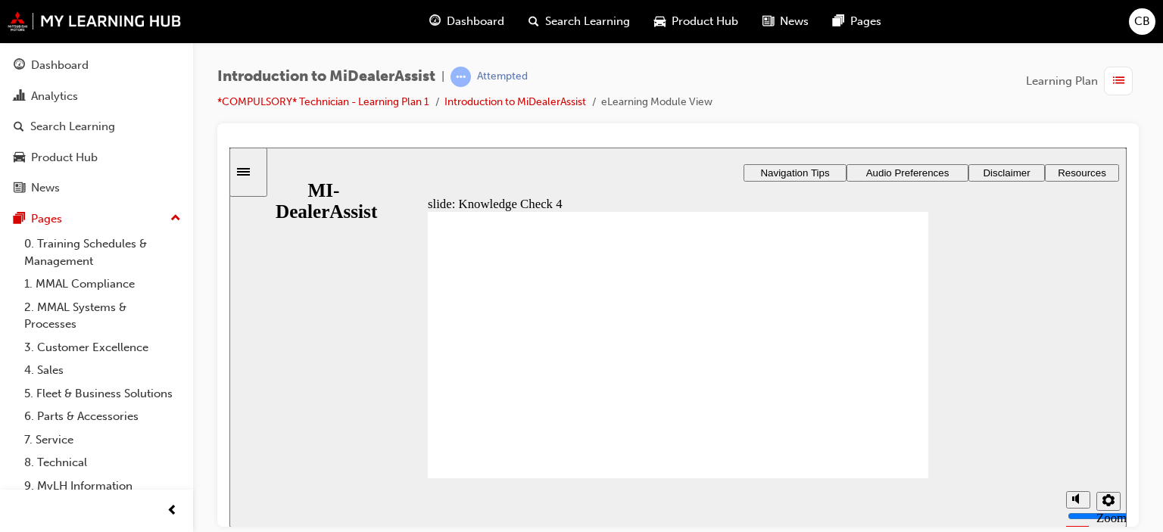
radio input "false"
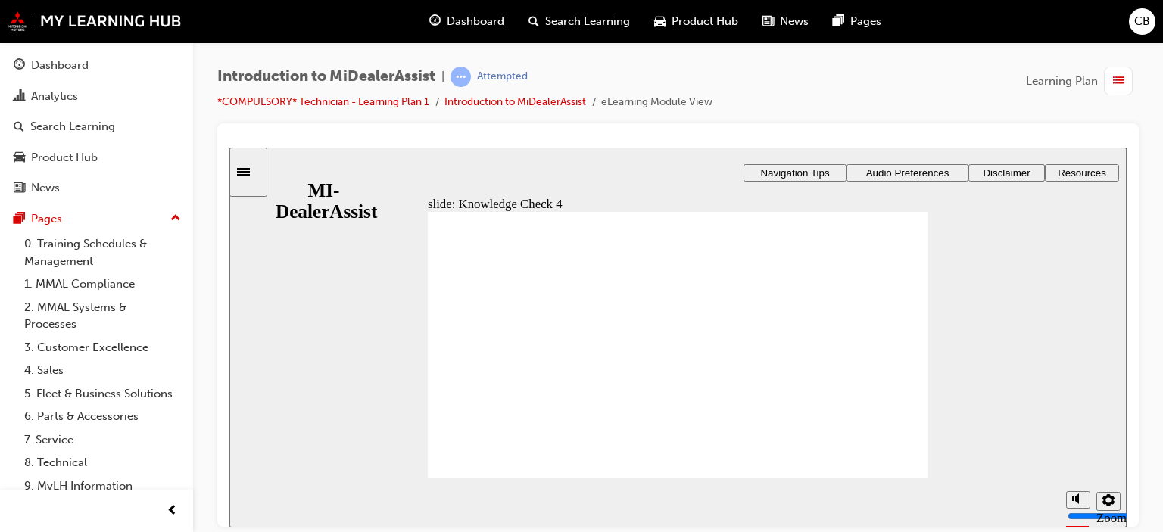
radio input "true"
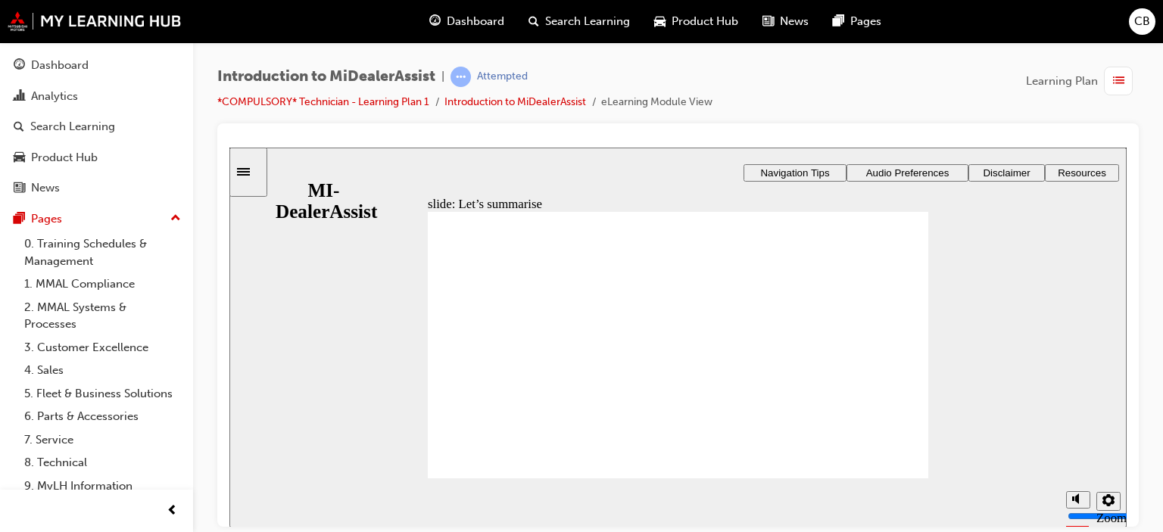
click at [884, 460] on div "Rectangle 1 Rectangle 3 Let’s summarise Over the course of this module, we have…" at bounding box center [678, 352] width 500 height 282
radio input "true"
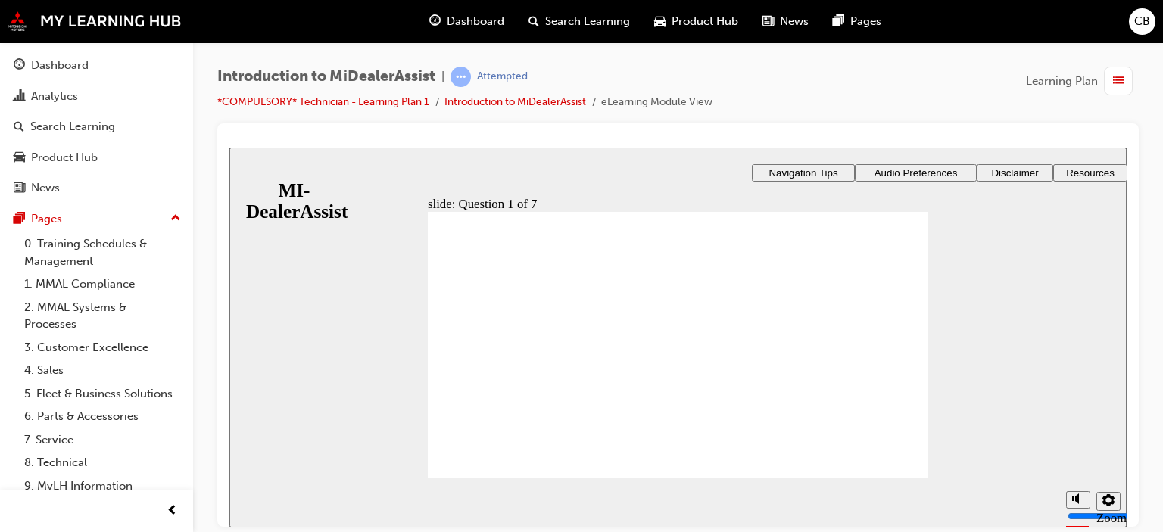
radio input "true"
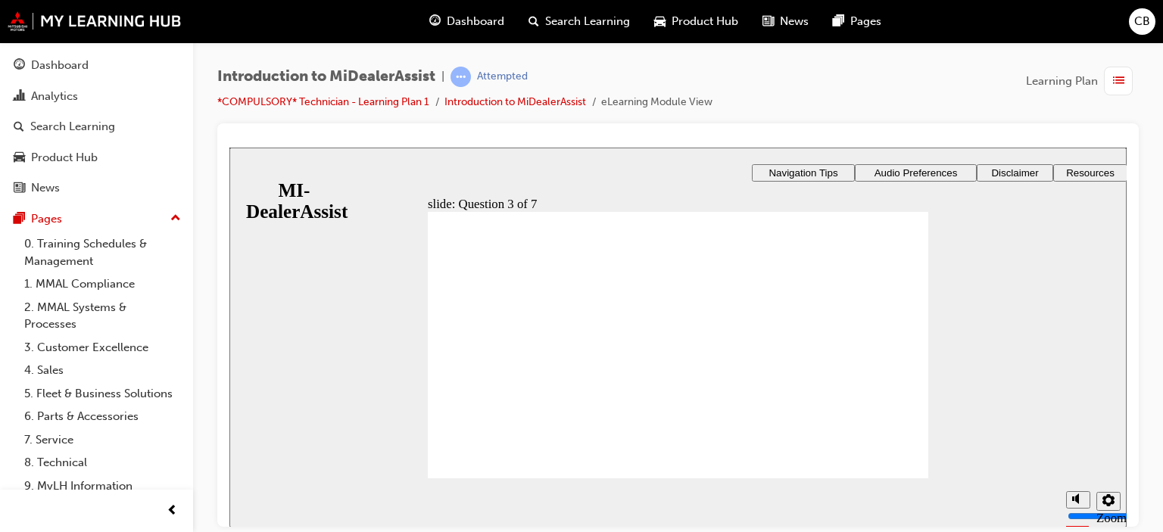
radio input "false"
radio input "true"
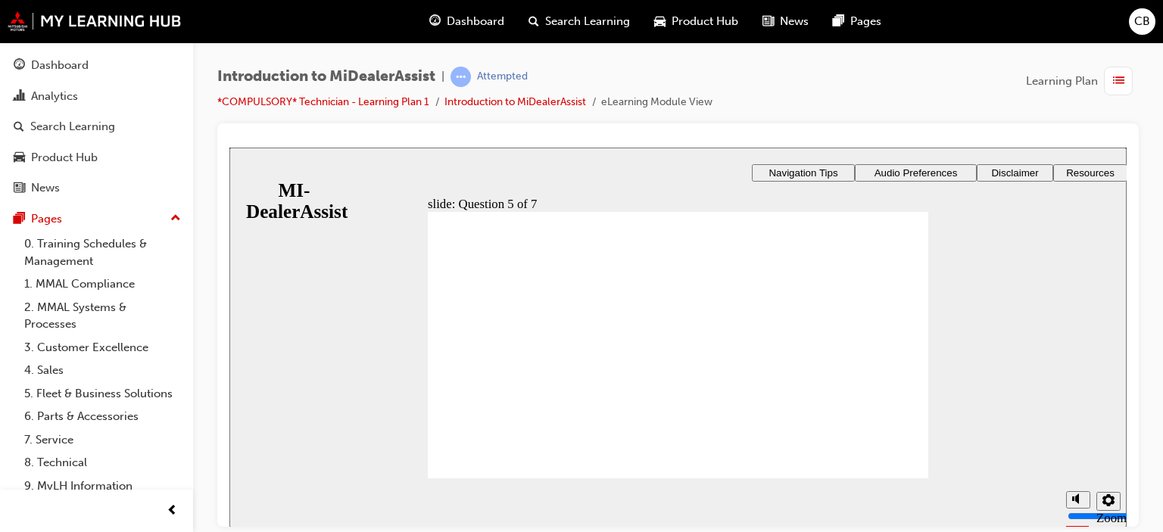
radio input "true"
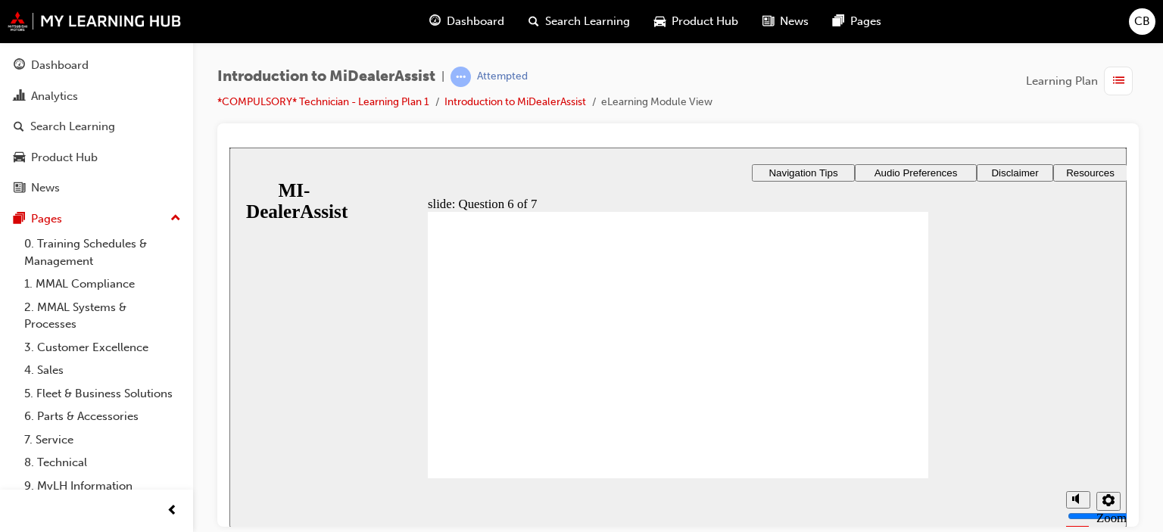
checkbox input "true"
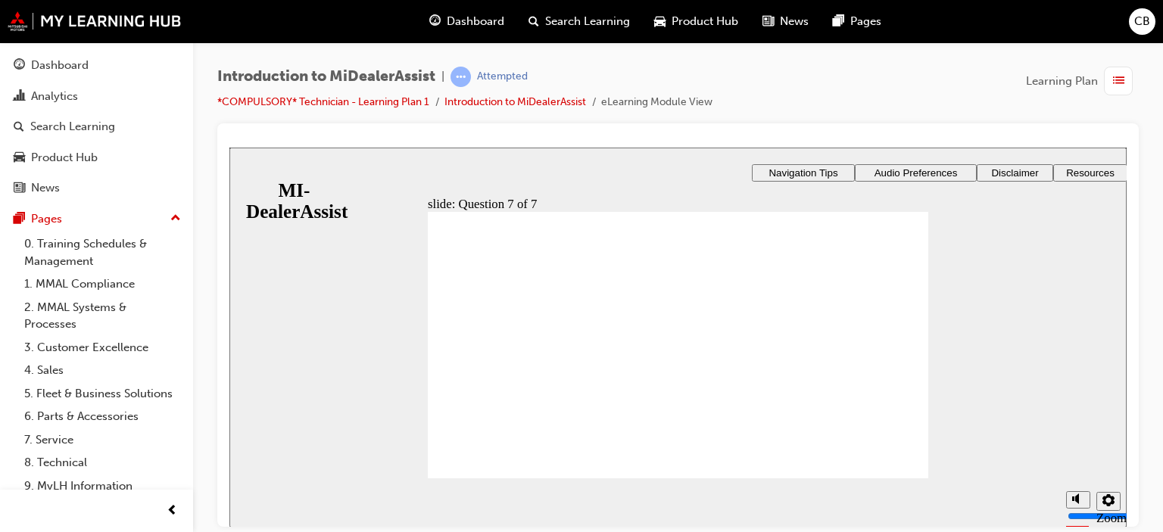
radio input "true"
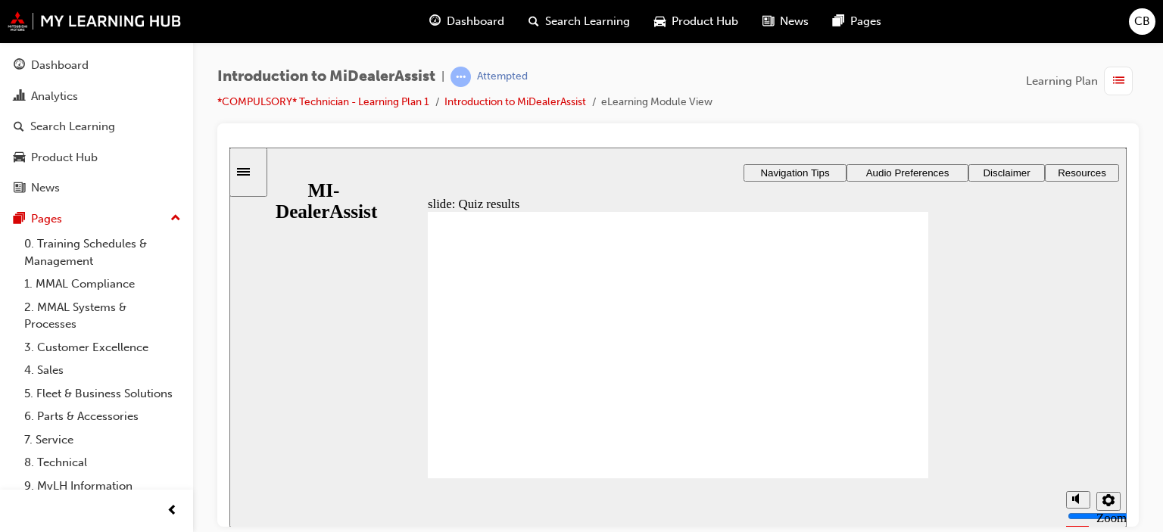
radio input "true"
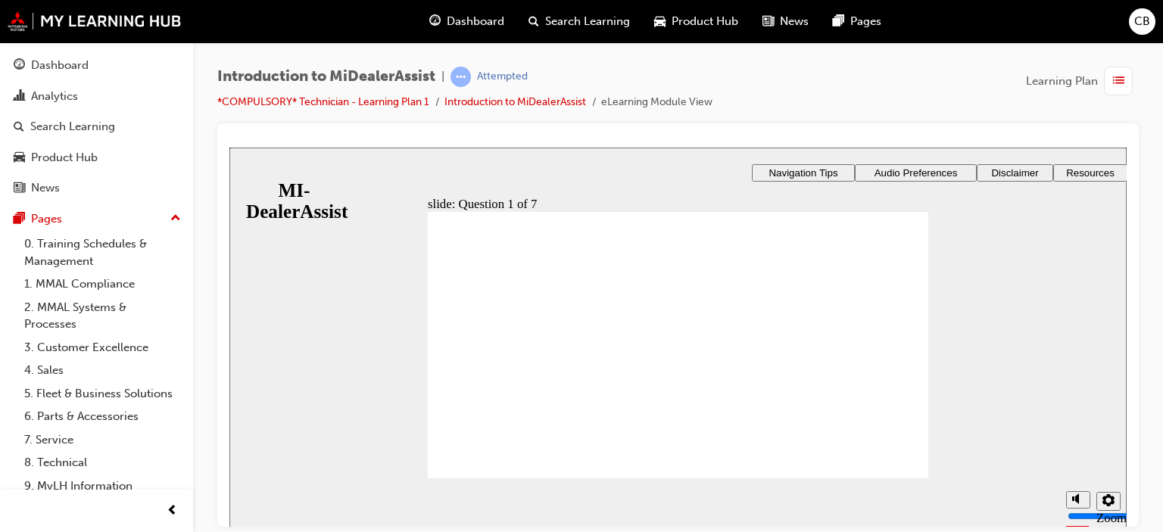
radio input "true"
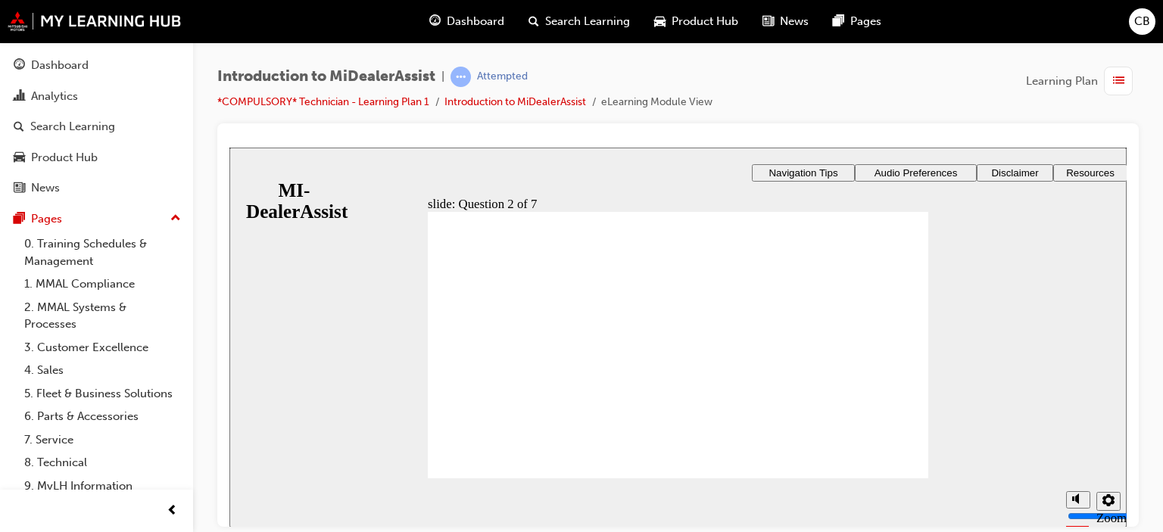
radio input "true"
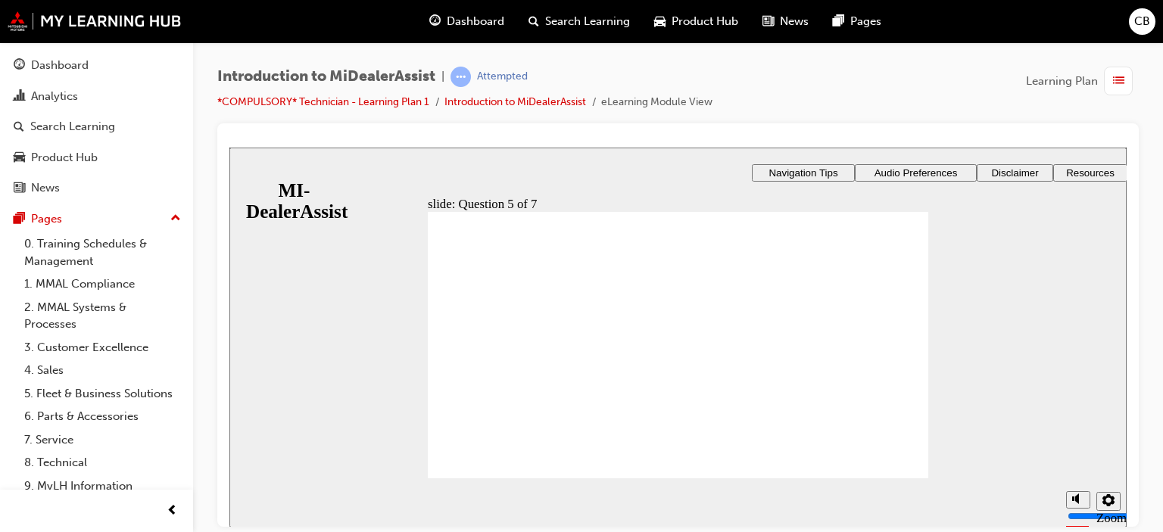
radio input "true"
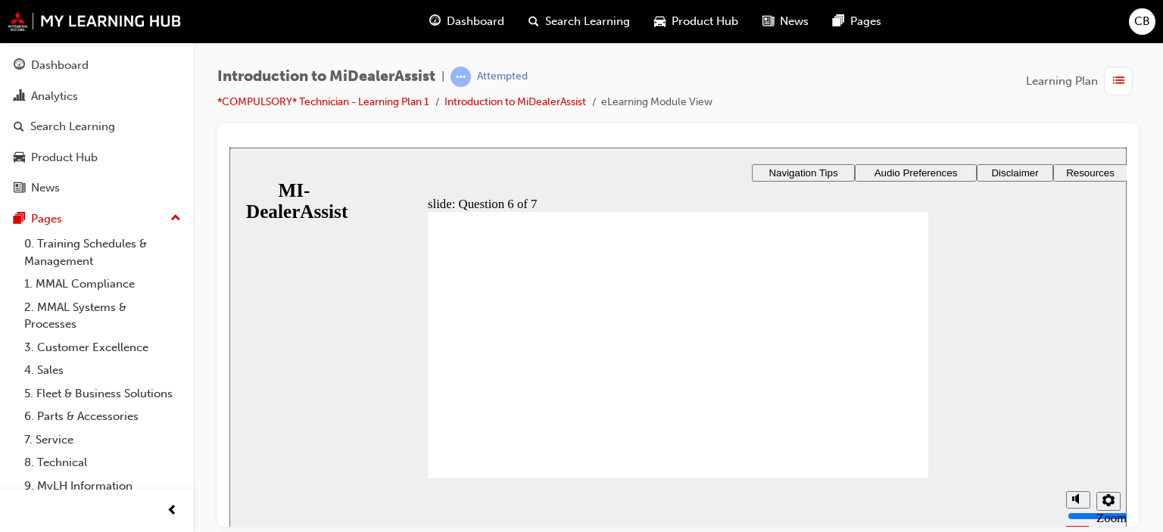
checkbox input "true"
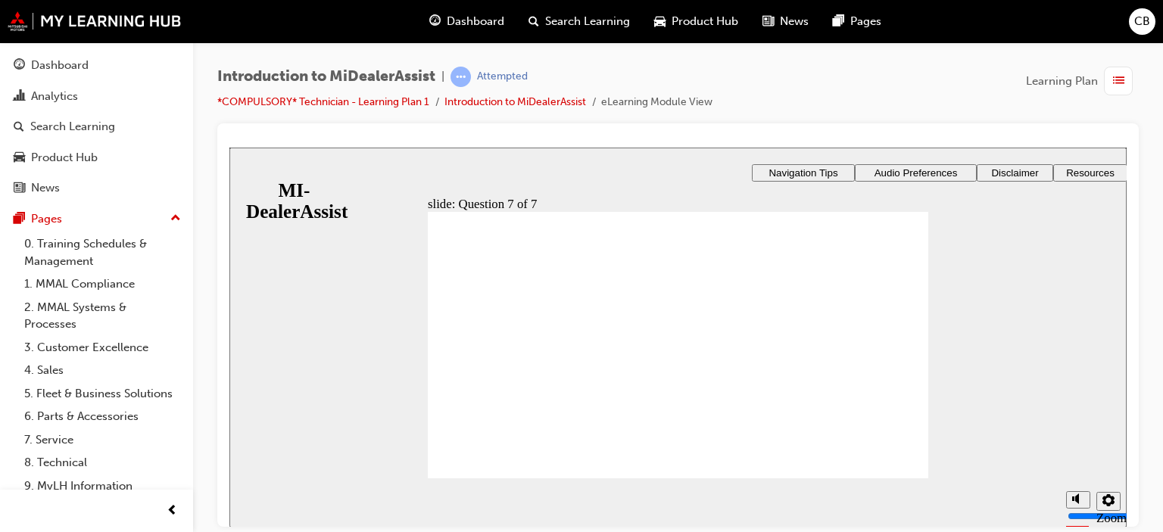
radio input "true"
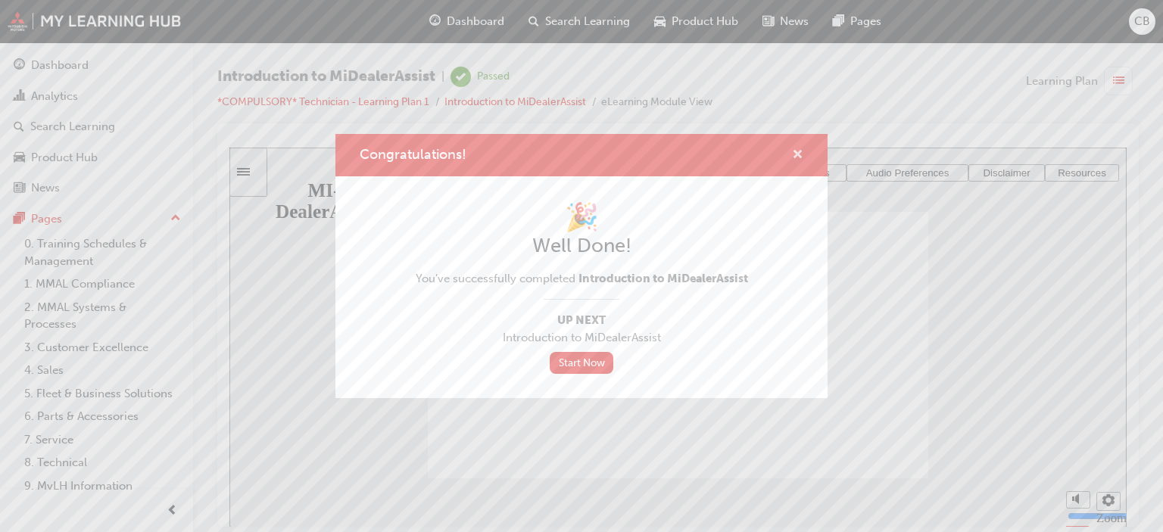
click at [794, 152] on span "cross-icon" at bounding box center [797, 156] width 11 height 14
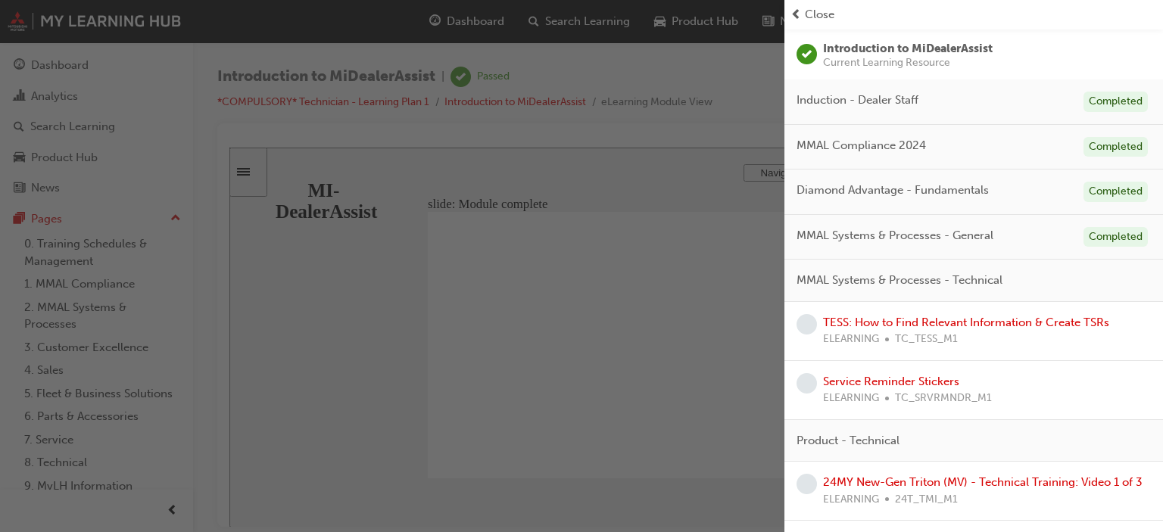
scroll to position [96, 0]
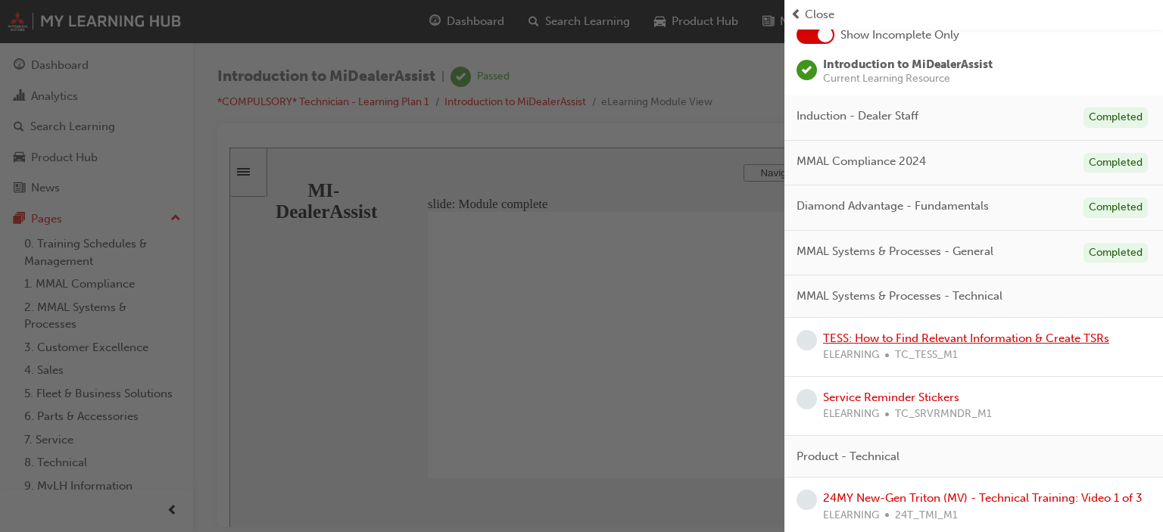
click at [1030, 333] on link "TESS: How to Find Relevant Information & Create TSRs" at bounding box center [966, 339] width 286 height 14
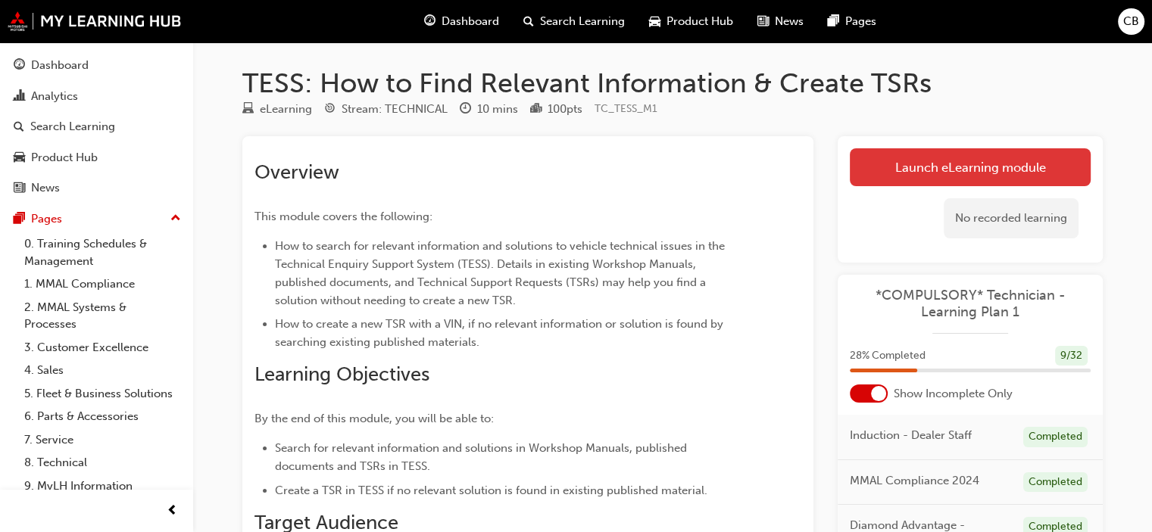
click at [1003, 163] on link "Launch eLearning module" at bounding box center [970, 167] width 241 height 38
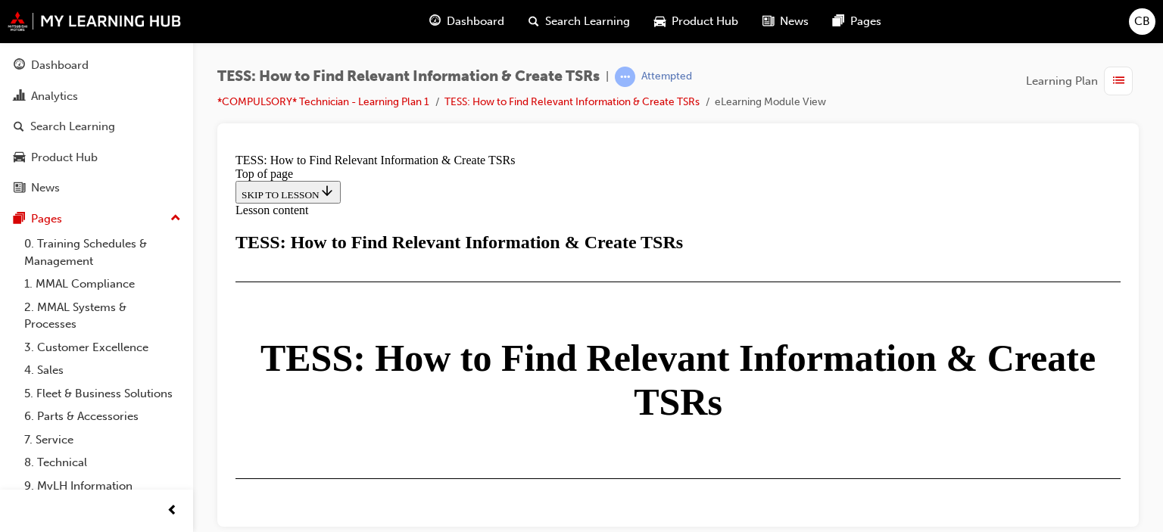
scroll to position [333, 0]
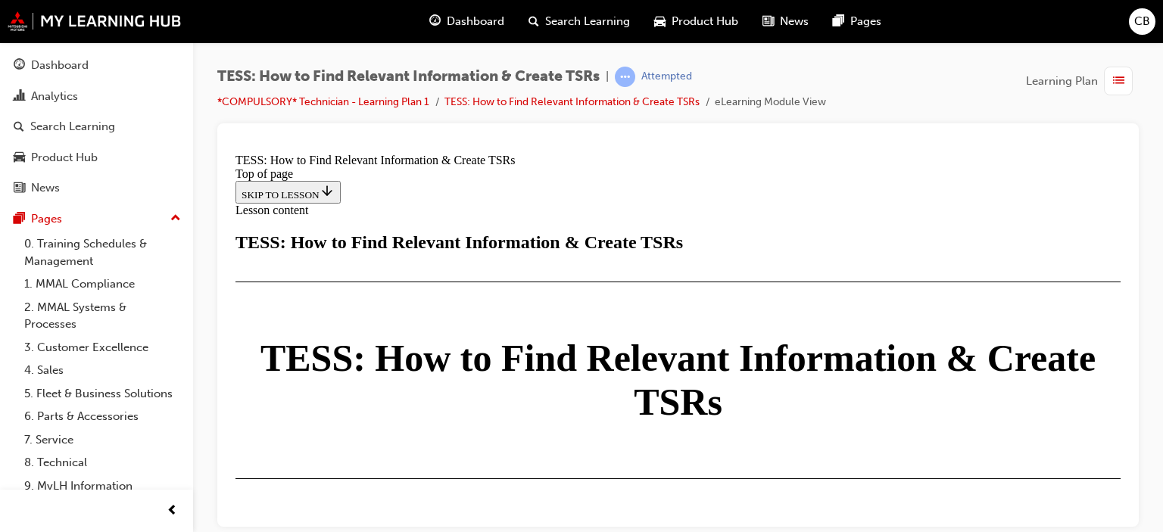
drag, startPoint x: 321, startPoint y: 507, endPoint x: 485, endPoint y: 507, distance: 163.5
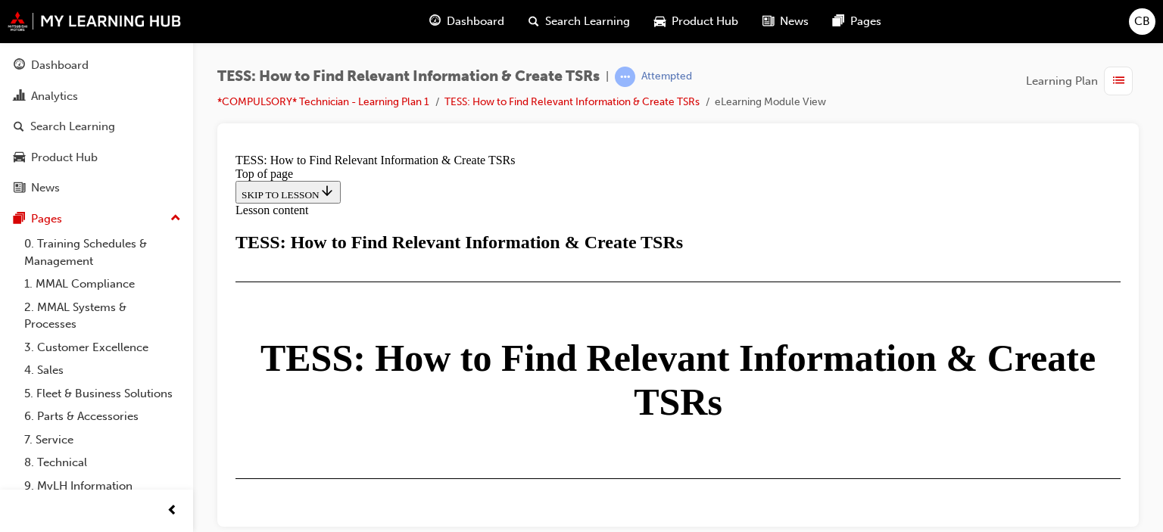
scroll to position [3973, 0]
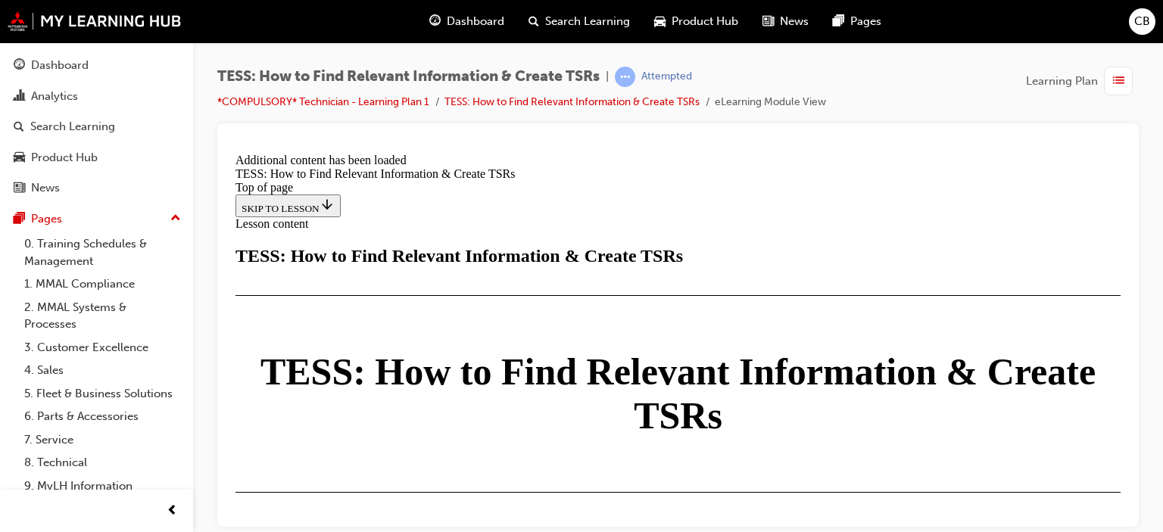
scroll to position [4095, 0]
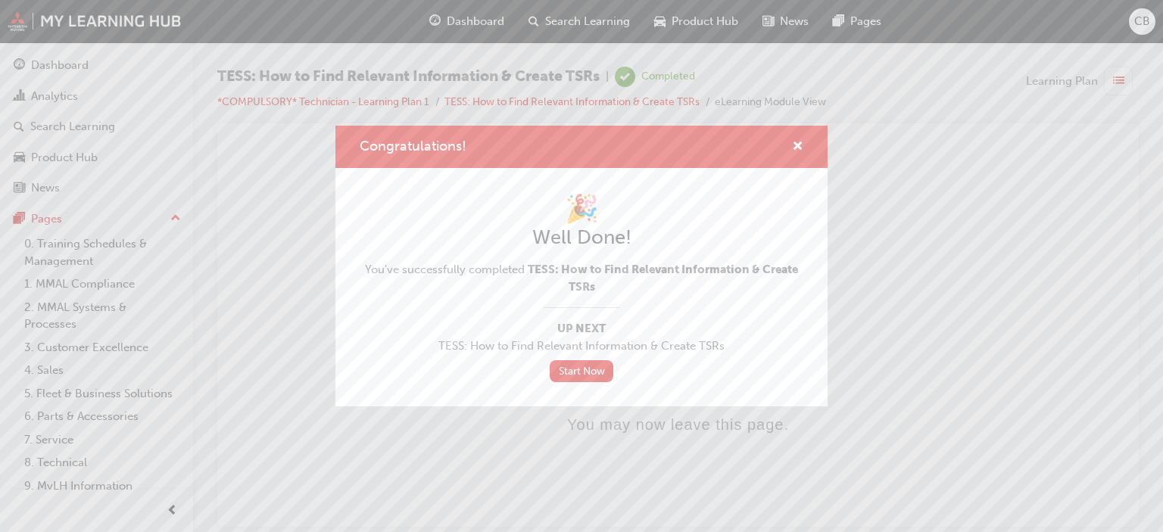
scroll to position [0, 0]
click at [800, 141] on span "cross-icon" at bounding box center [797, 148] width 11 height 14
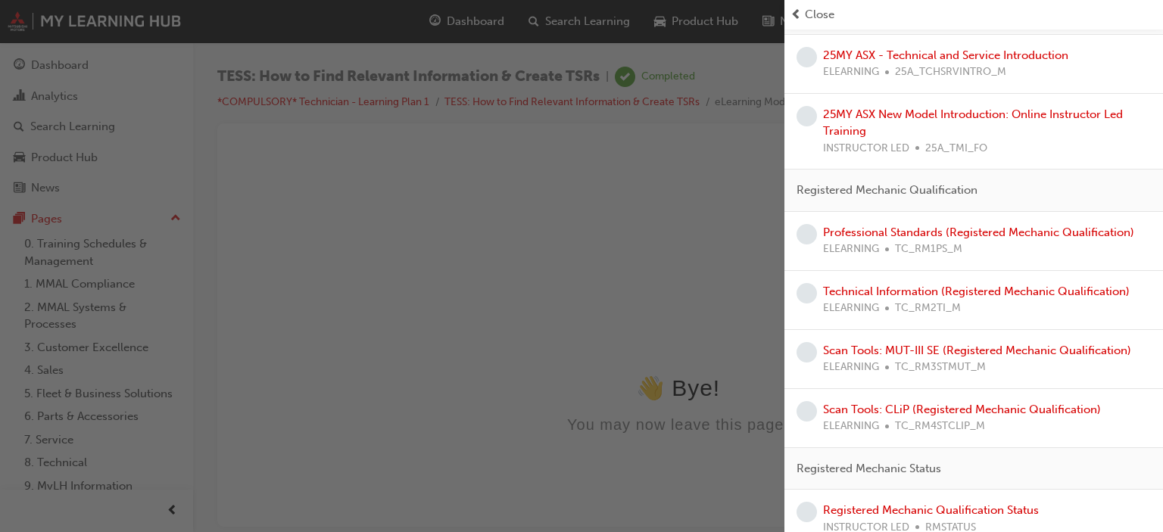
scroll to position [702, 0]
click at [955, 237] on link "Professional Standards (Registered Mechanic Qualification)" at bounding box center [978, 230] width 311 height 14
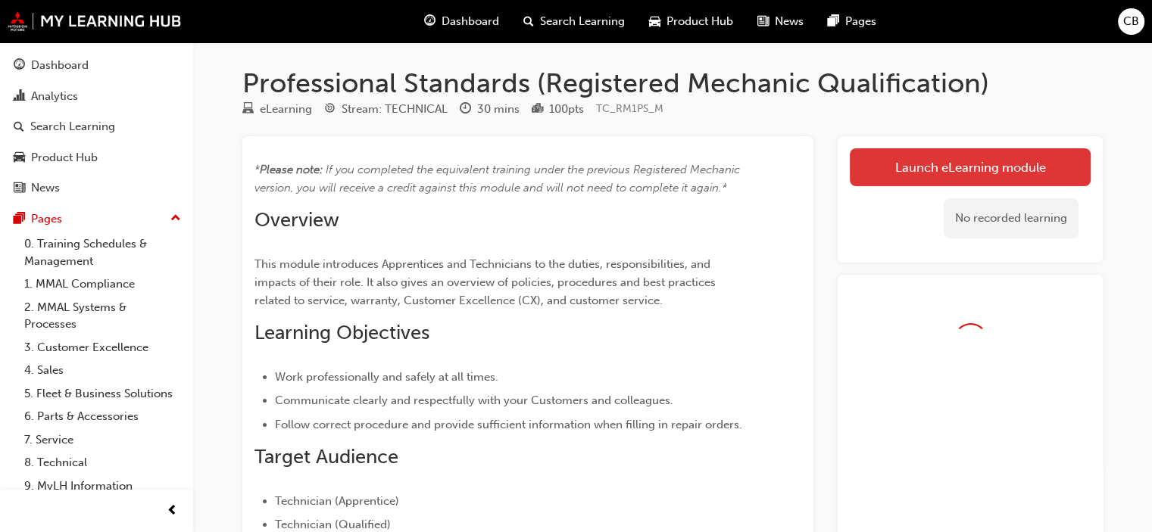
click at [971, 182] on link "Launch eLearning module" at bounding box center [970, 167] width 241 height 38
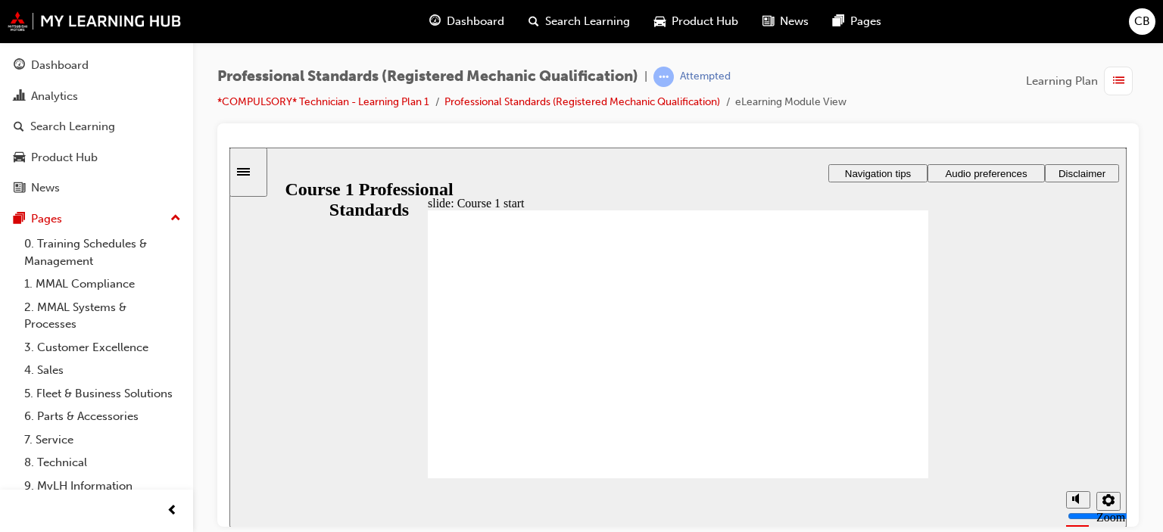
click at [248, 167] on icon "Sidebar Toggle" at bounding box center [243, 171] width 13 height 8
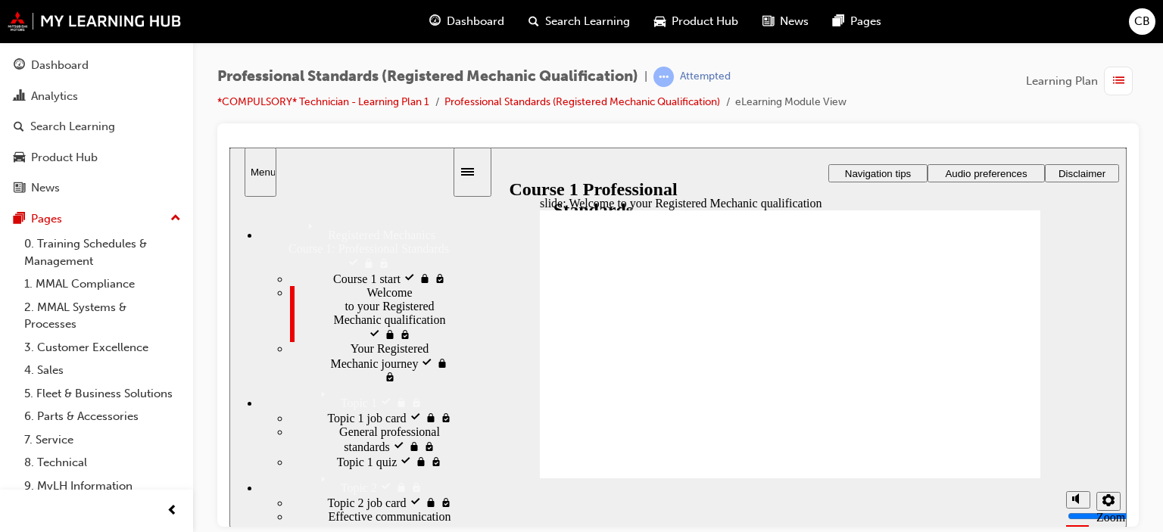
click at [270, 167] on div "Menu" at bounding box center [261, 171] width 20 height 11
click at [505, 22] on div "Dashboard" at bounding box center [466, 21] width 99 height 31
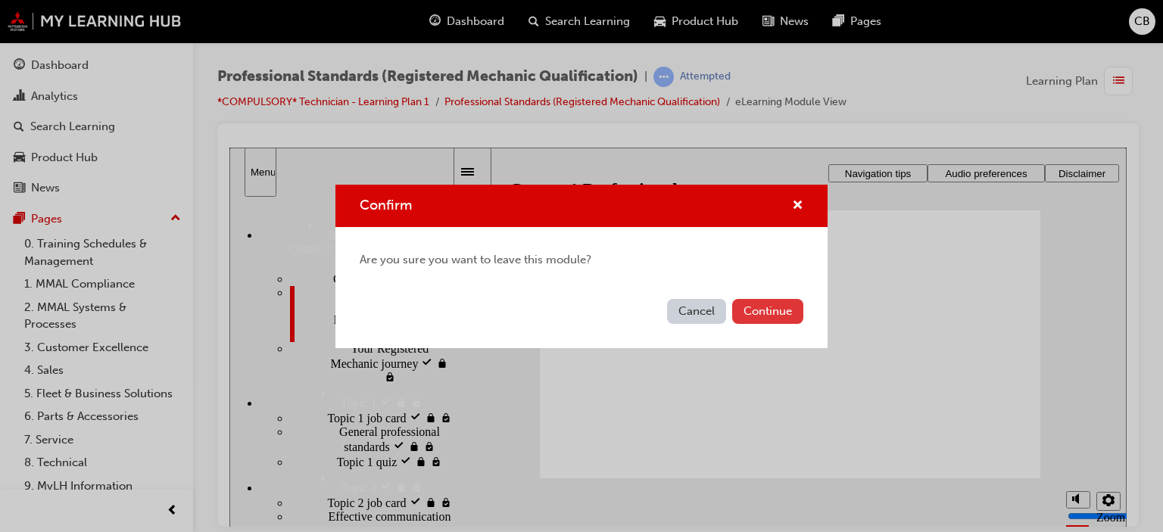
click at [745, 305] on button "Continue" at bounding box center [767, 311] width 71 height 25
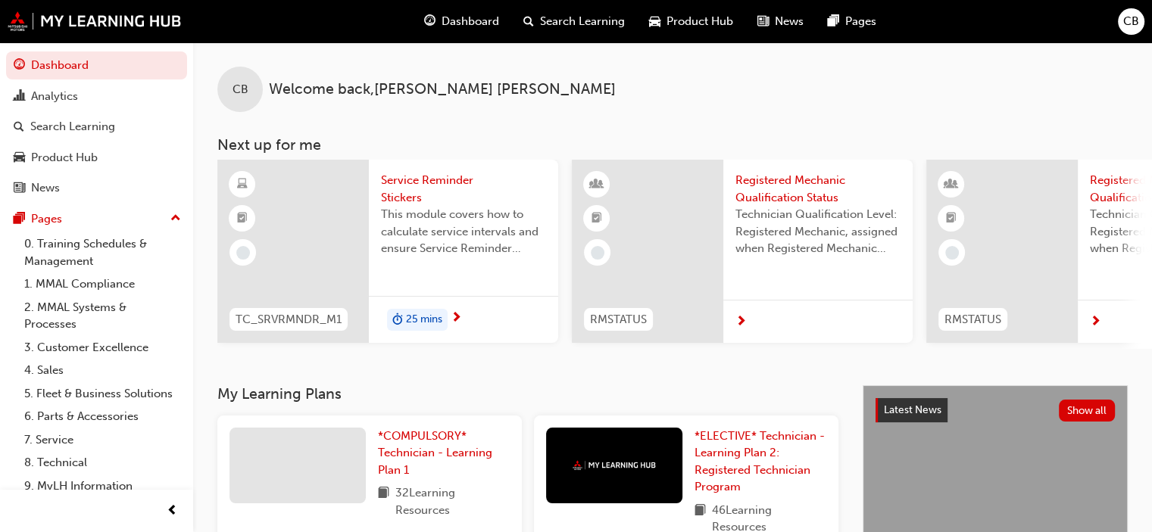
click at [478, 26] on span "Dashboard" at bounding box center [470, 21] width 58 height 17
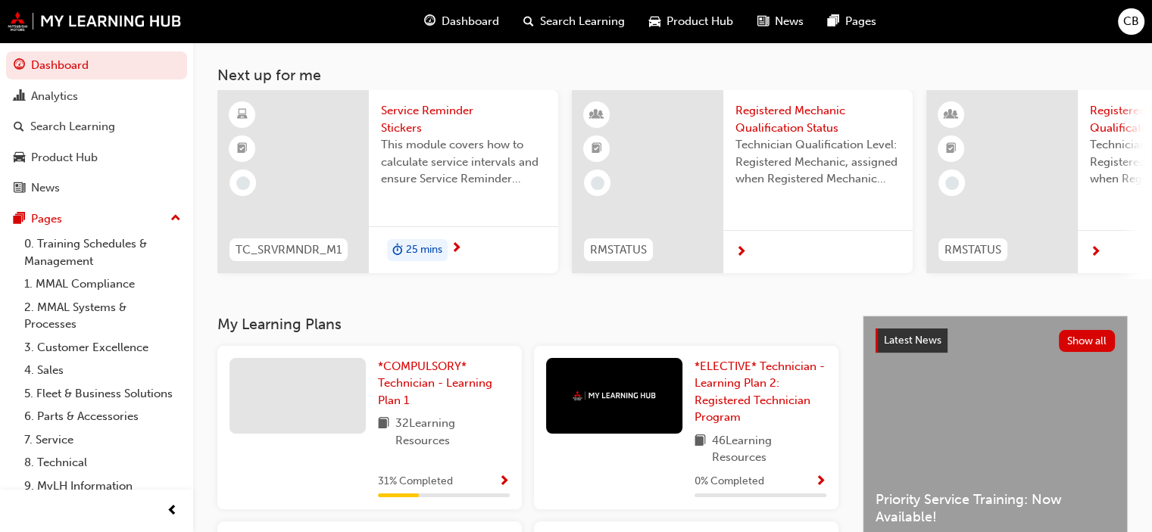
scroll to position [324, 0]
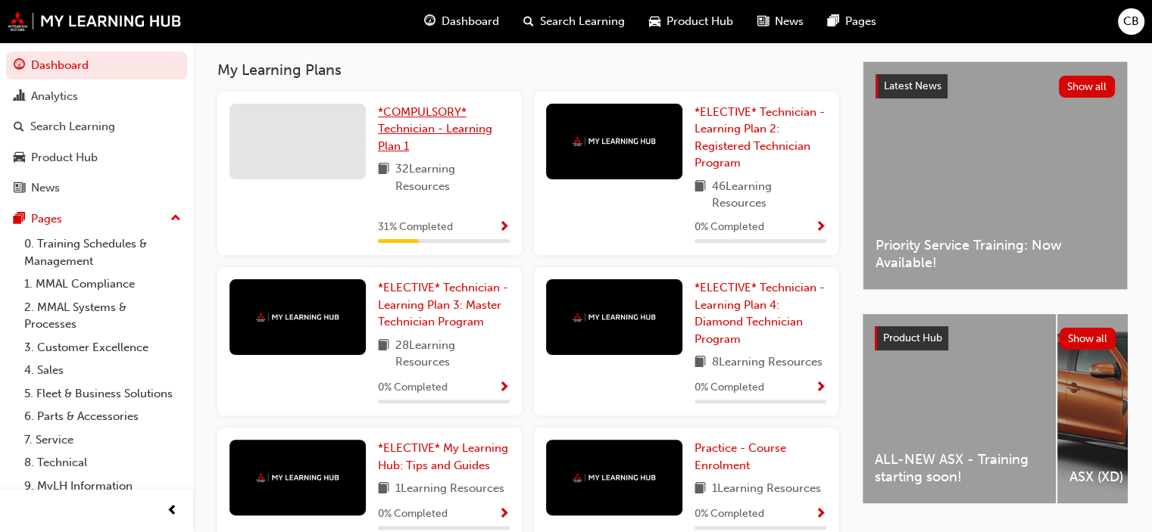
click at [428, 117] on span "*COMPULSORY* Technician - Learning Plan 1" at bounding box center [435, 129] width 114 height 48
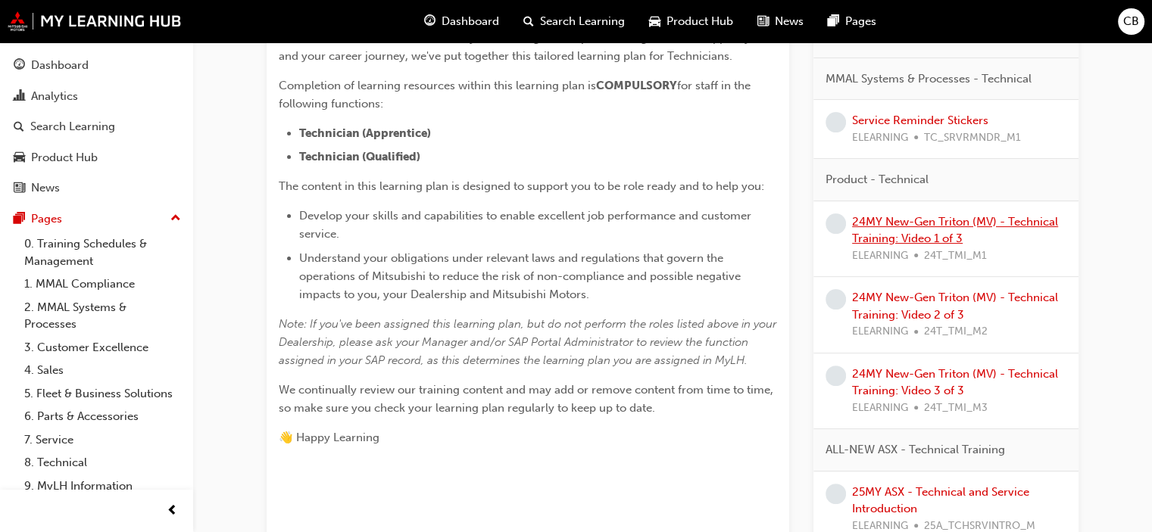
scroll to position [412, 0]
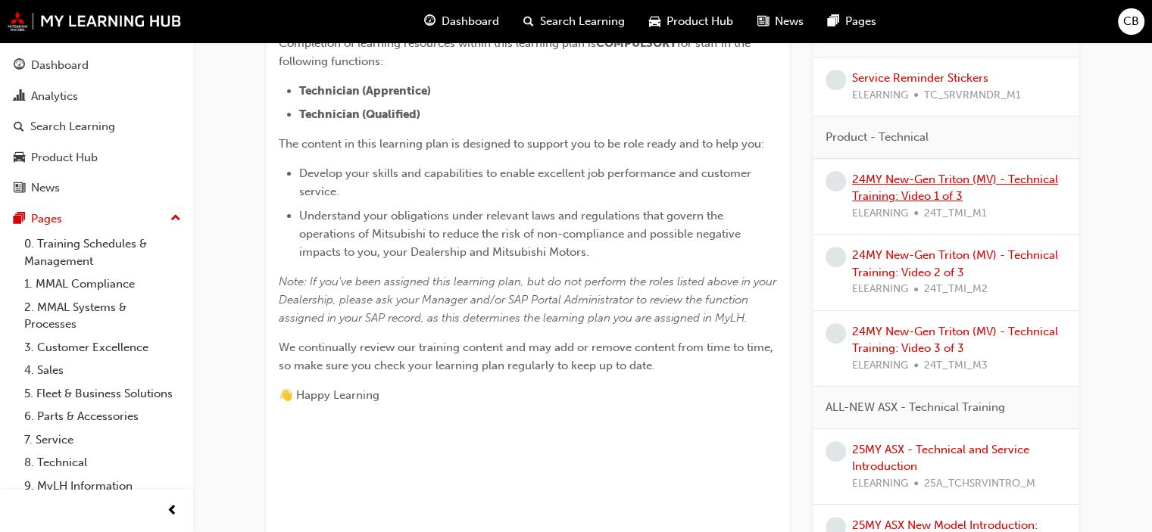
click at [947, 191] on link "24MY New-Gen Triton (MV) - Technical Training: Video 1 of 3" at bounding box center [955, 188] width 206 height 31
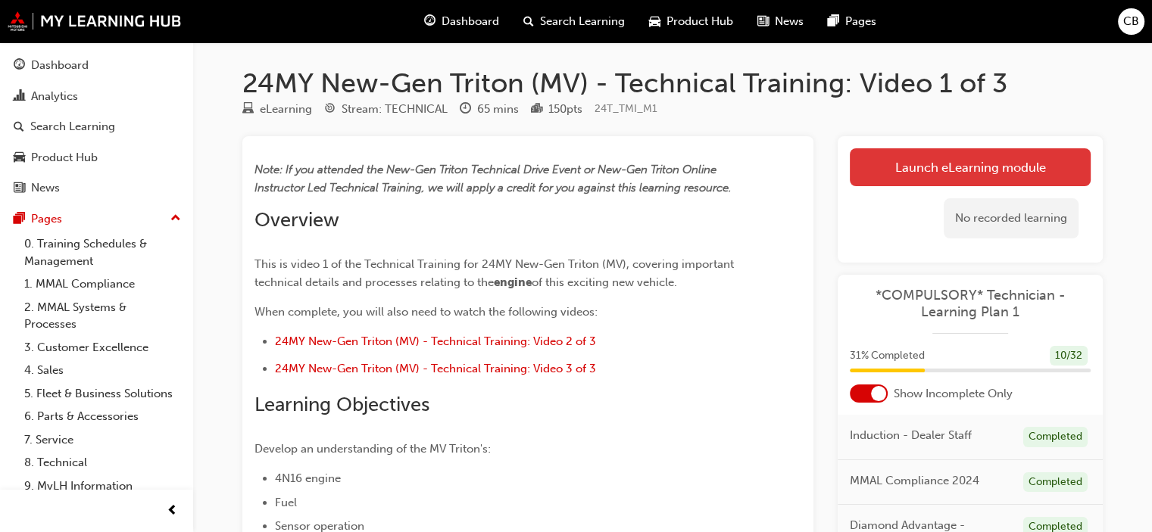
click at [1001, 163] on link "Launch eLearning module" at bounding box center [970, 167] width 241 height 38
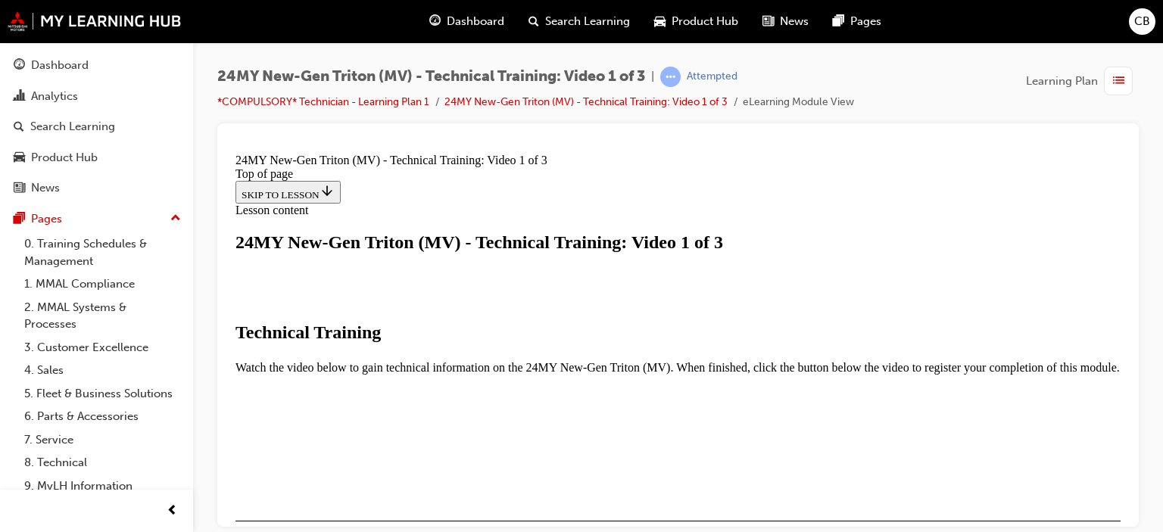
scroll to position [266, 0]
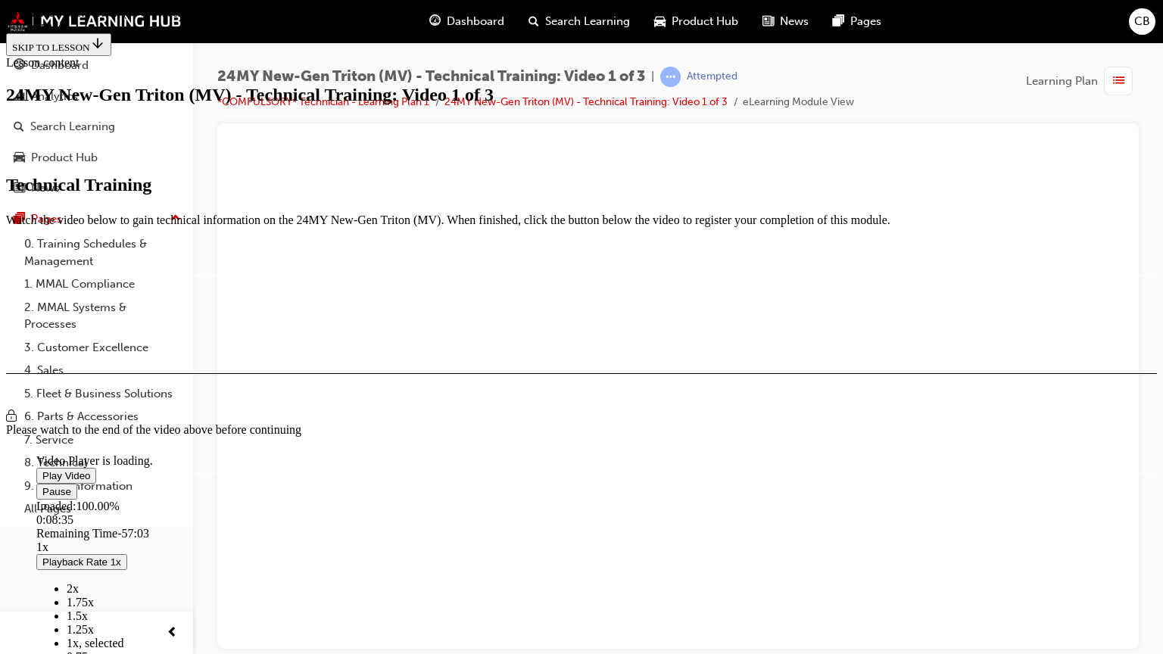
click at [263, 324] on video "Video player" at bounding box center [149, 381] width 227 height 114
click at [42, 470] on span "Video player" at bounding box center [42, 475] width 0 height 11
click at [263, 341] on video "Video player" at bounding box center [149, 381] width 227 height 114
click at [42, 470] on span "Video player" at bounding box center [42, 475] width 0 height 11
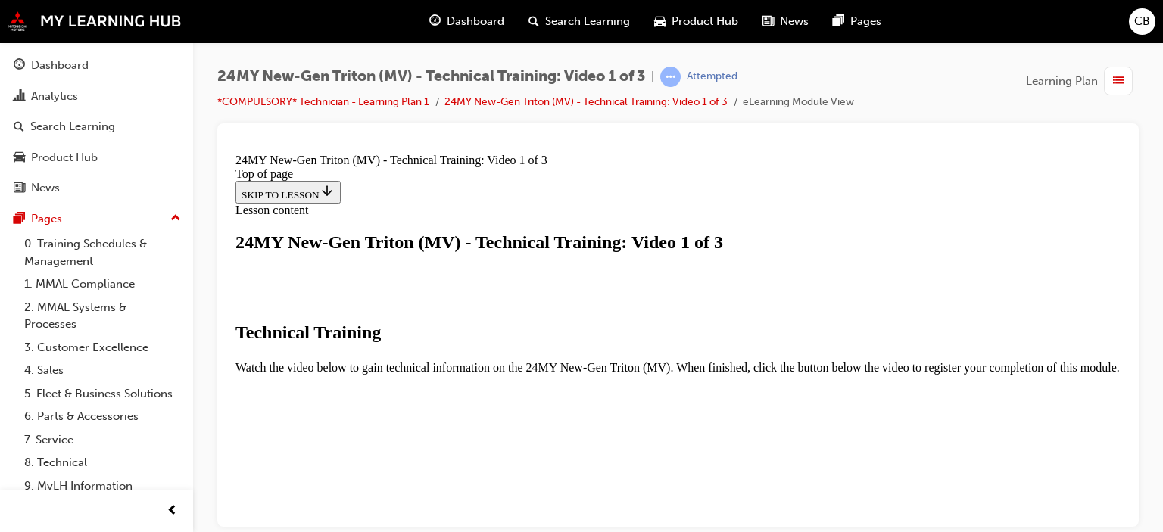
click at [493, 471] on video "Video player" at bounding box center [379, 528] width 227 height 114
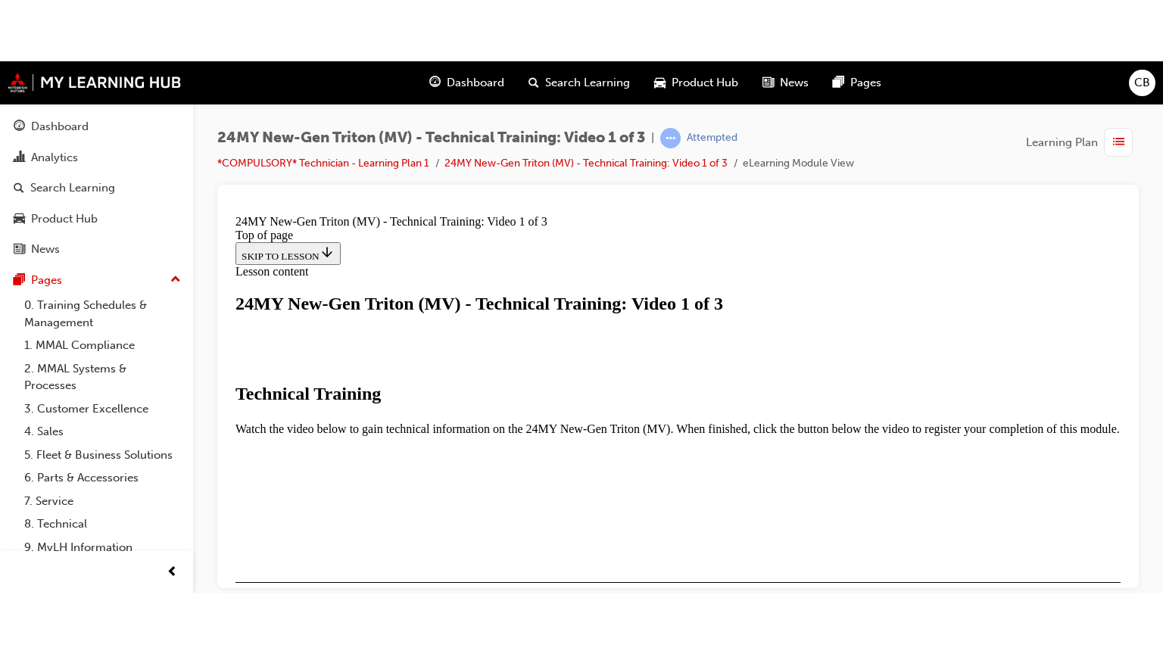
scroll to position [417, 0]
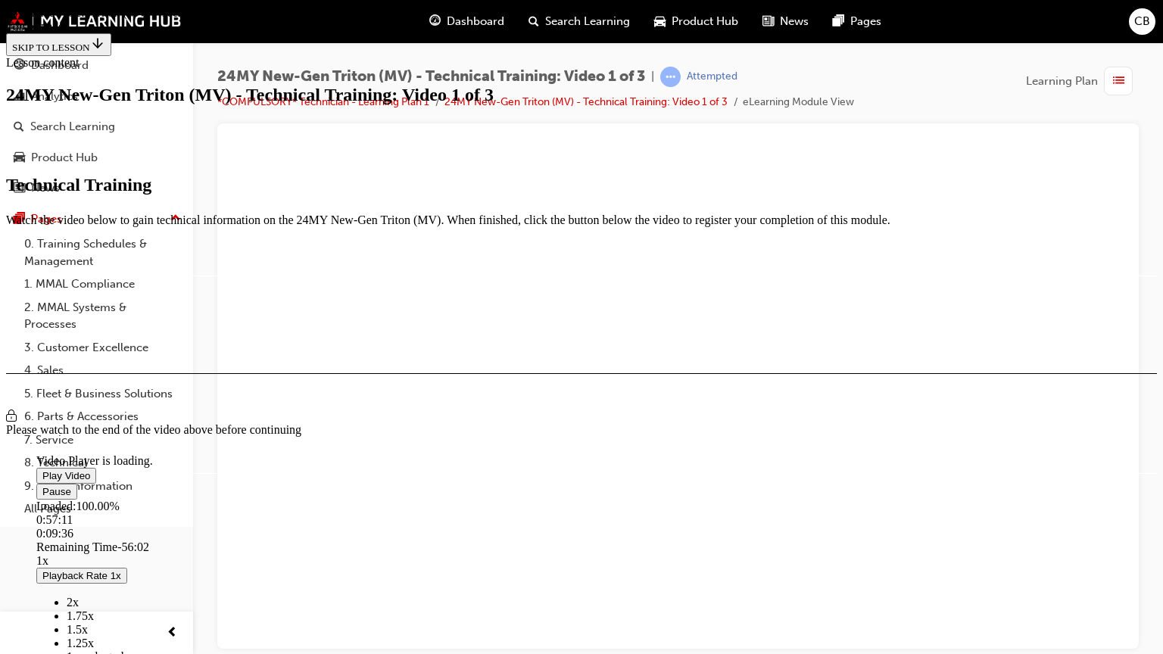
click at [263, 324] on video "Video player" at bounding box center [149, 381] width 227 height 114
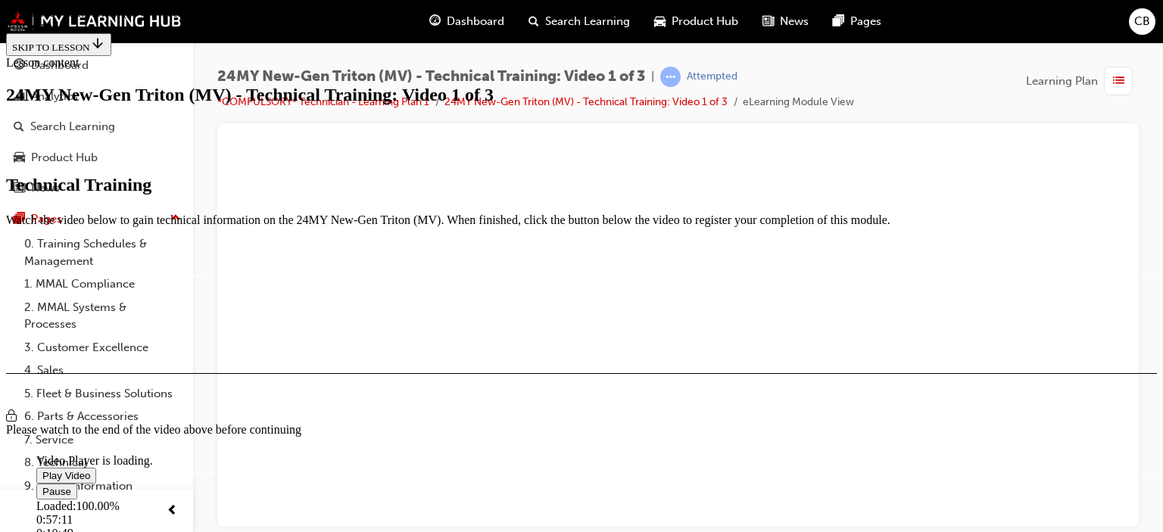
scroll to position [341, 0]
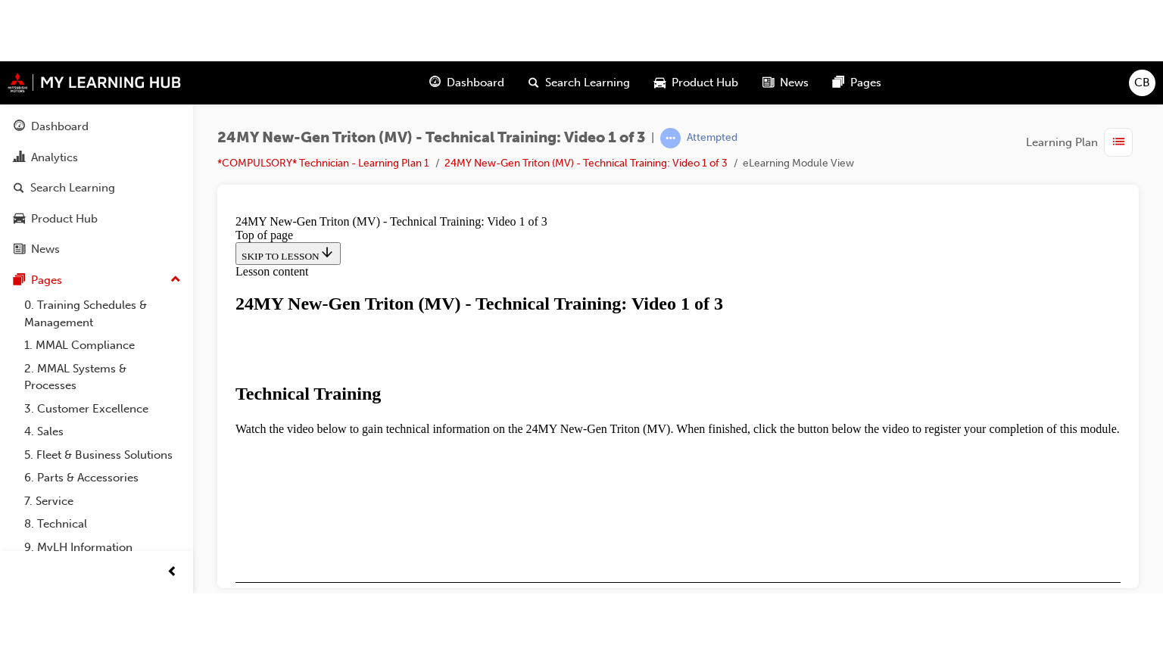
scroll to position [266, 0]
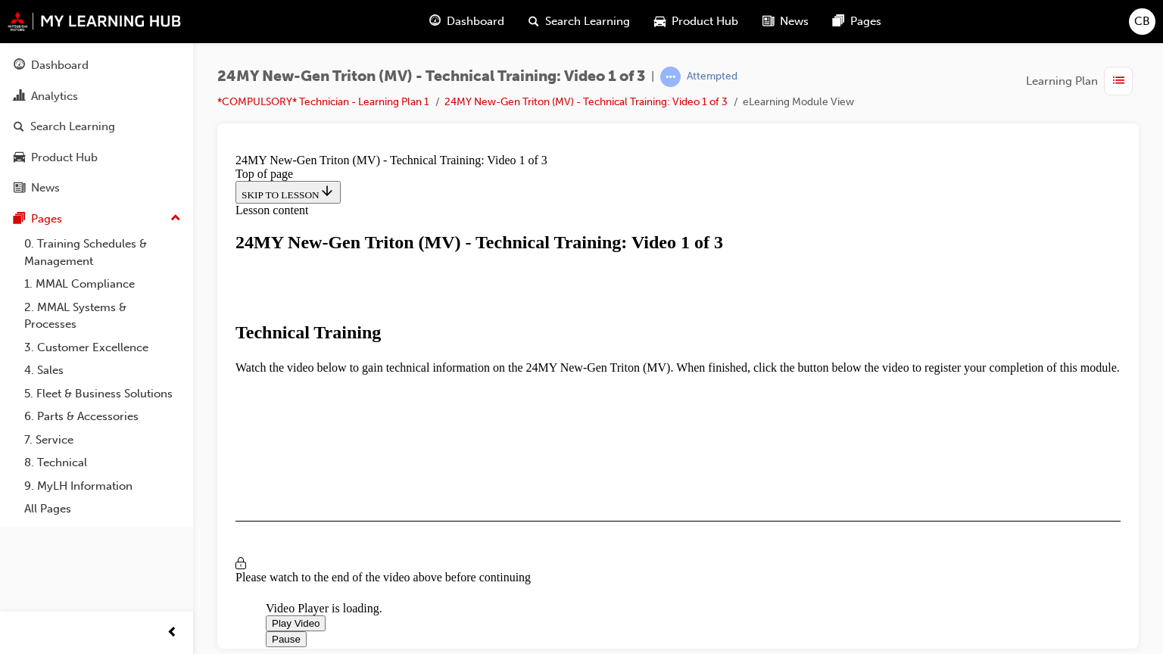
click at [493, 471] on video "Video player" at bounding box center [379, 528] width 227 height 114
